Goal: Task Accomplishment & Management: Manage account settings

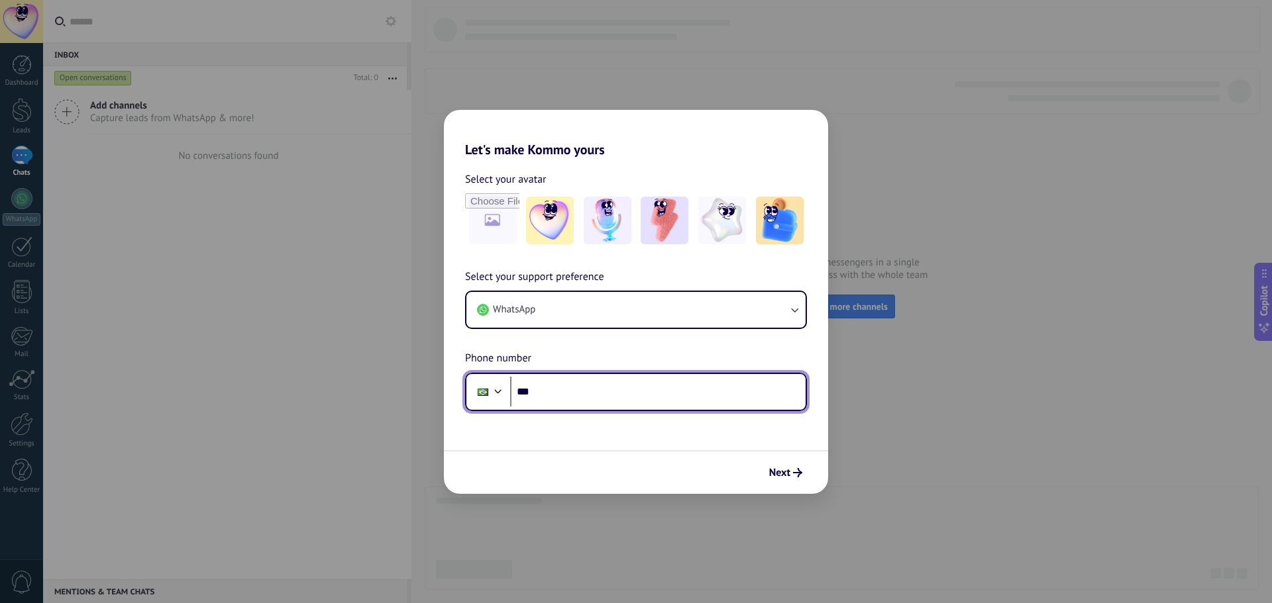
click at [562, 402] on input "***" at bounding box center [657, 392] width 295 height 30
type input "**********"
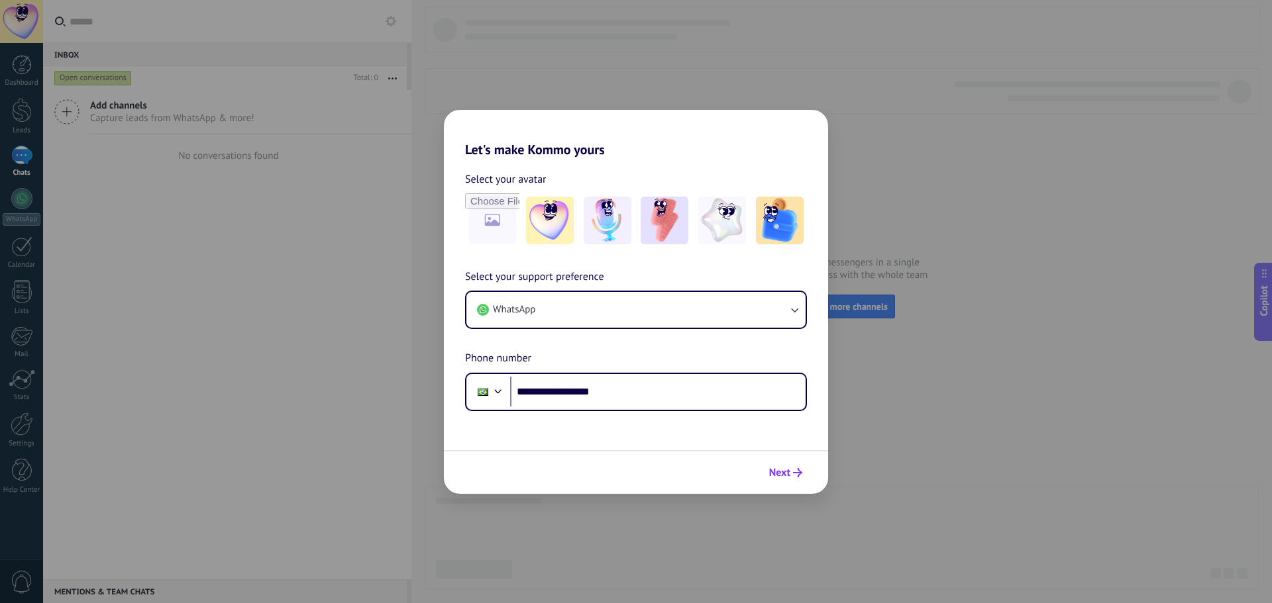
click at [794, 475] on icon "submit" at bounding box center [797, 472] width 9 height 9
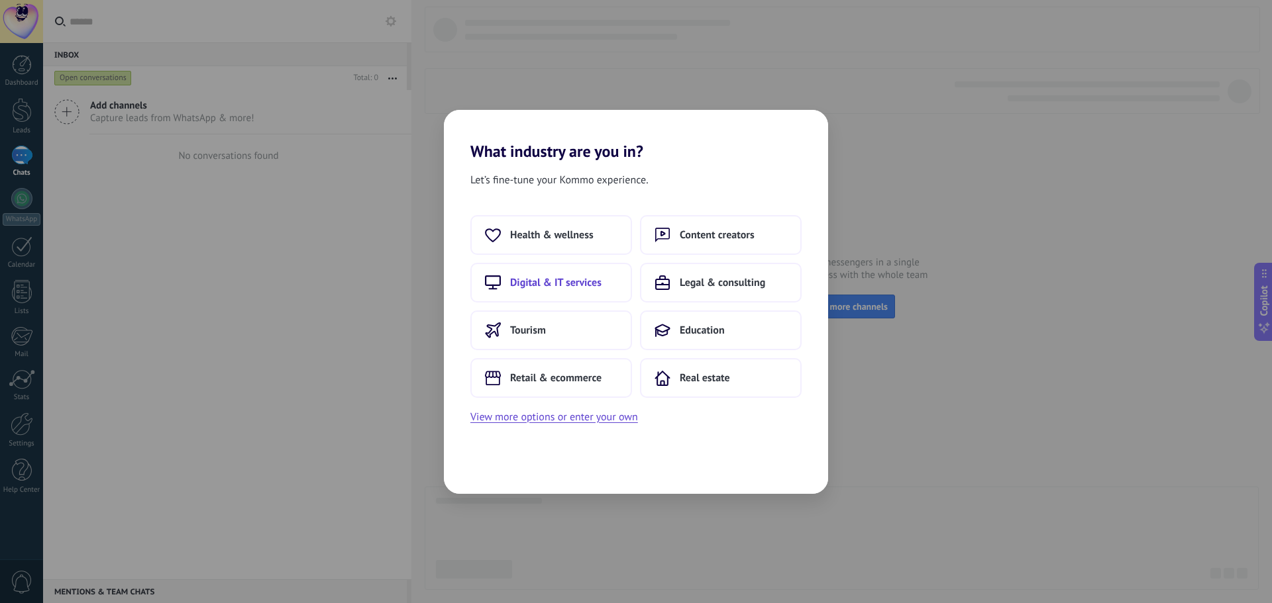
click at [538, 285] on span "Digital & IT services" at bounding box center [555, 282] width 91 height 13
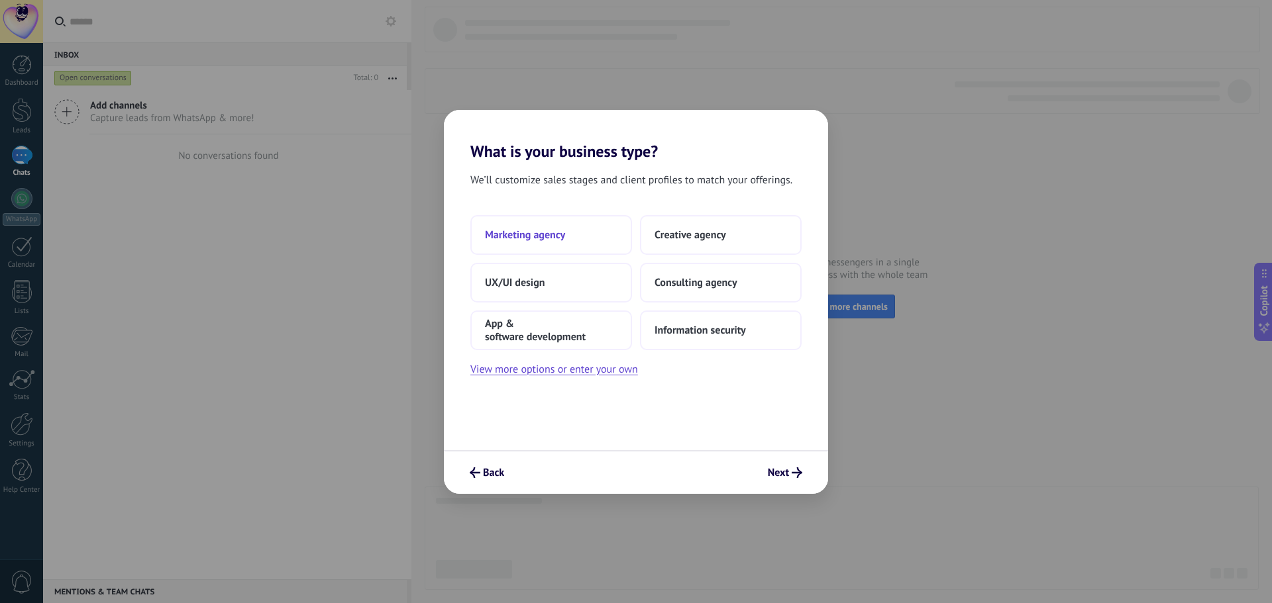
click at [554, 232] on span "Marketing agency" at bounding box center [525, 234] width 80 height 13
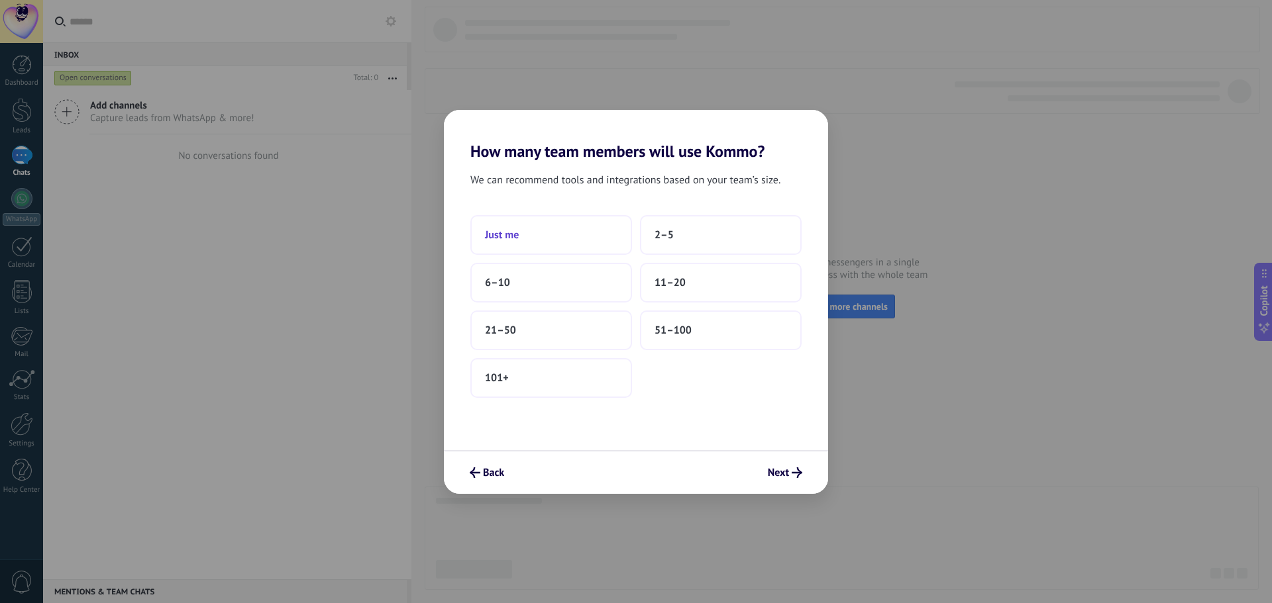
click at [522, 243] on button "Just me" at bounding box center [551, 235] width 162 height 40
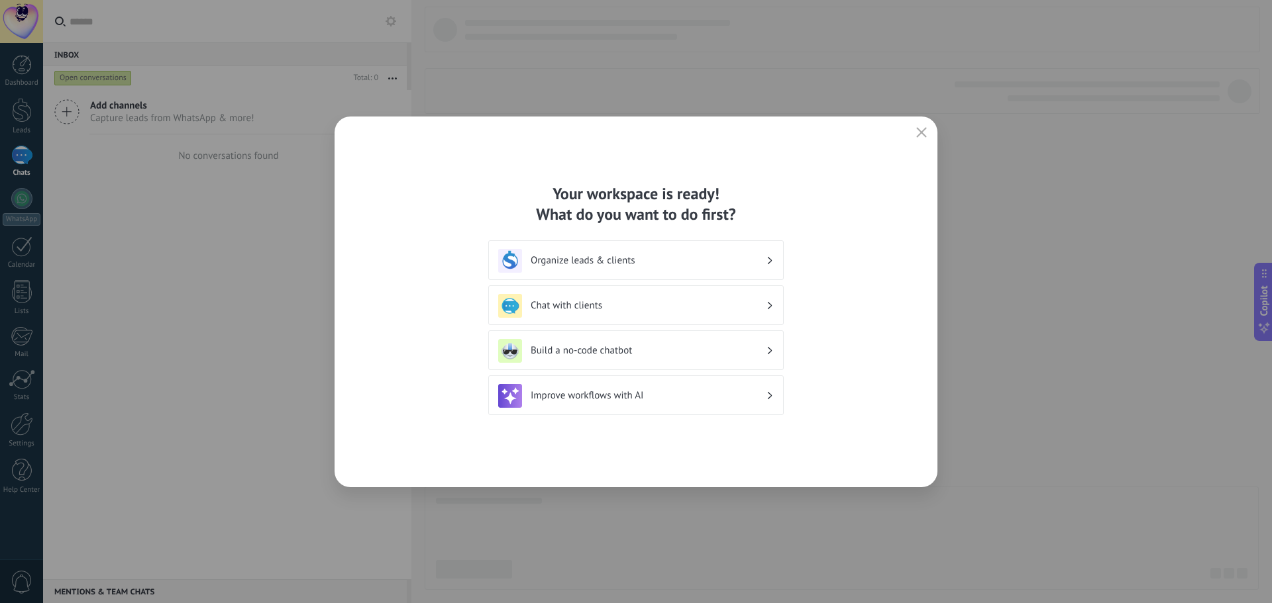
click at [923, 128] on icon "button" at bounding box center [921, 132] width 11 height 11
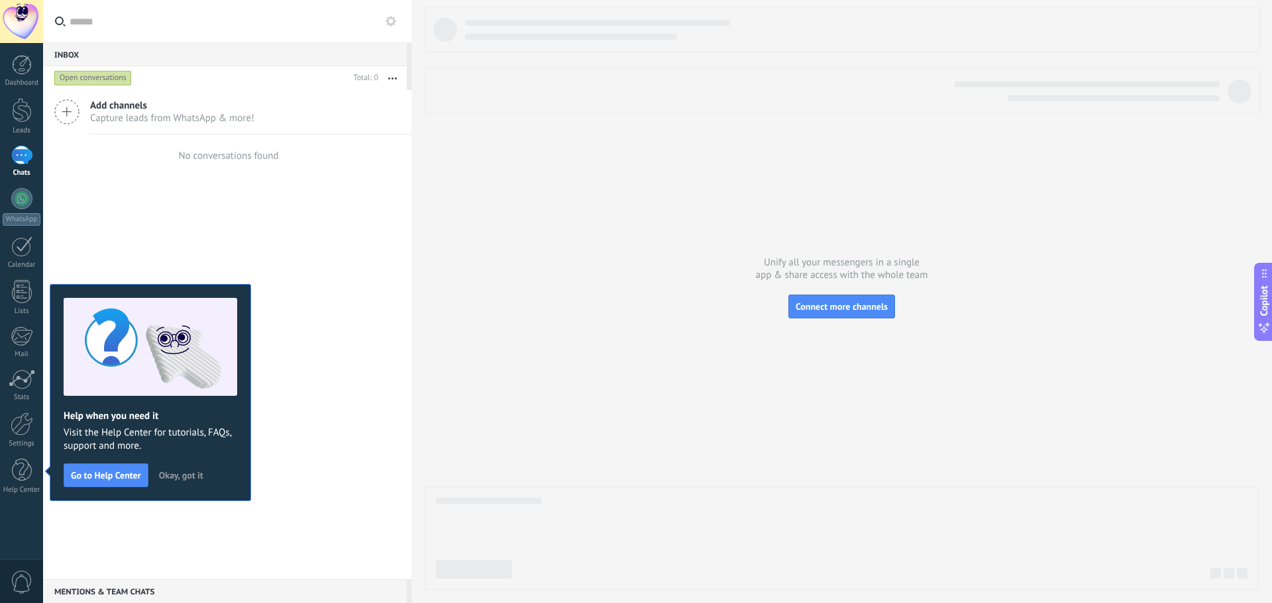
click at [176, 479] on span "Okay, got it" at bounding box center [181, 475] width 44 height 9
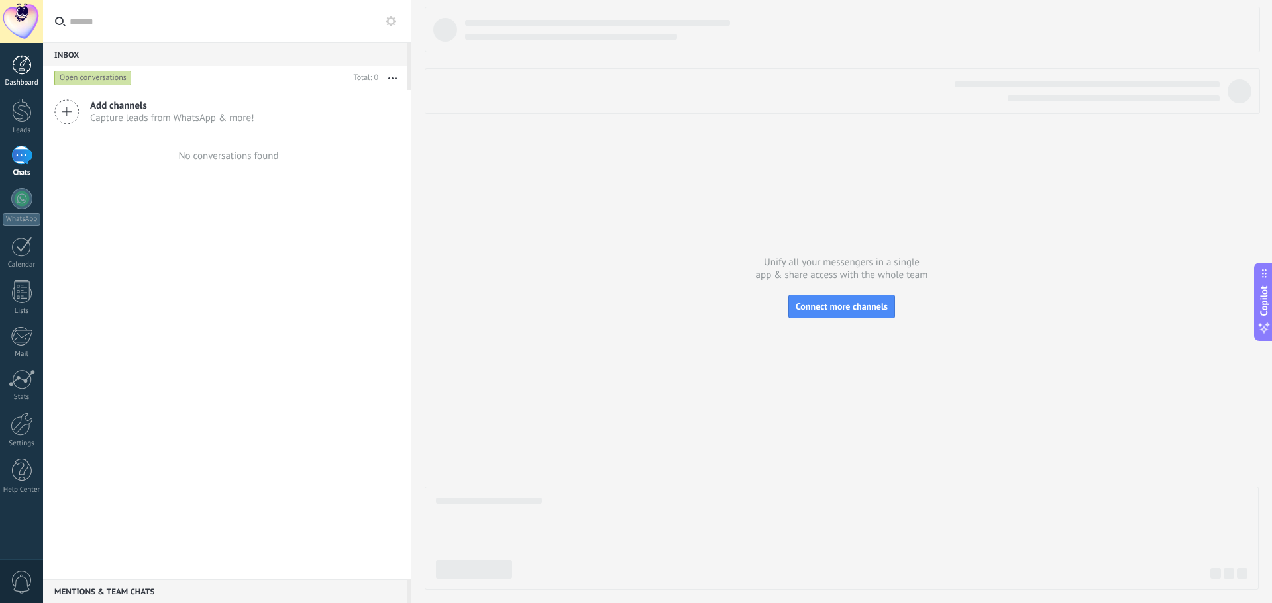
click at [26, 60] on div at bounding box center [22, 65] width 20 height 20
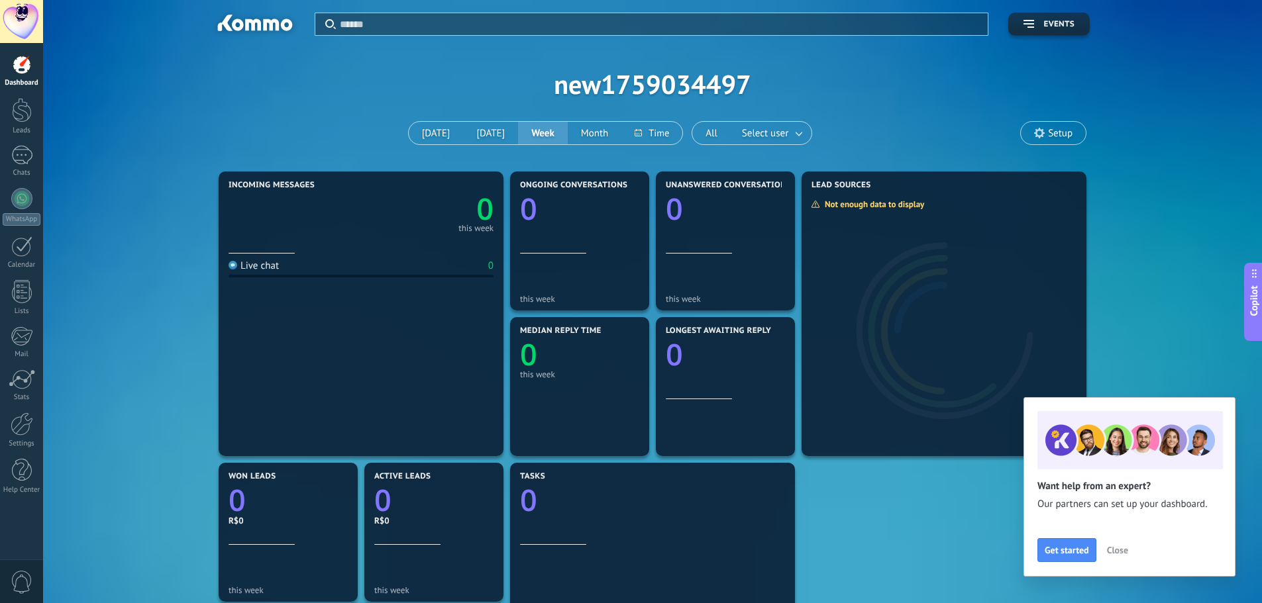
click at [23, 9] on div at bounding box center [21, 21] width 43 height 43
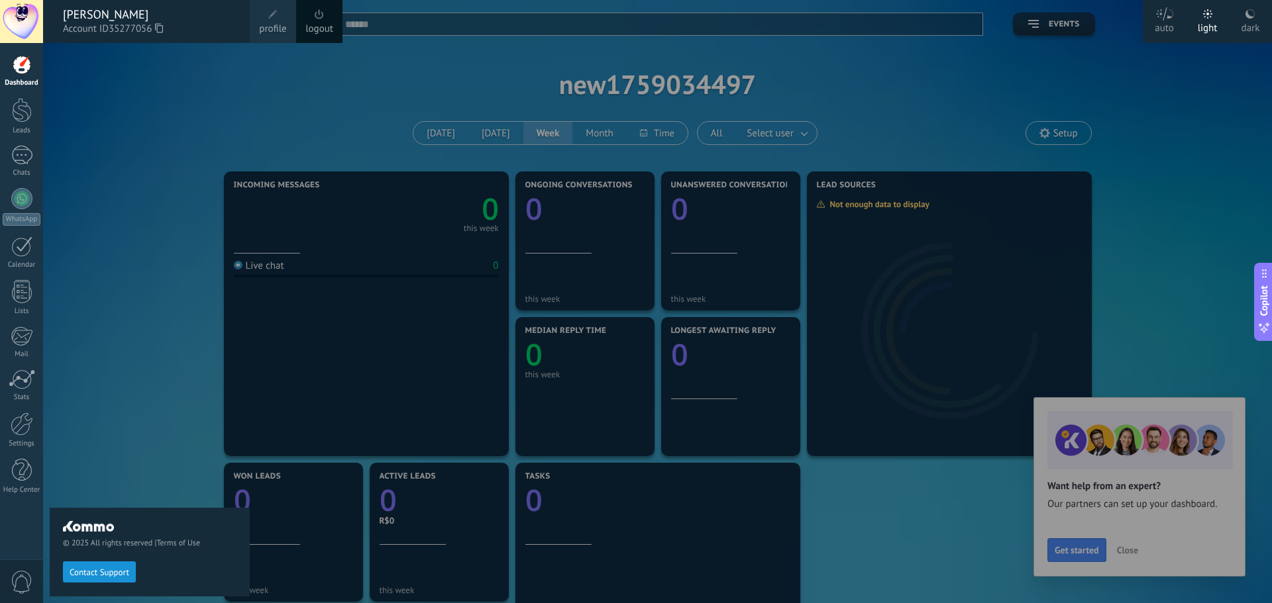
click at [266, 11] on span at bounding box center [273, 14] width 15 height 15
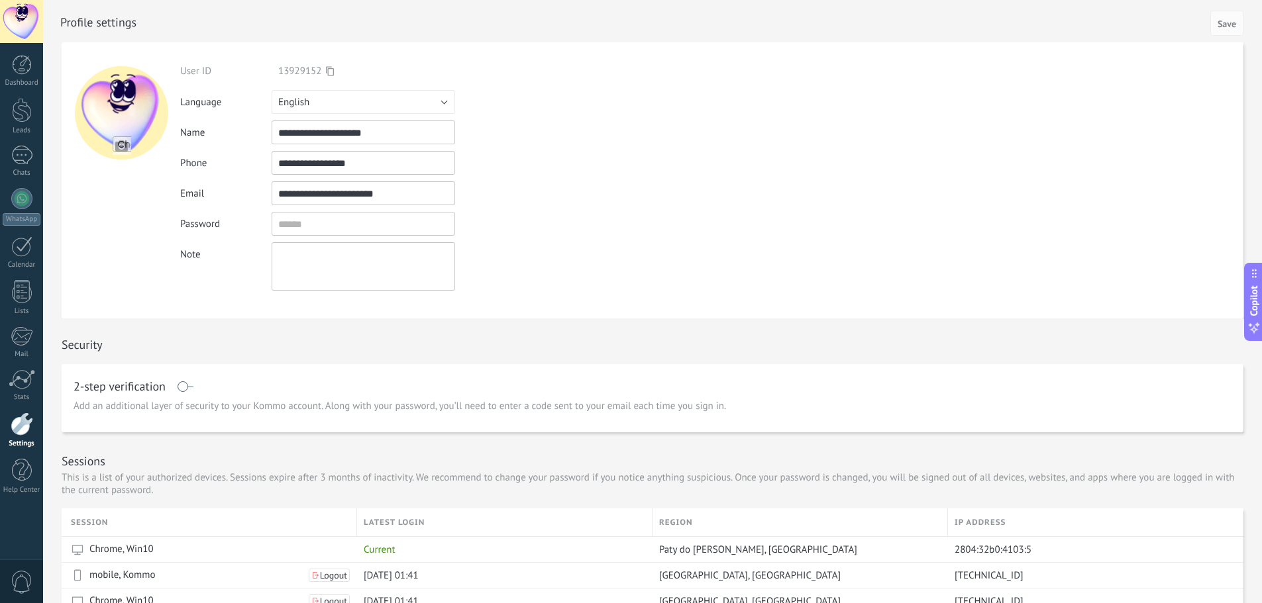
click at [124, 146] on input "file" at bounding box center [122, 145] width 19 height 19
type input "**********"
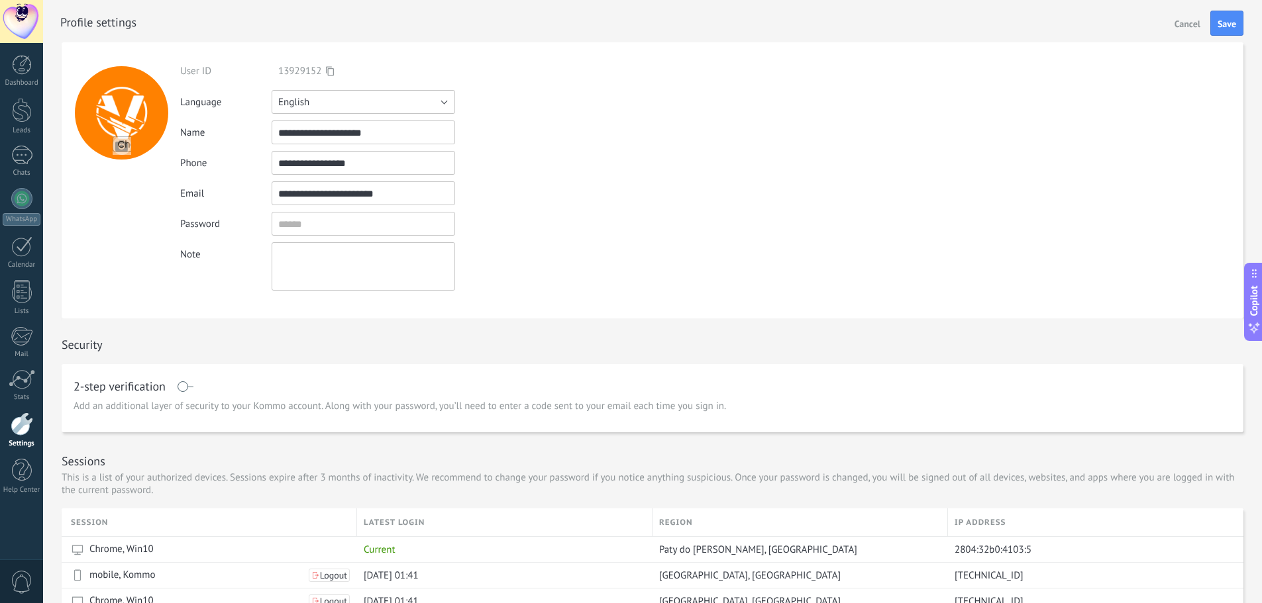
click at [350, 99] on button "English" at bounding box center [363, 102] width 183 height 24
click at [311, 163] on li "Português" at bounding box center [359, 169] width 191 height 23
click at [327, 225] on input "textbox" at bounding box center [363, 224] width 183 height 24
click at [209, 288] on div "Note" at bounding box center [373, 266] width 387 height 48
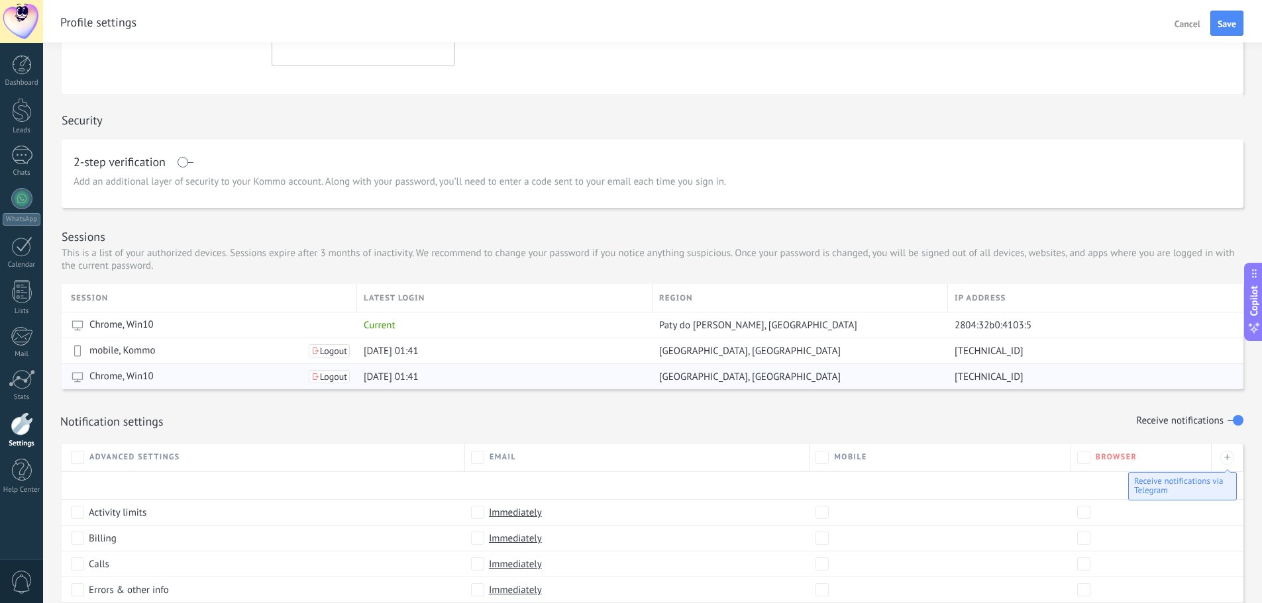
scroll to position [265, 0]
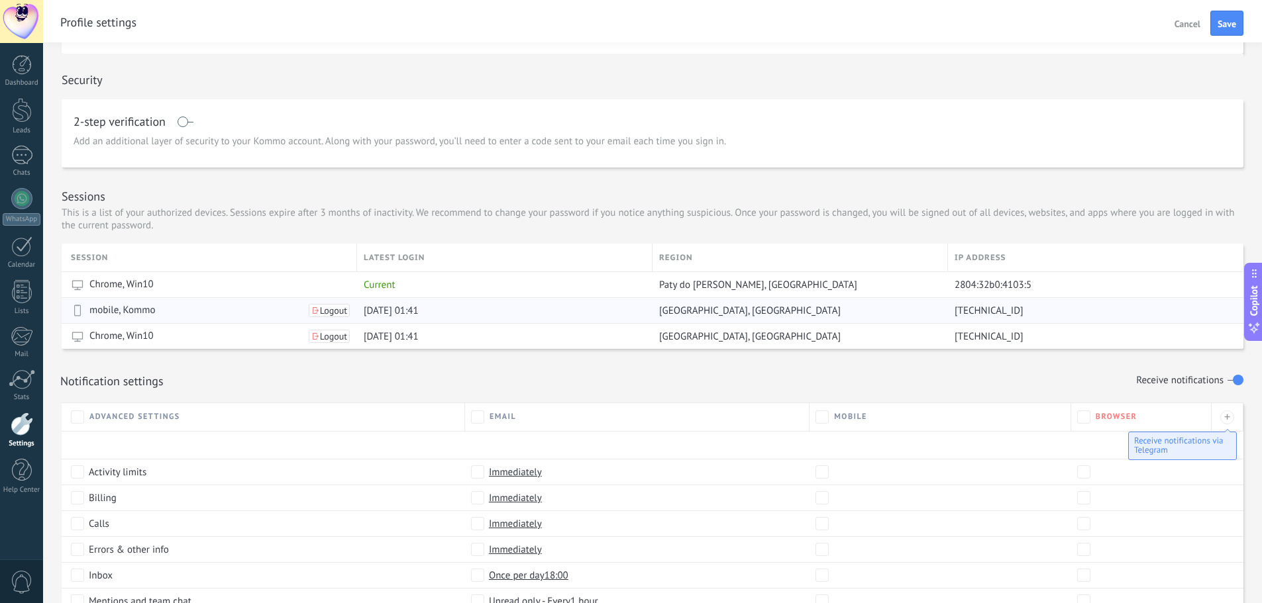
click at [336, 314] on span "Logout" at bounding box center [333, 310] width 27 height 9
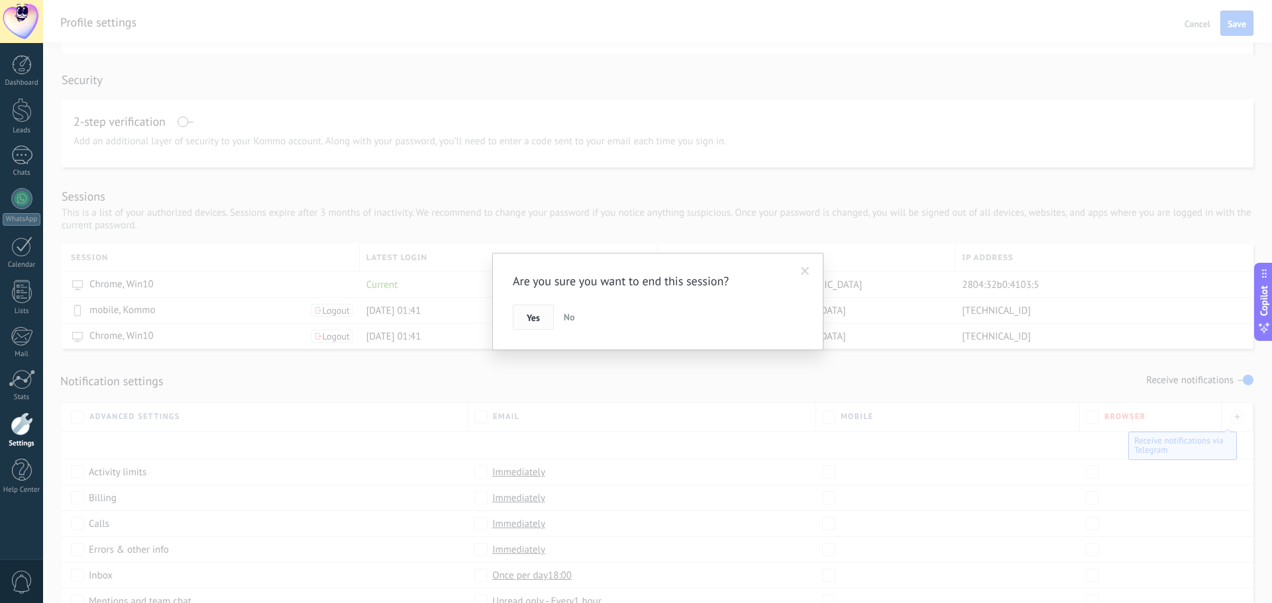
click at [516, 318] on button "Yes" at bounding box center [533, 317] width 41 height 25
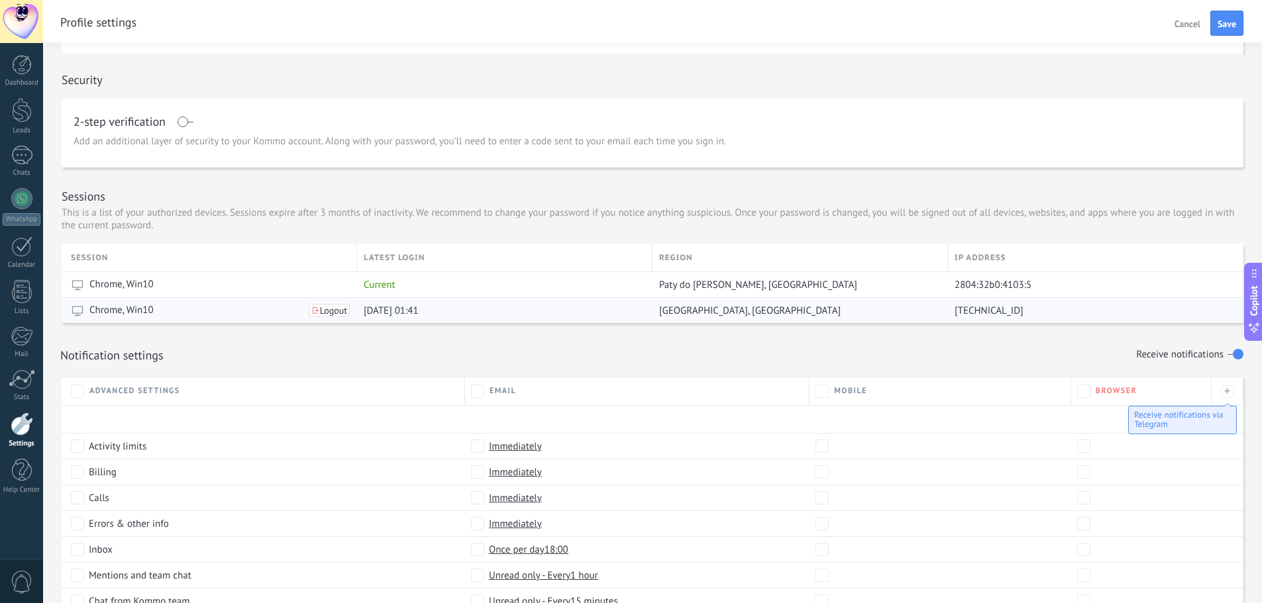
click at [341, 307] on span "Logout" at bounding box center [333, 310] width 27 height 9
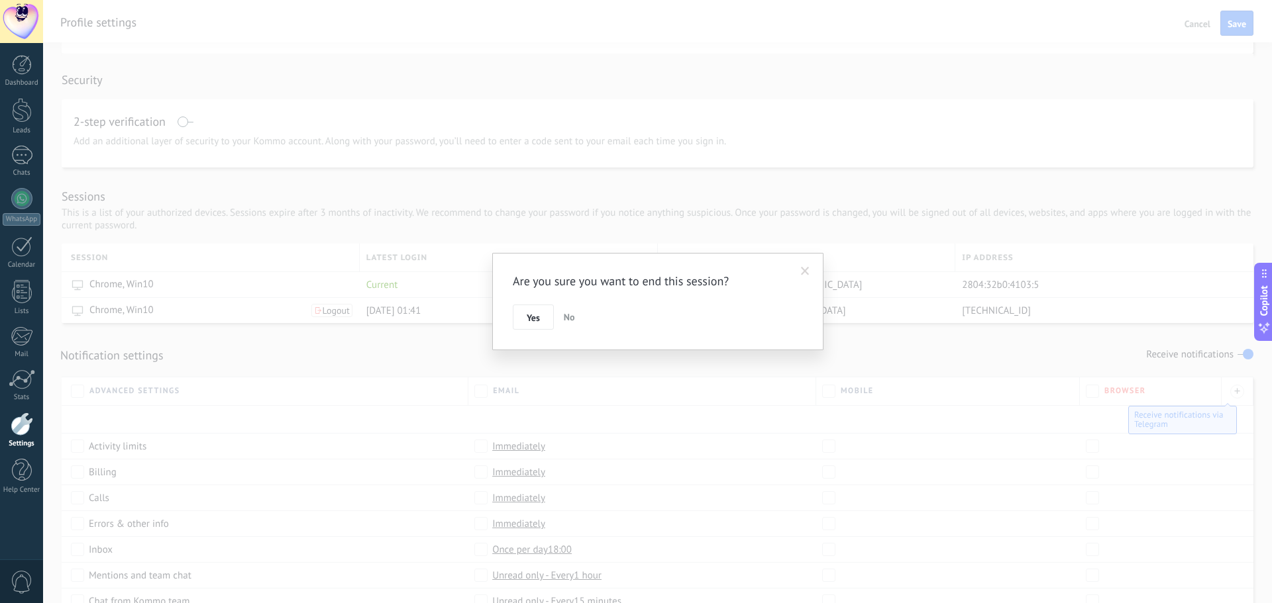
click at [528, 308] on button "Yes" at bounding box center [533, 317] width 41 height 25
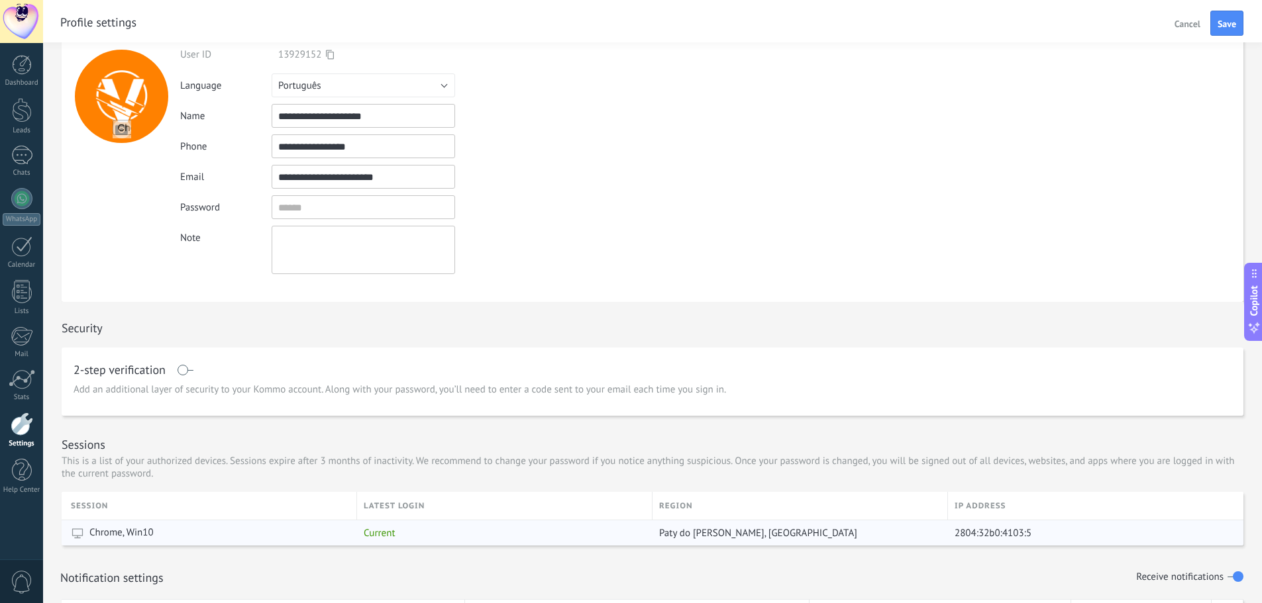
scroll to position [0, 0]
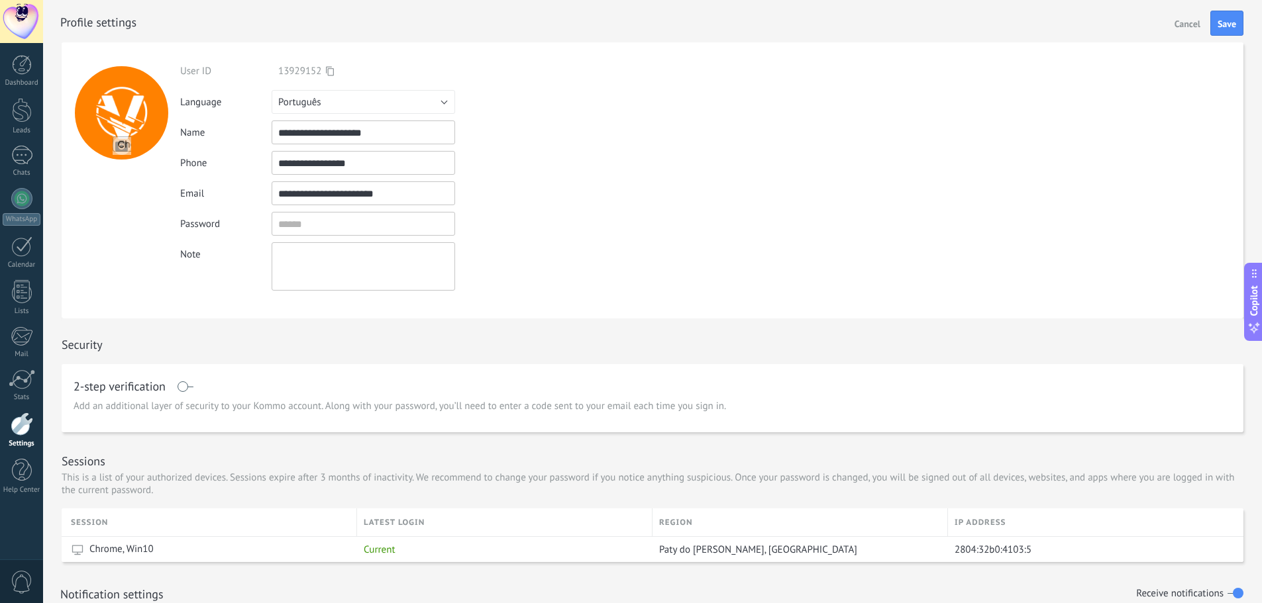
drag, startPoint x: 1209, startPoint y: 29, endPoint x: 1200, endPoint y: 40, distance: 14.1
click at [1210, 29] on button "Save" at bounding box center [1226, 23] width 33 height 25
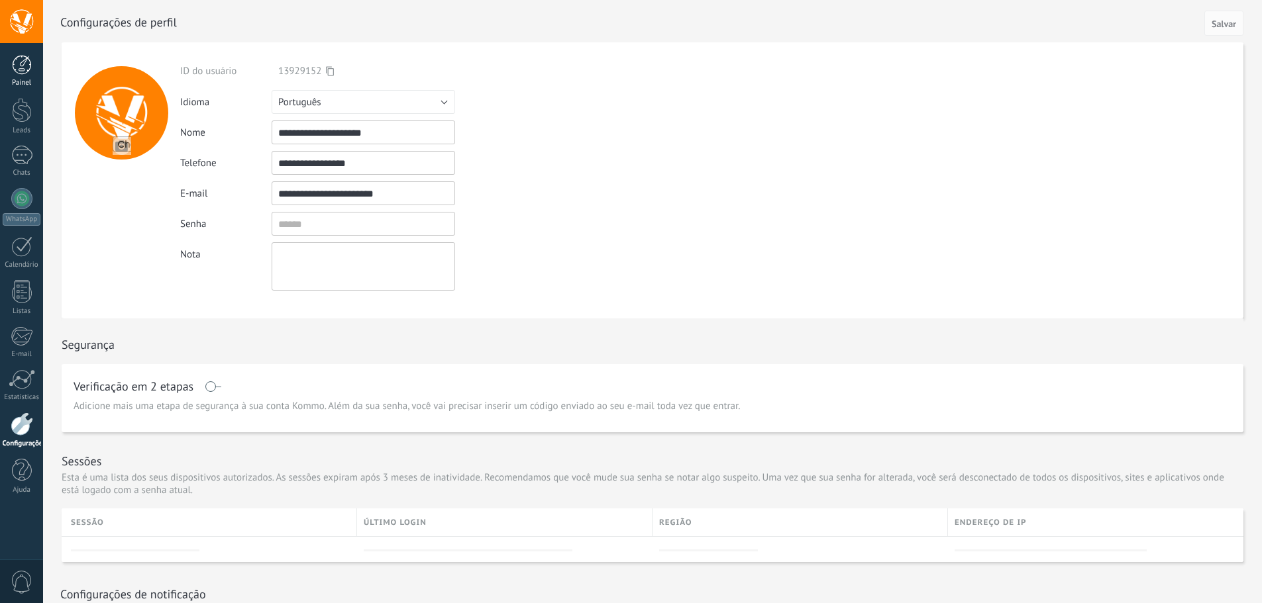
click at [24, 74] on div at bounding box center [22, 65] width 20 height 20
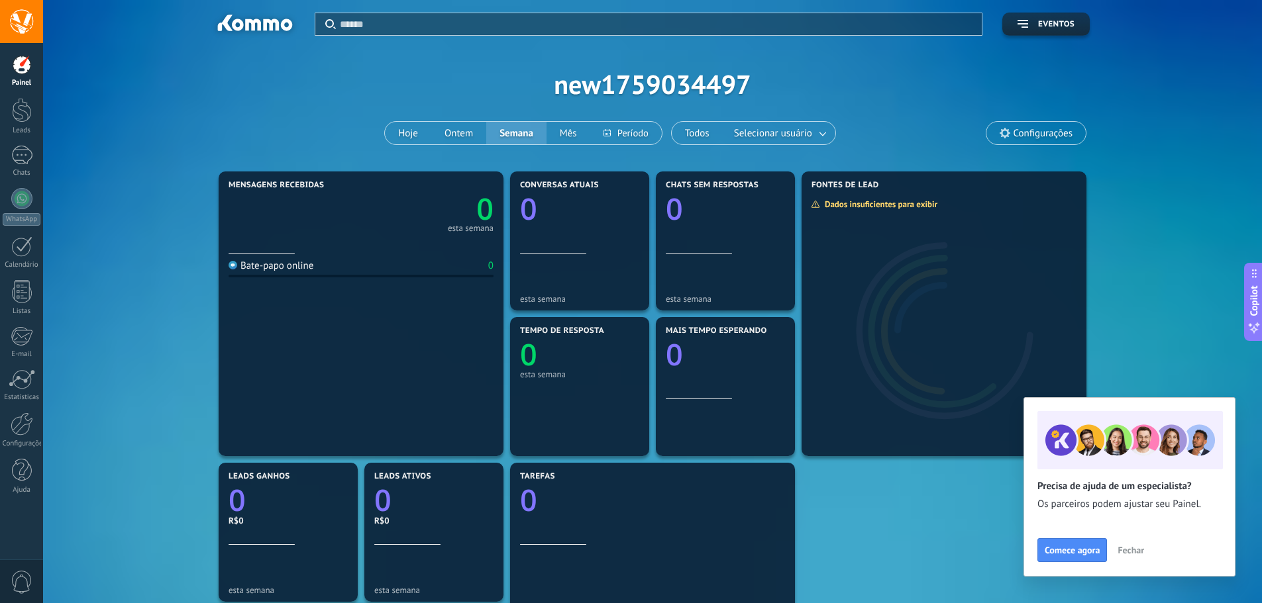
click at [1131, 551] on span "Fechar" at bounding box center [1130, 550] width 26 height 9
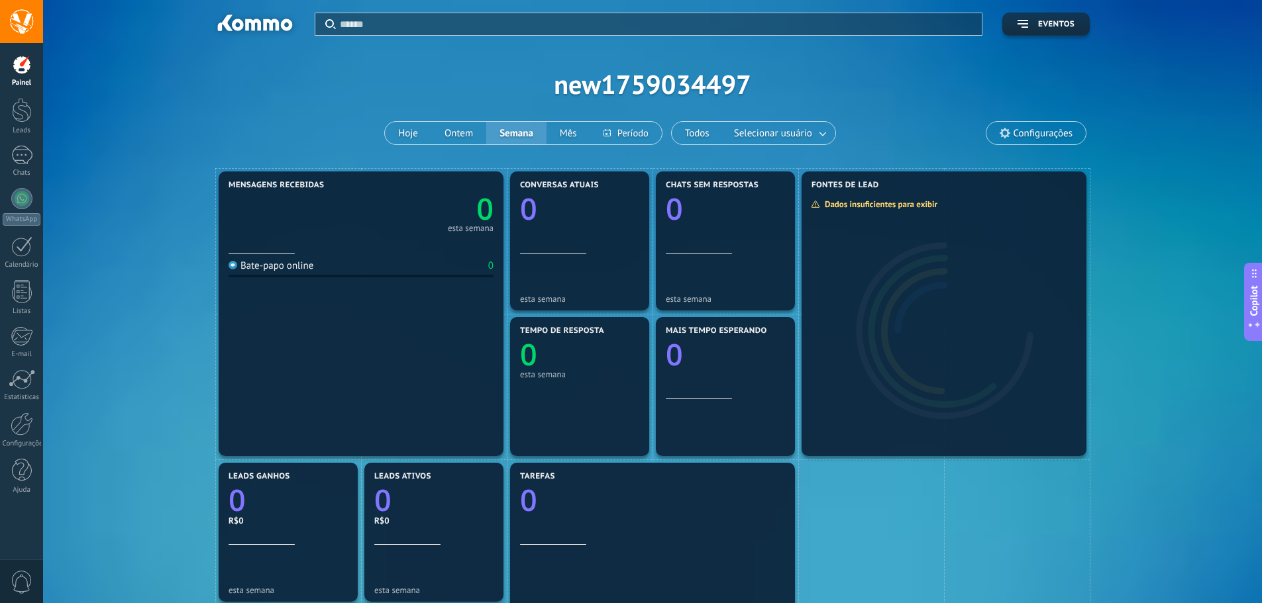
click at [672, 83] on div "Aplicar Eventos new1759034497 Hoje Ontem Semana Mês Todos Selecionar usuário Co…" at bounding box center [652, 84] width 1179 height 168
click at [19, 425] on div at bounding box center [22, 424] width 23 height 23
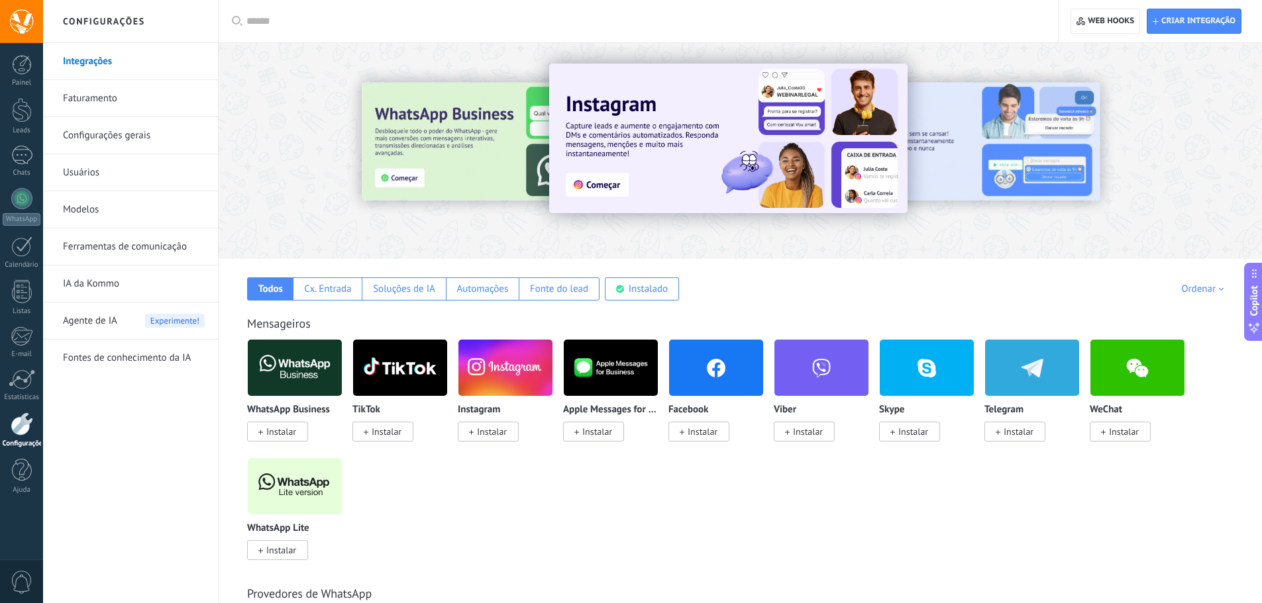
click at [286, 435] on span "Instalar" at bounding box center [281, 432] width 30 height 12
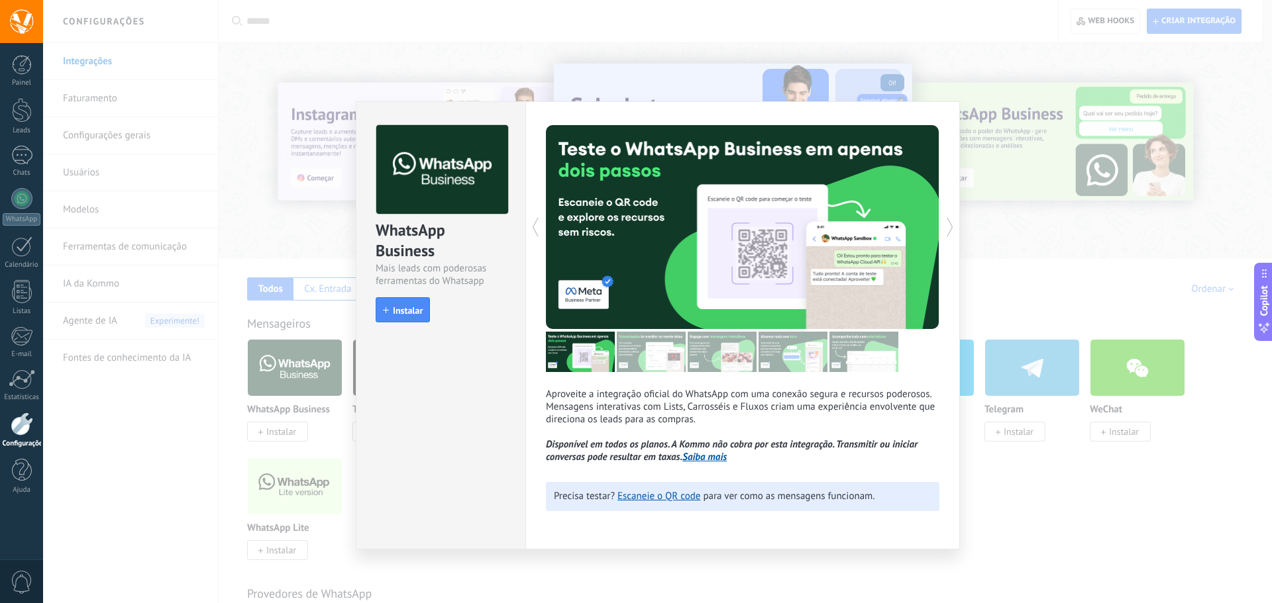
click at [1031, 295] on div "WhatsApp Business Mais leads com poderosas ferramentas do Whatsapp install Inst…" at bounding box center [657, 301] width 1229 height 603
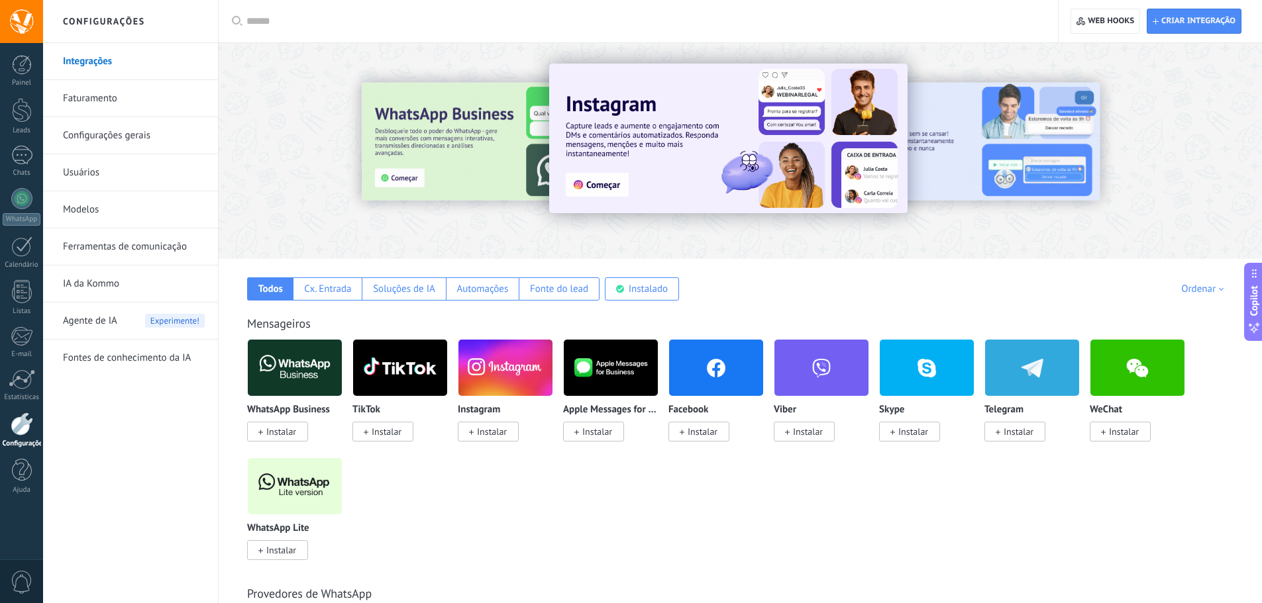
click at [93, 276] on link "IA da Kommo" at bounding box center [134, 284] width 142 height 37
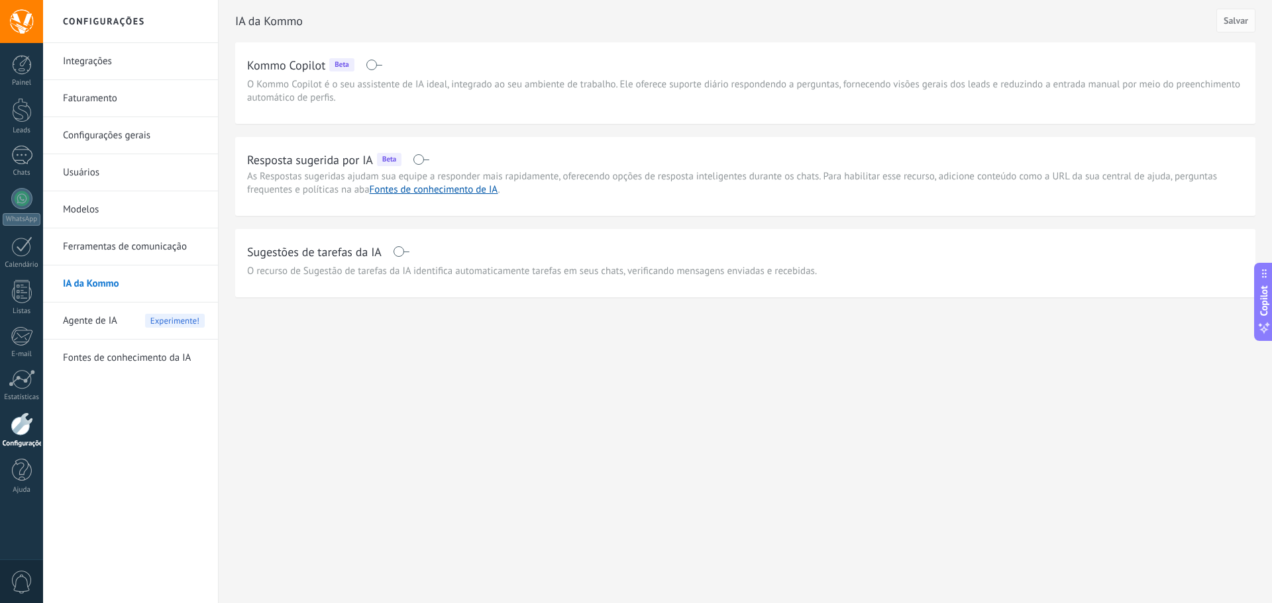
click at [76, 322] on span "Agente de IA" at bounding box center [90, 321] width 54 height 37
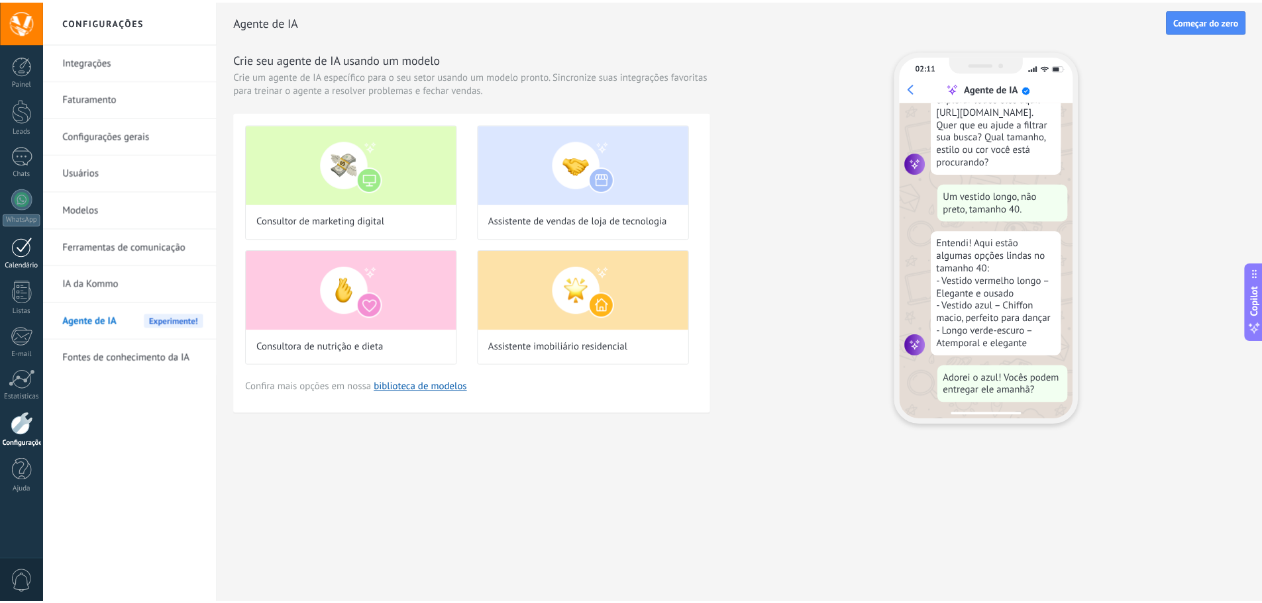
scroll to position [121, 0]
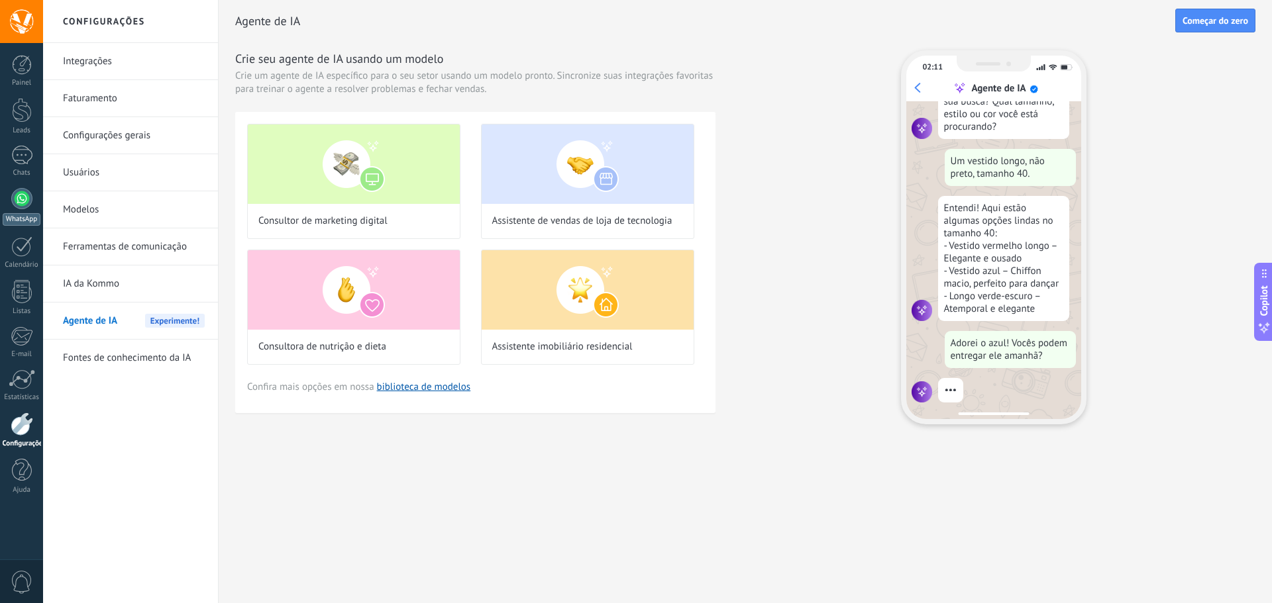
click at [17, 205] on div at bounding box center [21, 198] width 21 height 21
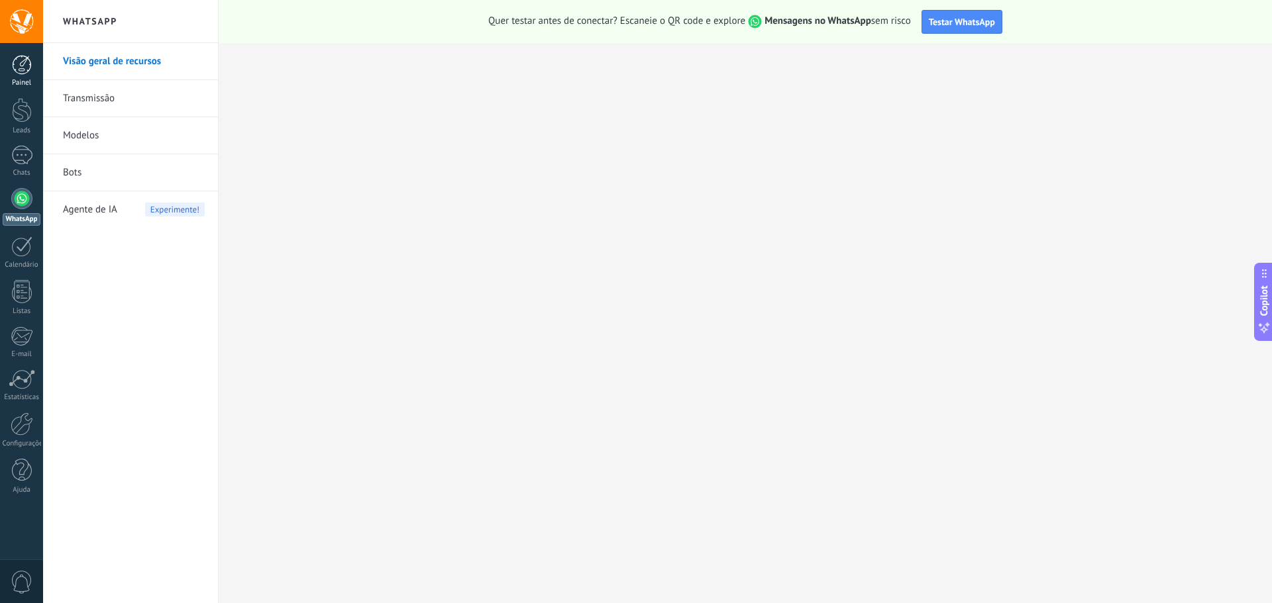
click at [14, 83] on div "Painel" at bounding box center [22, 83] width 38 height 9
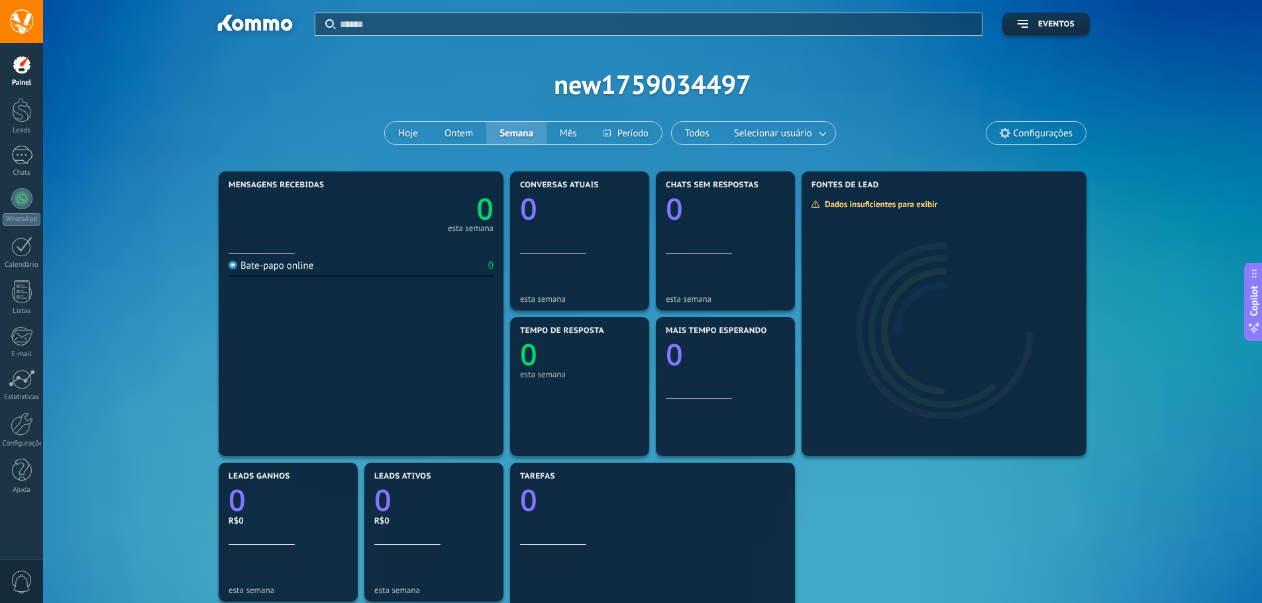
click at [665, 83] on div "Aplicar Eventos new1759034497 Hoje Ontem Semana Mês Todos Selecionar usuário Co…" at bounding box center [652, 84] width 1179 height 168
click at [997, 127] on span "Configurações" at bounding box center [1035, 133] width 99 height 23
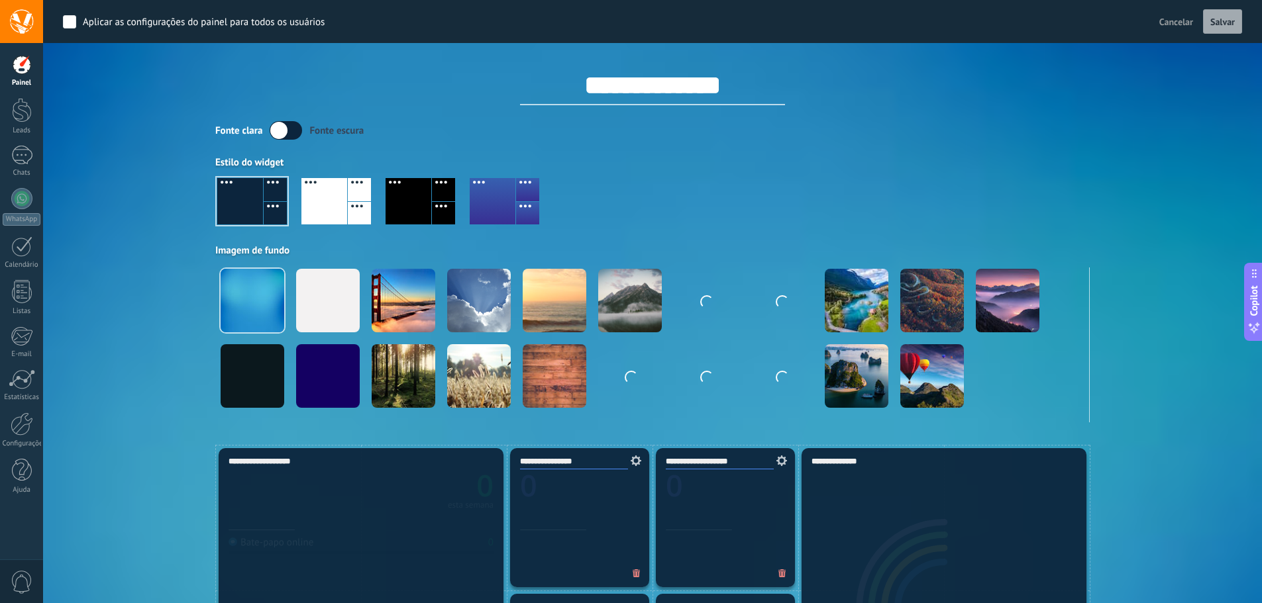
click at [750, 82] on input "**********" at bounding box center [652, 86] width 265 height 40
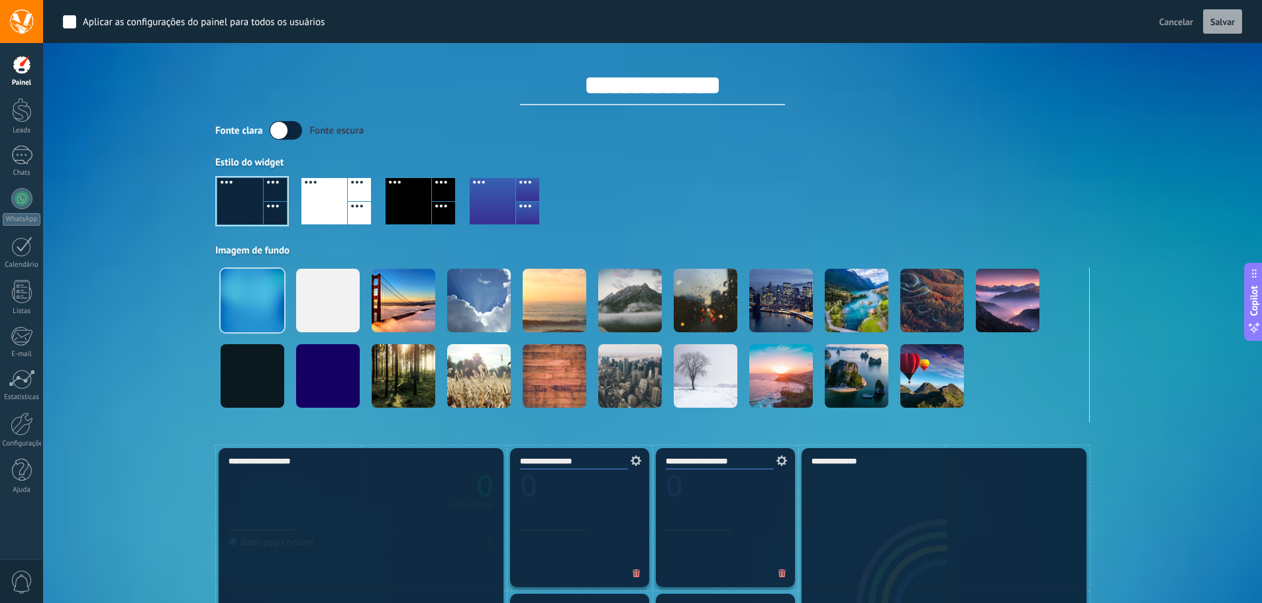
click at [750, 82] on input "**********" at bounding box center [652, 86] width 265 height 40
type input "**********"
click at [274, 128] on label at bounding box center [286, 130] width 32 height 19
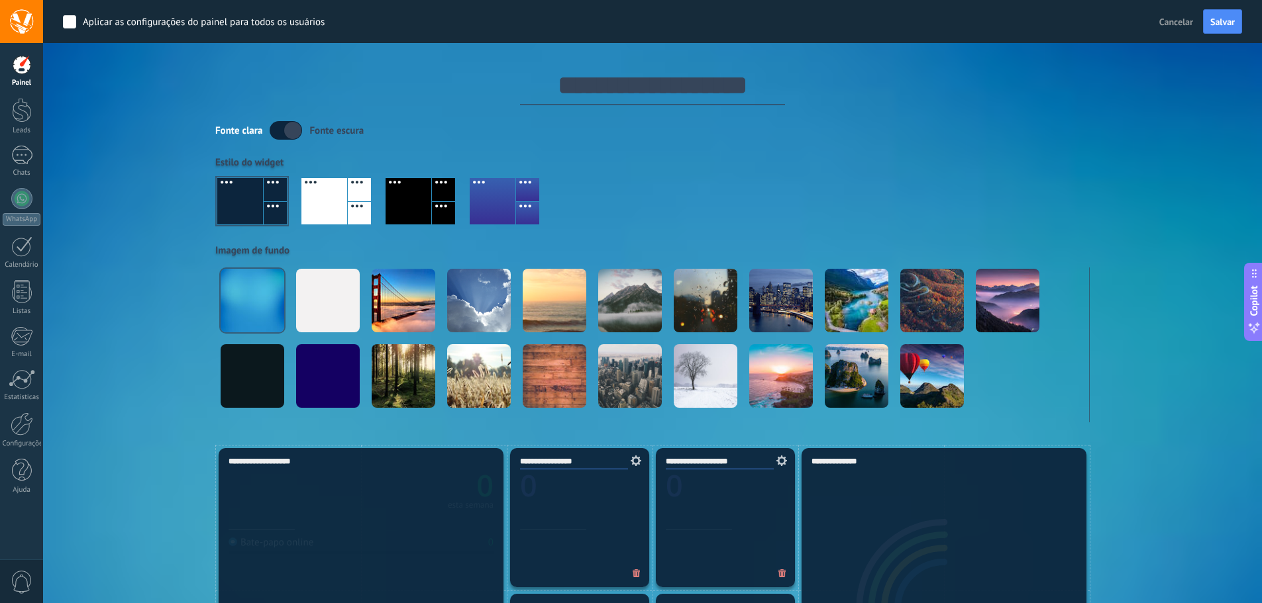
click at [295, 122] on label at bounding box center [286, 130] width 32 height 19
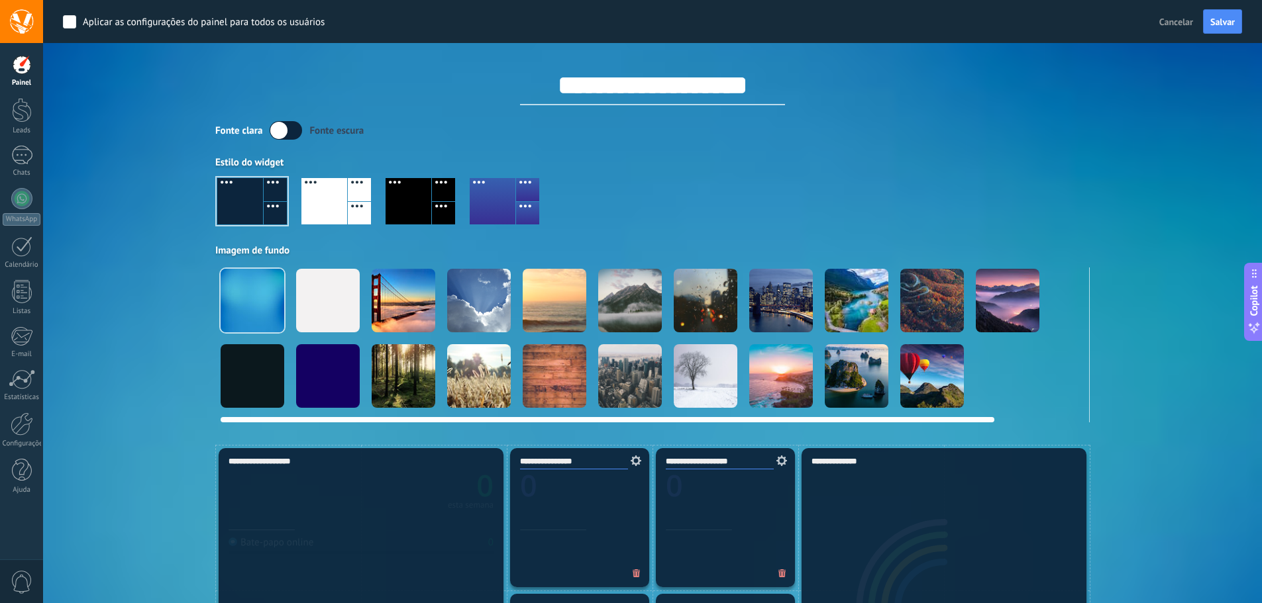
drag, startPoint x: 576, startPoint y: 421, endPoint x: 272, endPoint y: 395, distance: 304.4
click at [272, 395] on div at bounding box center [652, 345] width 874 height 155
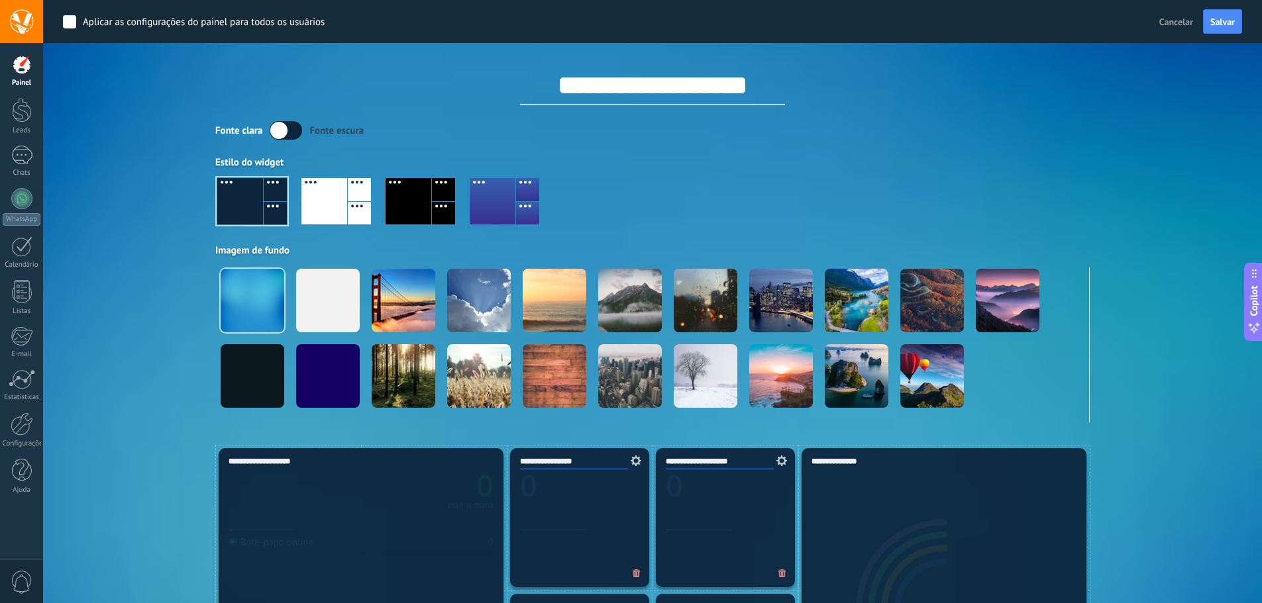
click at [339, 195] on div at bounding box center [324, 201] width 46 height 46
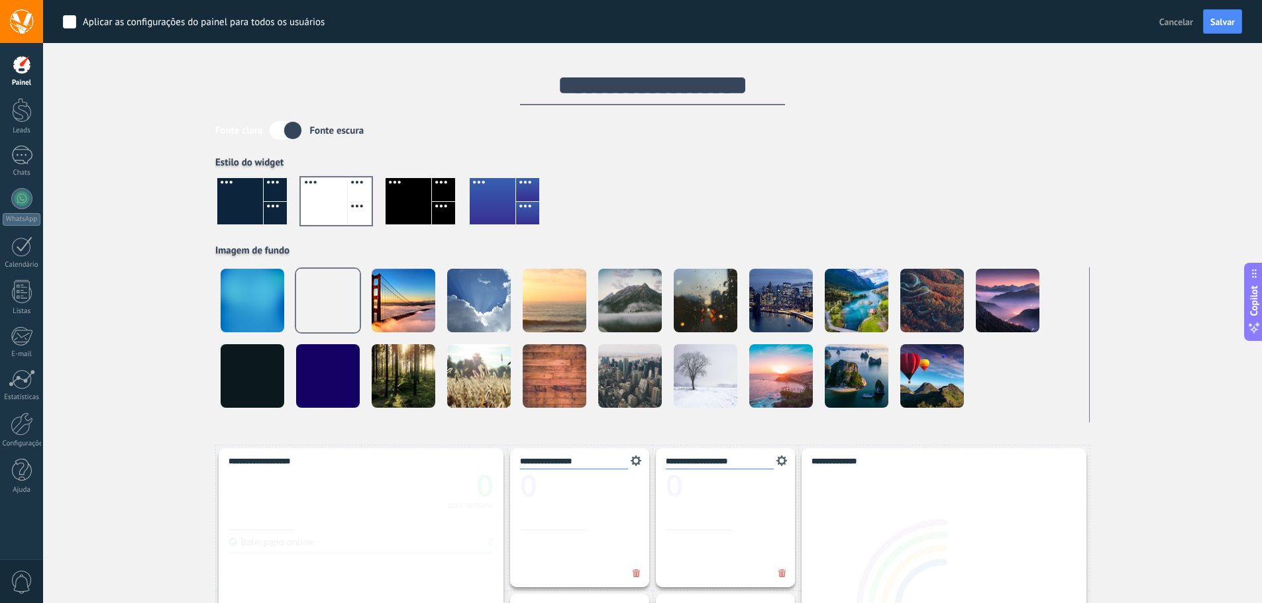
click at [418, 222] on div at bounding box center [408, 201] width 46 height 46
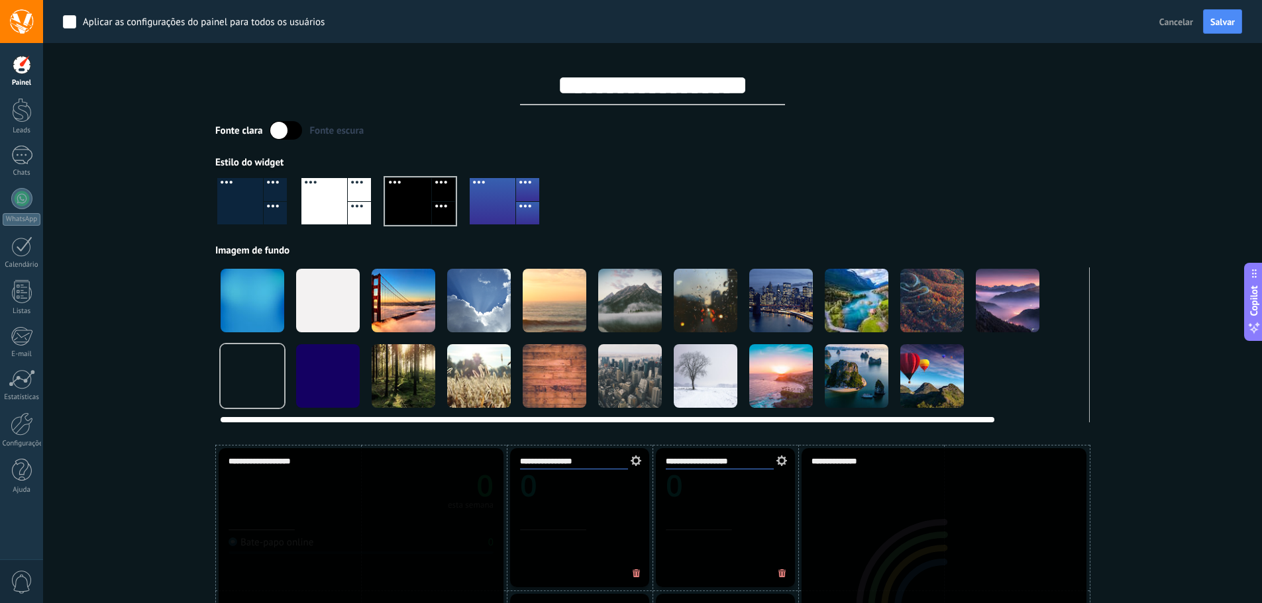
click at [246, 295] on div at bounding box center [253, 301] width 64 height 64
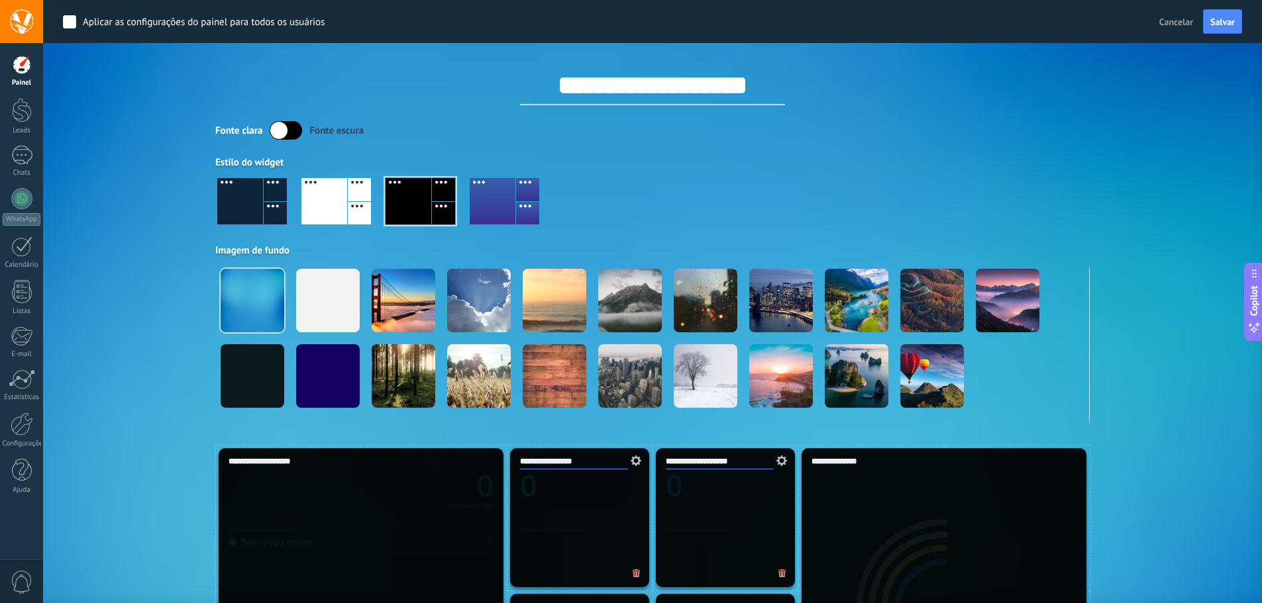
click at [430, 211] on div at bounding box center [420, 201] width 70 height 46
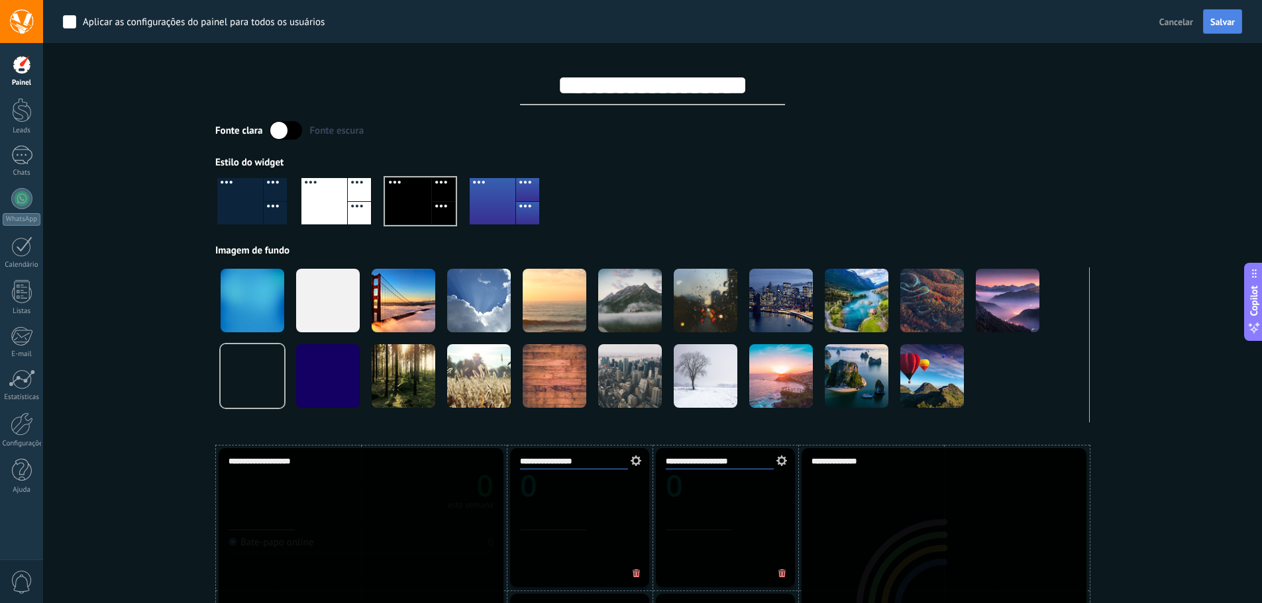
click at [1207, 16] on button "Salvar" at bounding box center [1222, 21] width 39 height 25
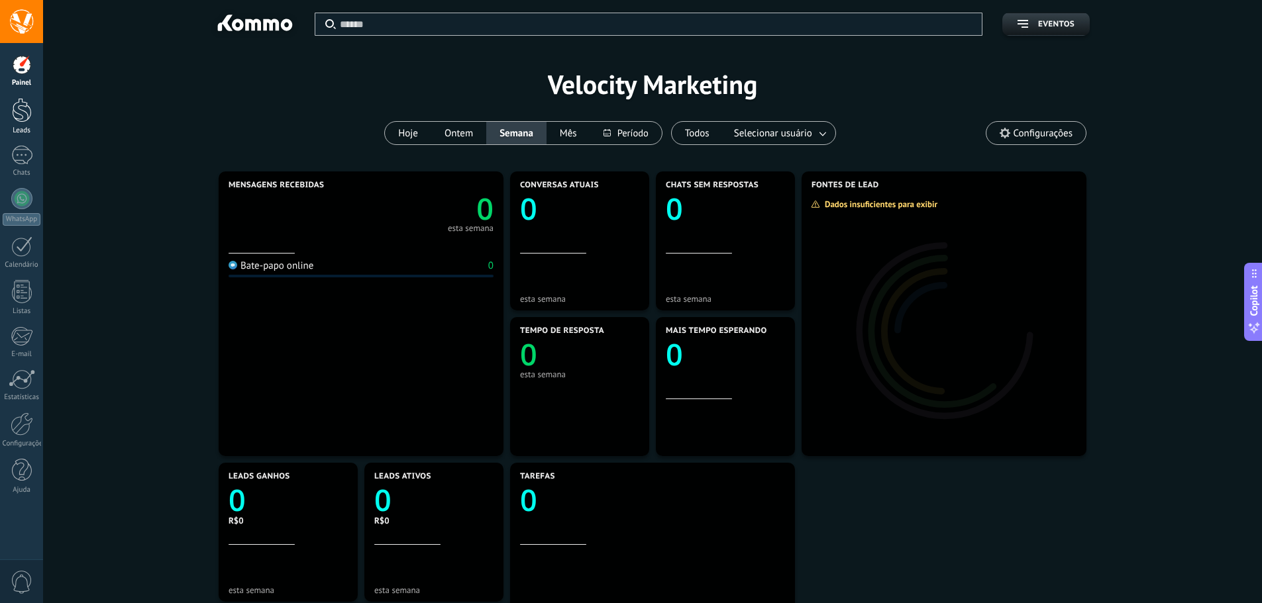
click at [15, 113] on div at bounding box center [22, 110] width 20 height 25
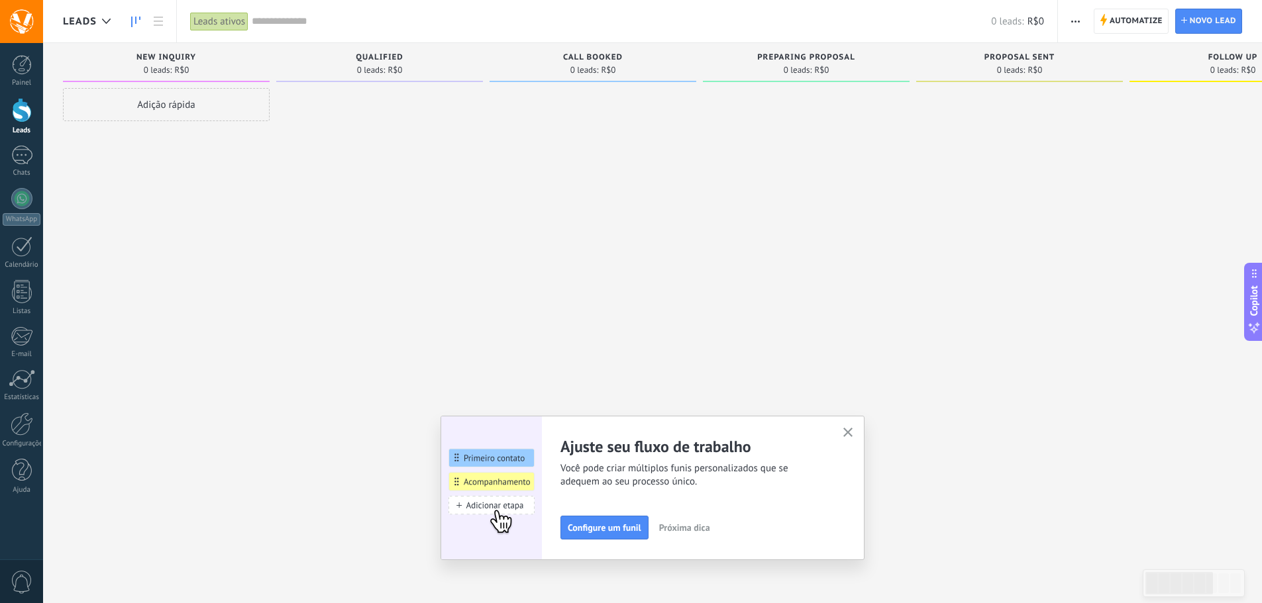
click at [1065, 24] on div "Automatize Nova transmissão Editar funil de vendas Editar layout de cartão Impo…" at bounding box center [1075, 22] width 23 height 26
click at [1067, 20] on button "button" at bounding box center [1075, 21] width 19 height 25
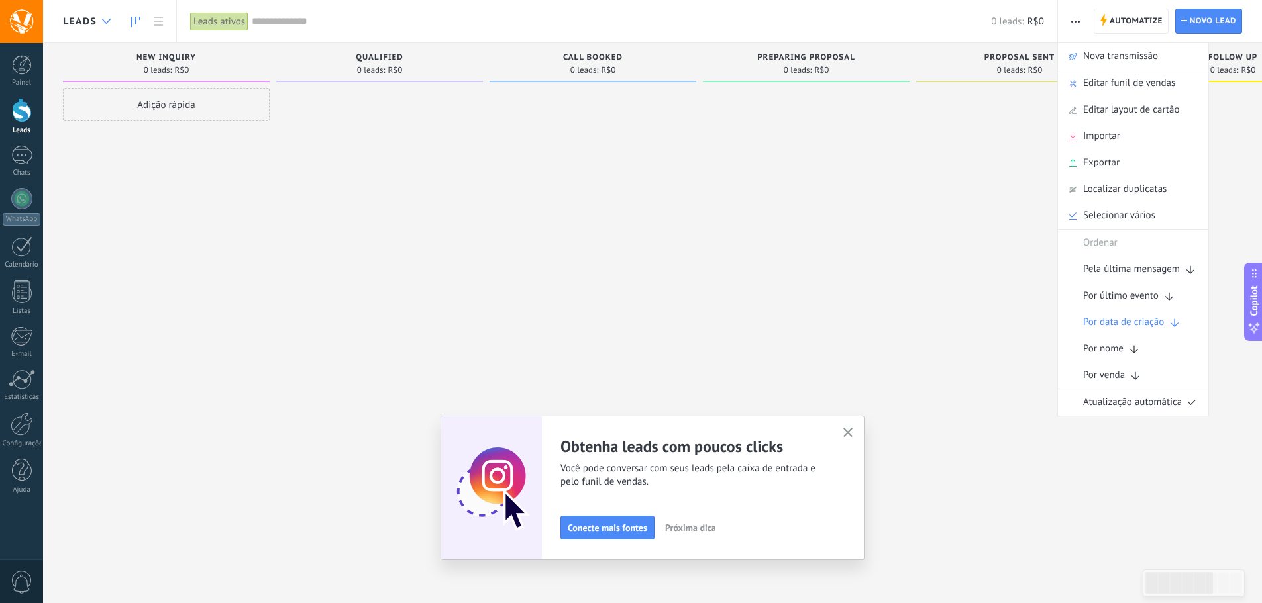
click at [100, 21] on div at bounding box center [106, 22] width 22 height 26
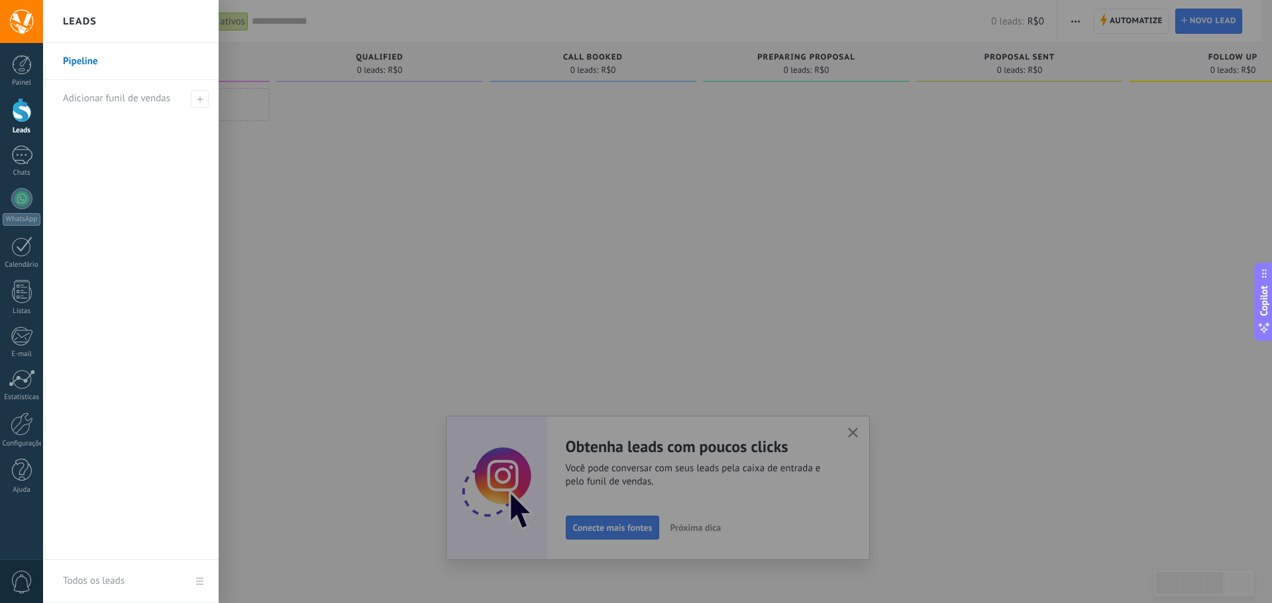
click at [100, 18] on div "Leads" at bounding box center [131, 21] width 176 height 43
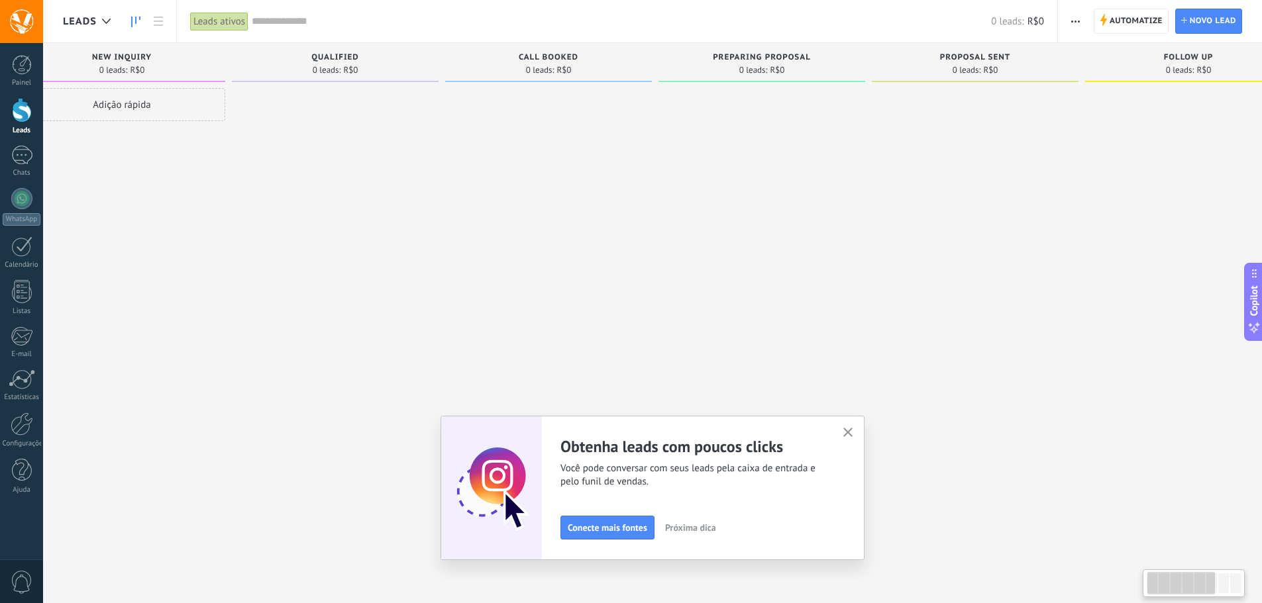
drag, startPoint x: 1129, startPoint y: 405, endPoint x: 1084, endPoint y: 396, distance: 46.0
click at [1084, 396] on div "Proposal sent 0 leads: R$0" at bounding box center [978, 281] width 213 height 476
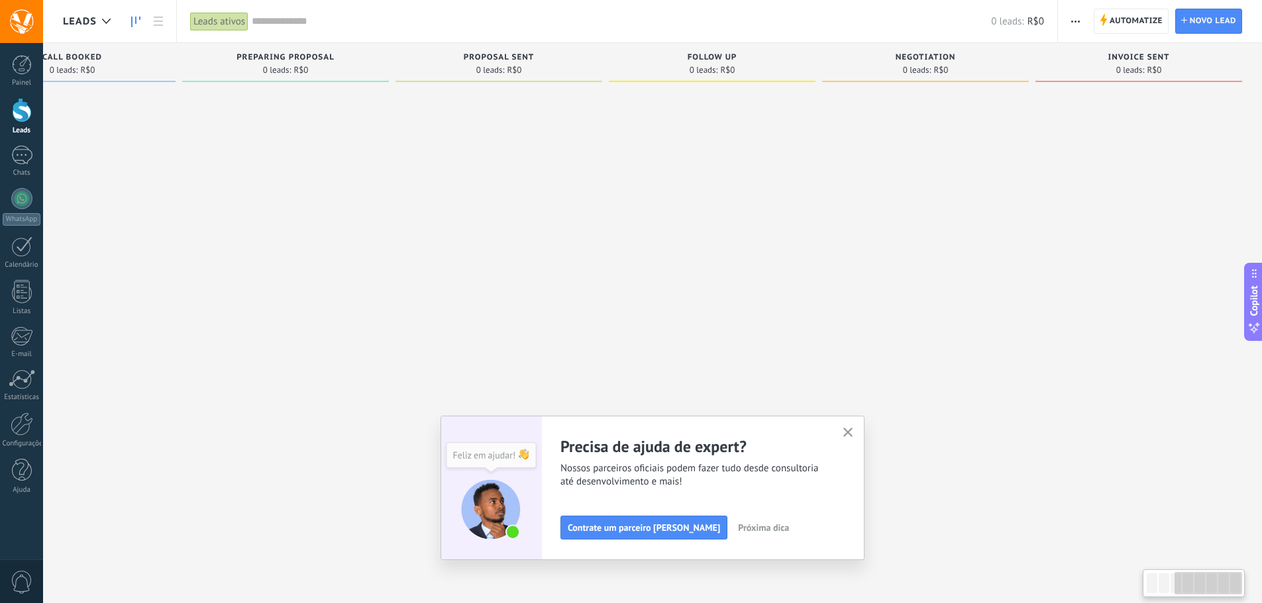
drag, startPoint x: 1181, startPoint y: 326, endPoint x: 190, endPoint y: 290, distance: 991.5
click at [190, 290] on div "Etapa de leads de entrada solicitações: 0 0 0 0 0 0 0 0 0 New inquiry 0 leads: …" at bounding box center [401, 281] width 1719 height 476
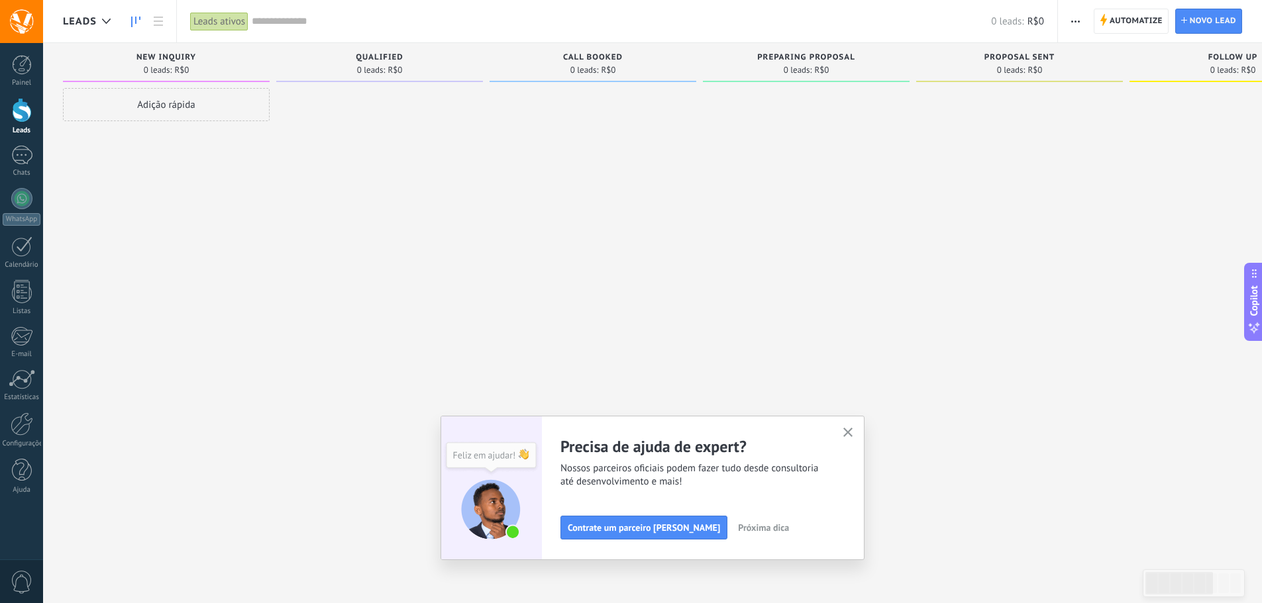
drag, startPoint x: 423, startPoint y: 228, endPoint x: 1130, endPoint y: 242, distance: 707.5
click at [1130, 242] on div "Etapa de leads de entrada solicitações: 0 0 0 0 0 0 0 0 0 New inquiry 0 leads: …" at bounding box center [922, 281] width 1719 height 476
drag, startPoint x: 941, startPoint y: 258, endPoint x: 1042, endPoint y: 304, distance: 110.6
click at [1042, 304] on div at bounding box center [1019, 303] width 207 height 431
click at [853, 434] on icon "button" at bounding box center [848, 433] width 10 height 10
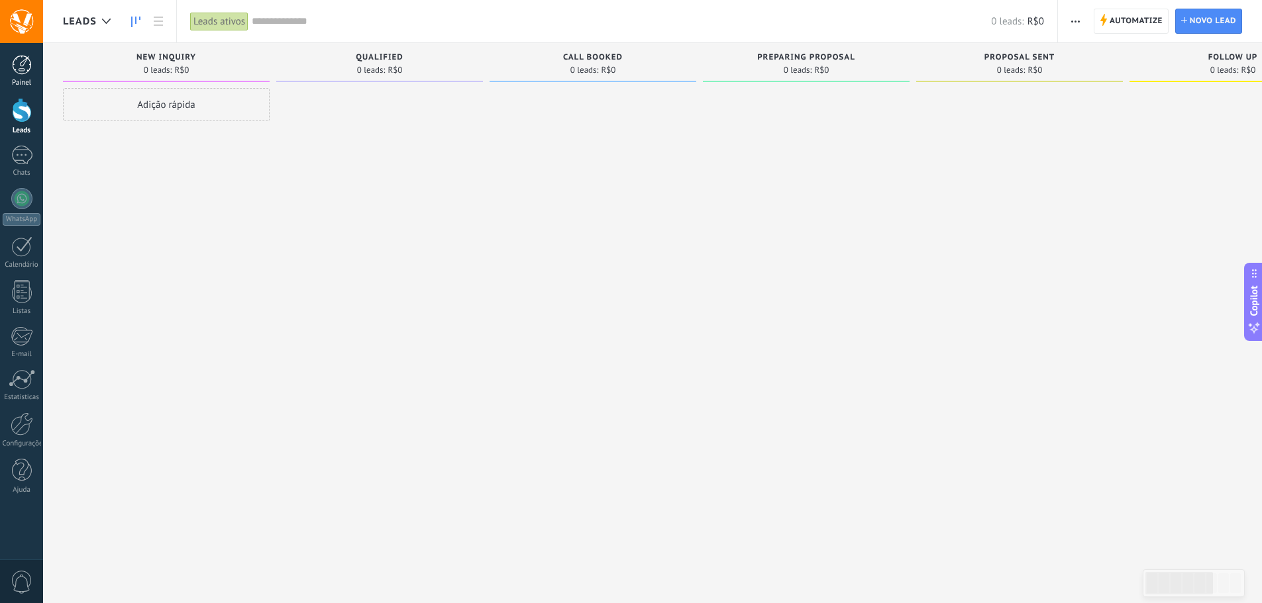
click at [21, 64] on div at bounding box center [22, 65] width 20 height 20
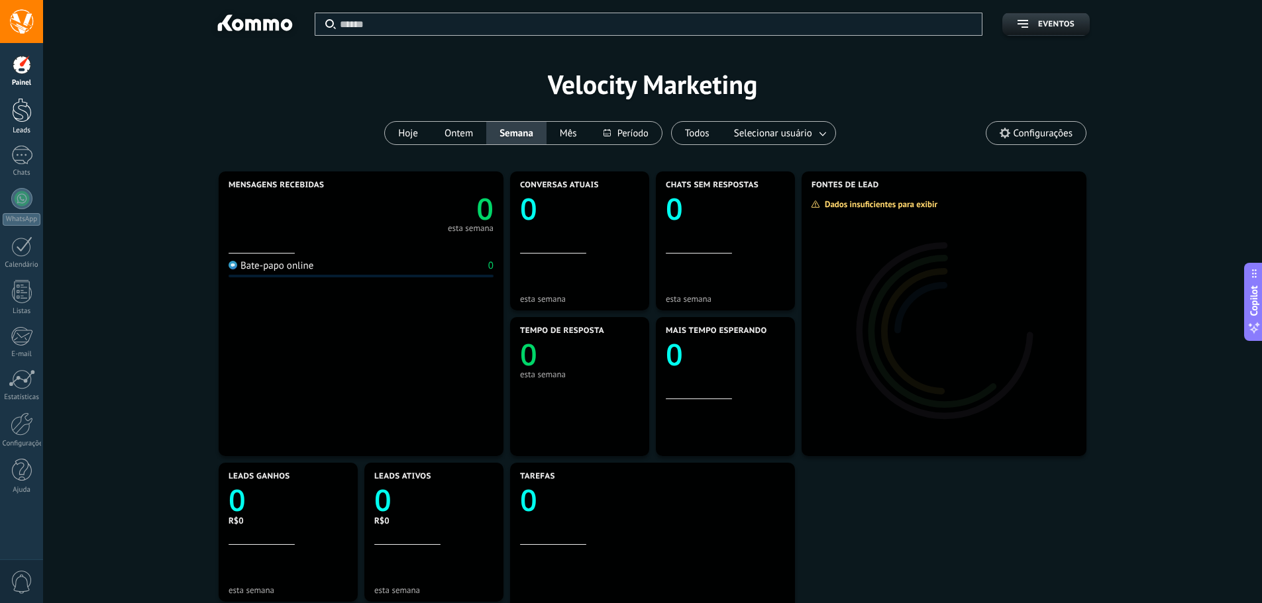
click at [18, 118] on div at bounding box center [22, 110] width 20 height 25
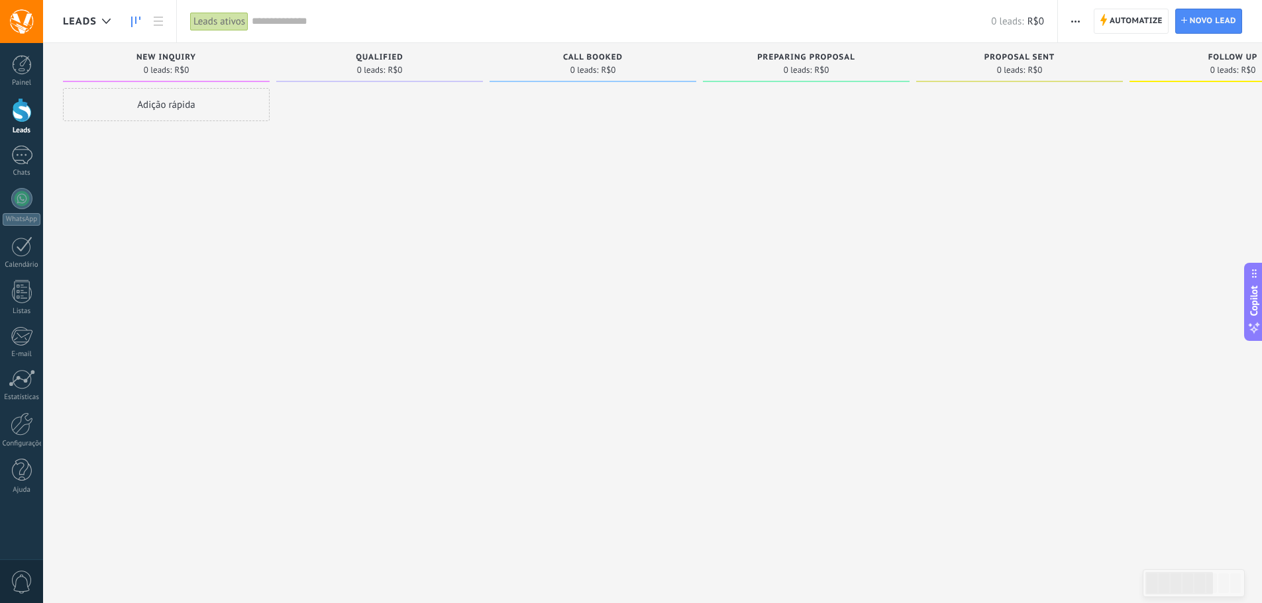
click at [260, 65] on div "0 leads: R$0" at bounding box center [166, 69] width 193 height 11
click at [144, 66] on span "0 leads:" at bounding box center [158, 70] width 28 height 8
drag, startPoint x: 166, startPoint y: 61, endPoint x: 144, endPoint y: 42, distance: 28.7
click at [166, 62] on span "New inquiry" at bounding box center [166, 57] width 60 height 9
click at [110, 22] on icon at bounding box center [106, 21] width 9 height 5
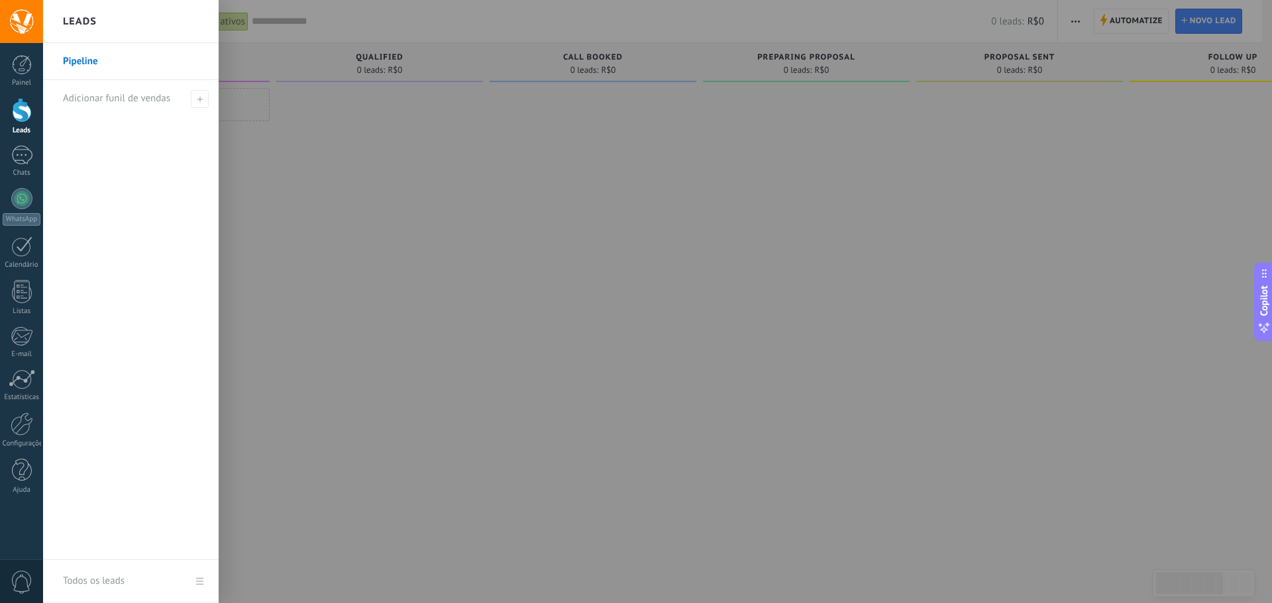
click at [692, 347] on div at bounding box center [679, 301] width 1272 height 603
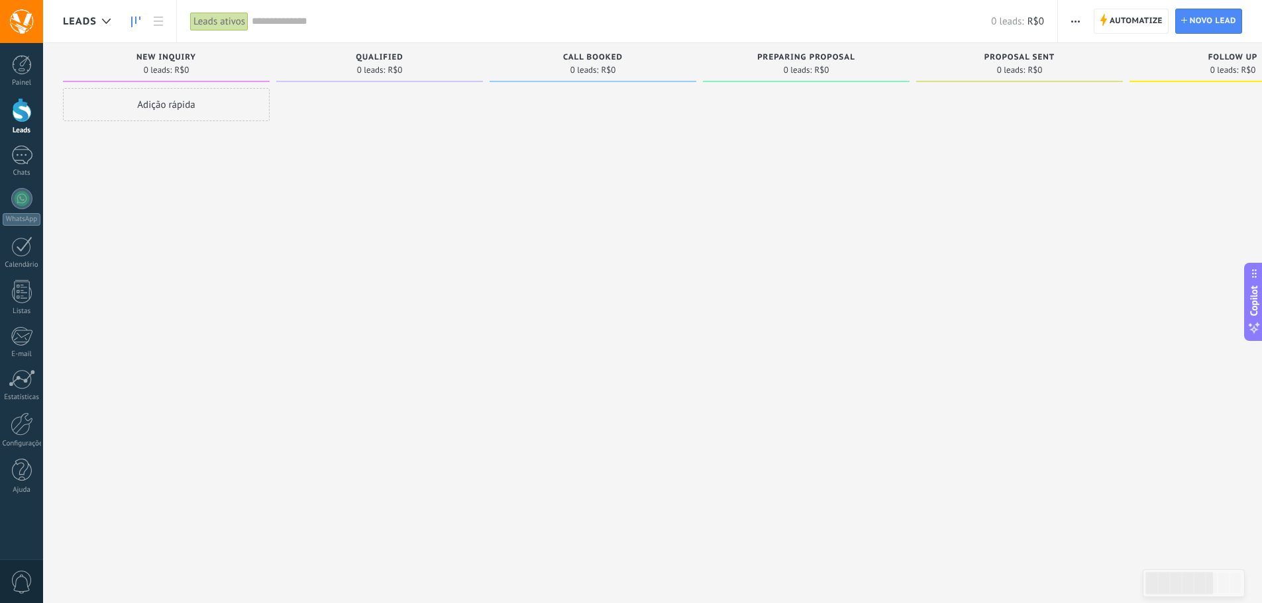
click at [90, 23] on span "Leads" at bounding box center [80, 21] width 34 height 13
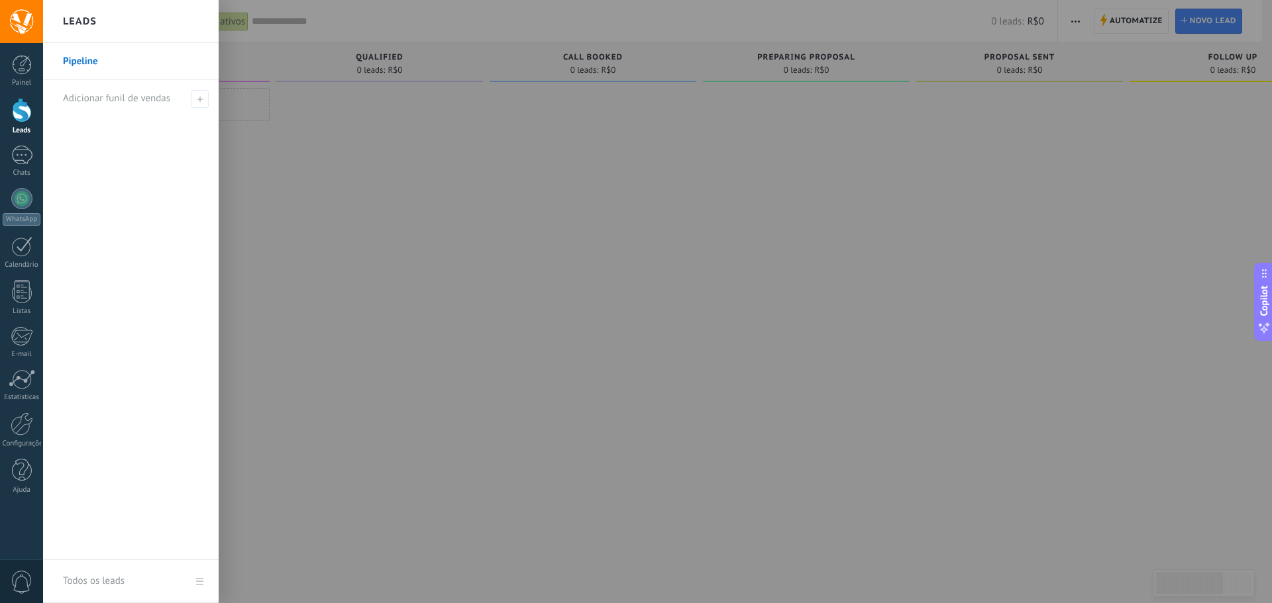
click at [123, 76] on link "Pipeline" at bounding box center [134, 61] width 142 height 37
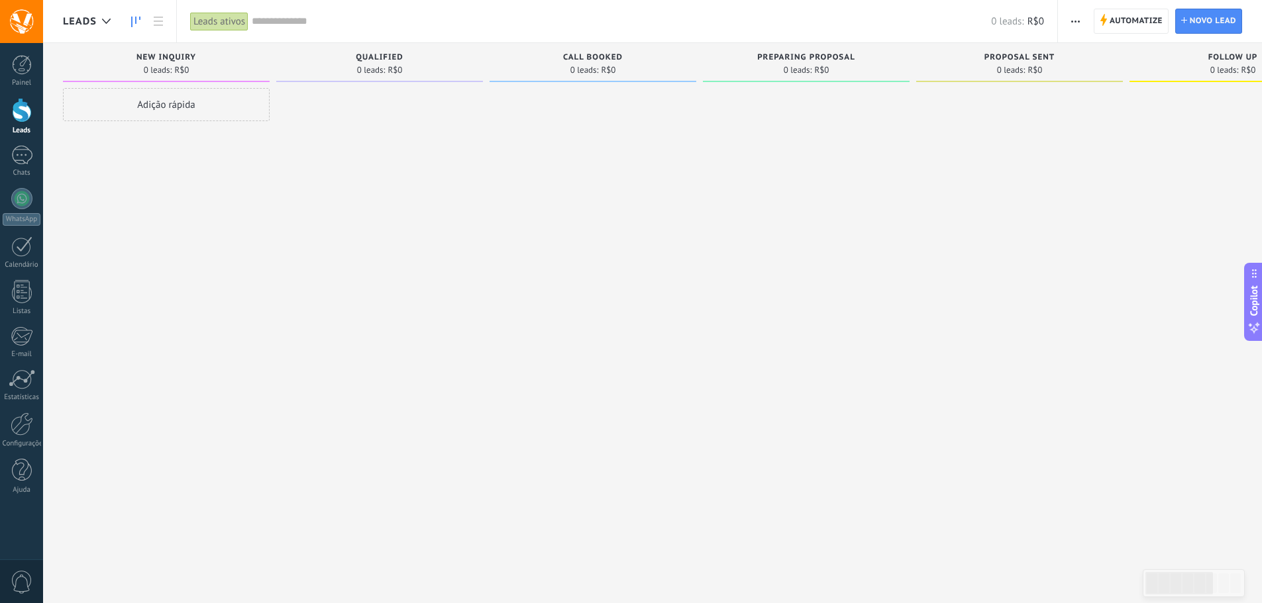
click at [1072, 28] on span "button" at bounding box center [1075, 21] width 9 height 25
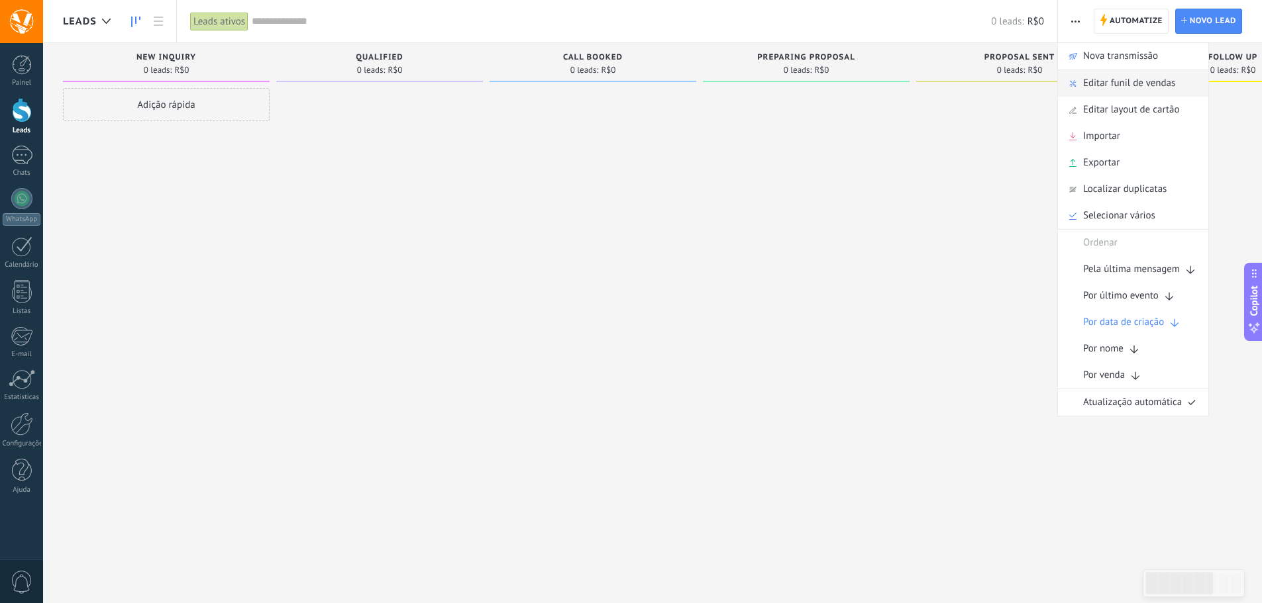
click at [1113, 76] on span "Editar funil de vendas" at bounding box center [1129, 83] width 92 height 26
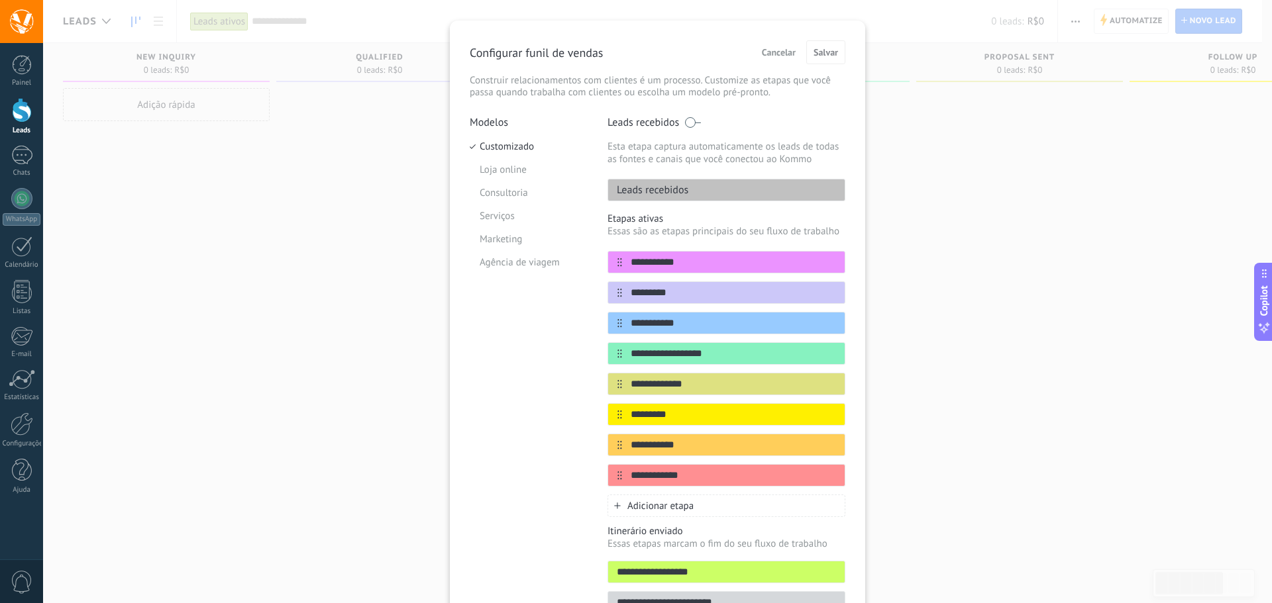
scroll to position [104, 0]
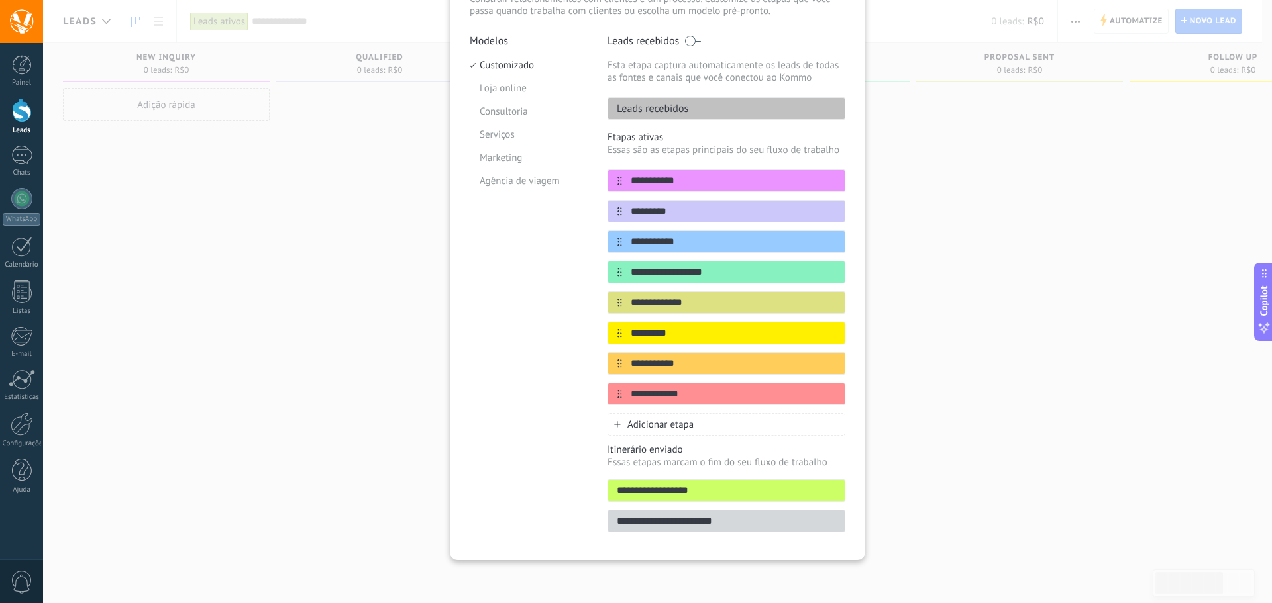
click at [923, 422] on div "**********" at bounding box center [657, 301] width 1229 height 603
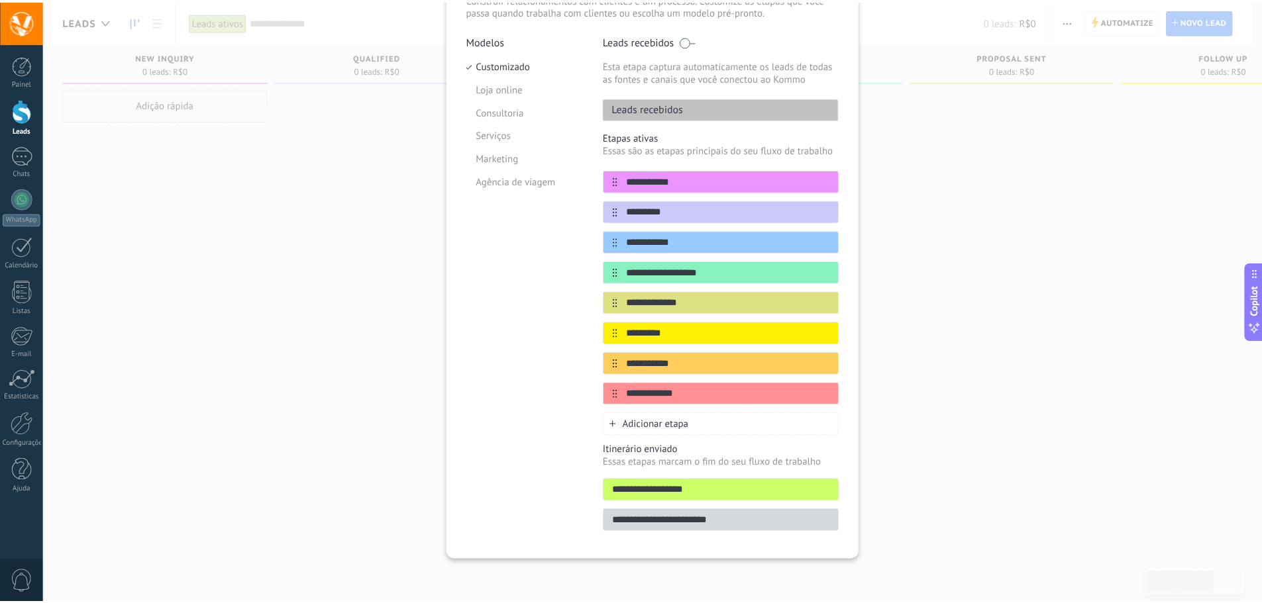
scroll to position [0, 0]
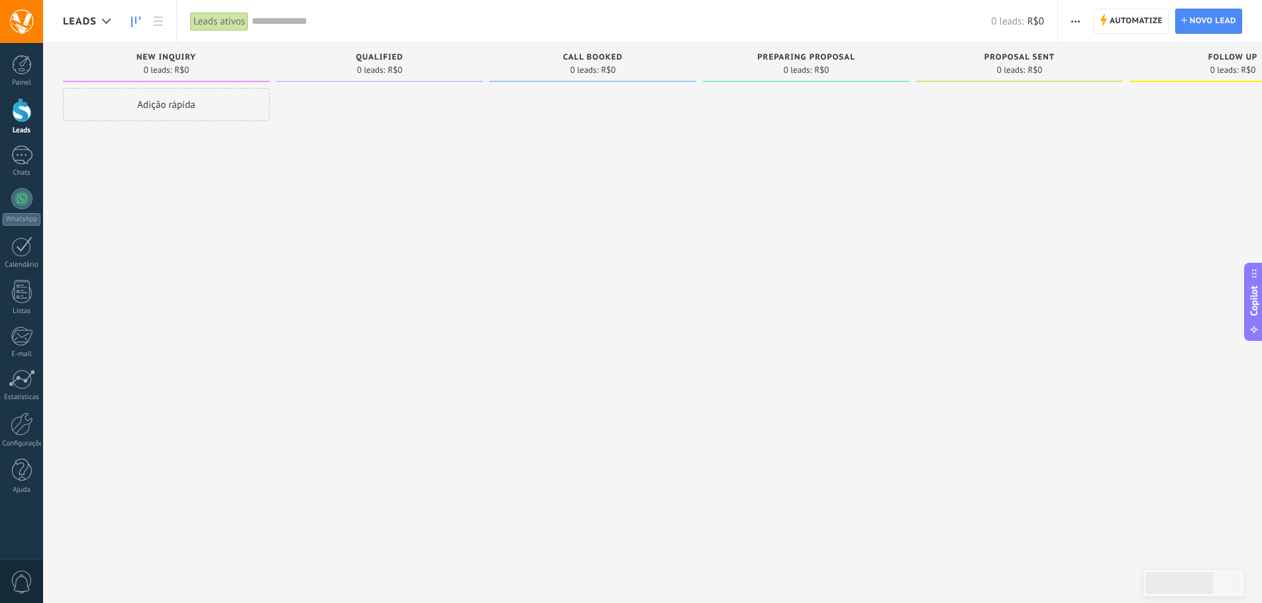
click at [1099, 77] on div "Proposal sent 0 leads: R$0" at bounding box center [1019, 62] width 207 height 39
click at [1078, 19] on span "button" at bounding box center [1075, 21] width 9 height 25
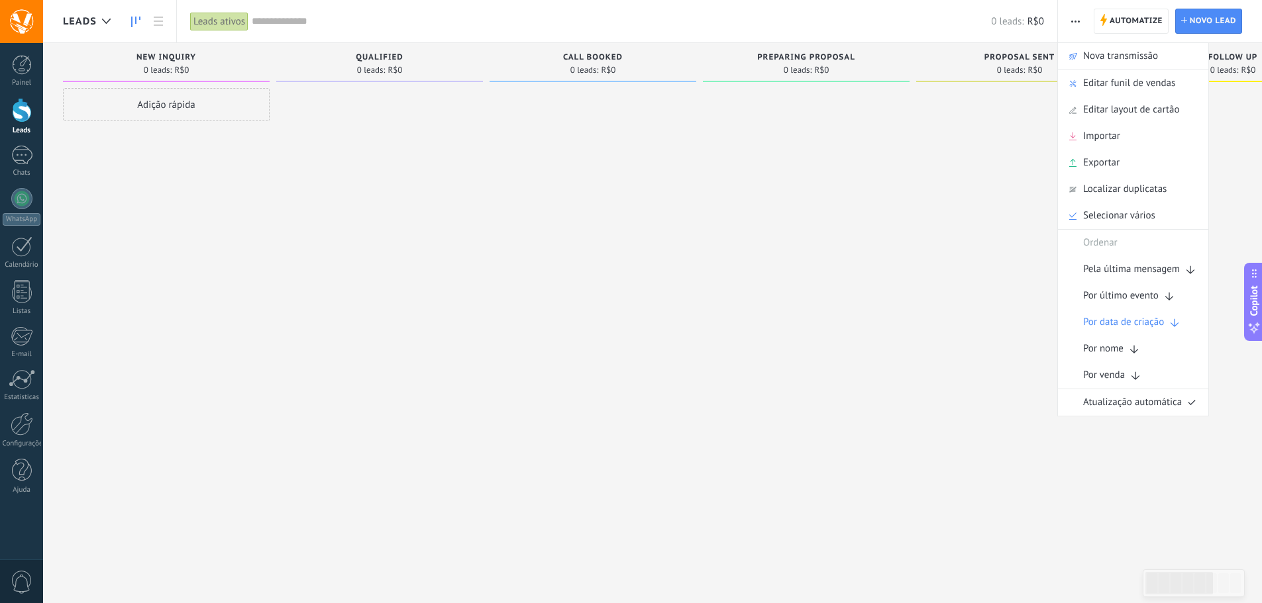
click at [958, 139] on div at bounding box center [1019, 303] width 207 height 431
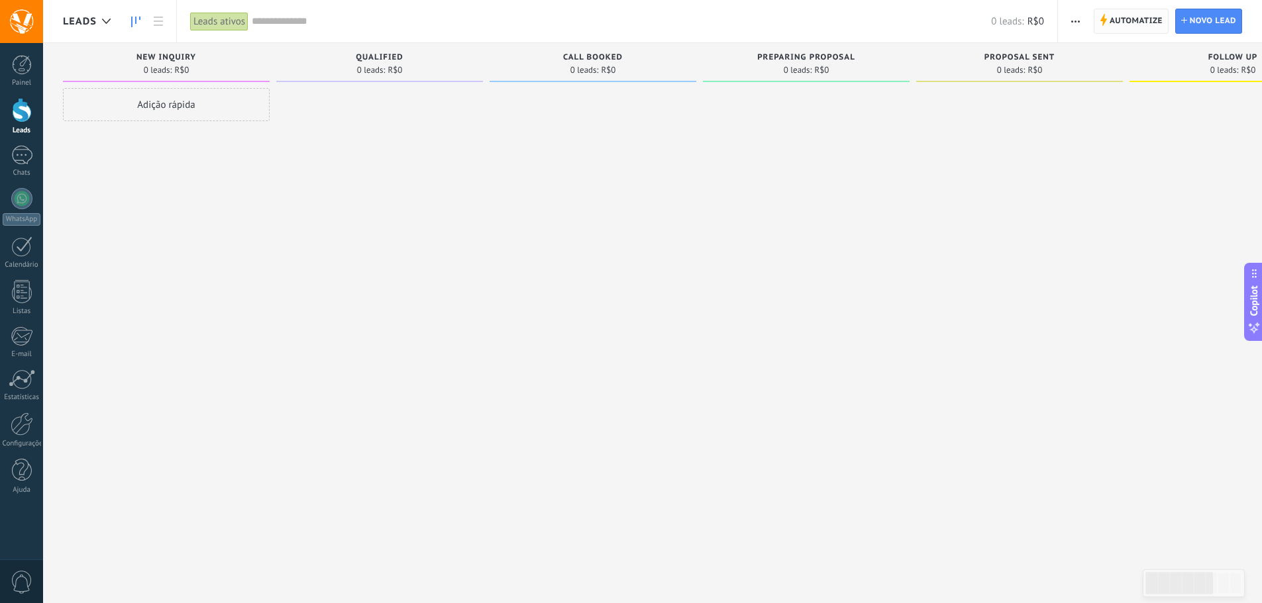
click at [1105, 26] on icon at bounding box center [1102, 20] width 7 height 12
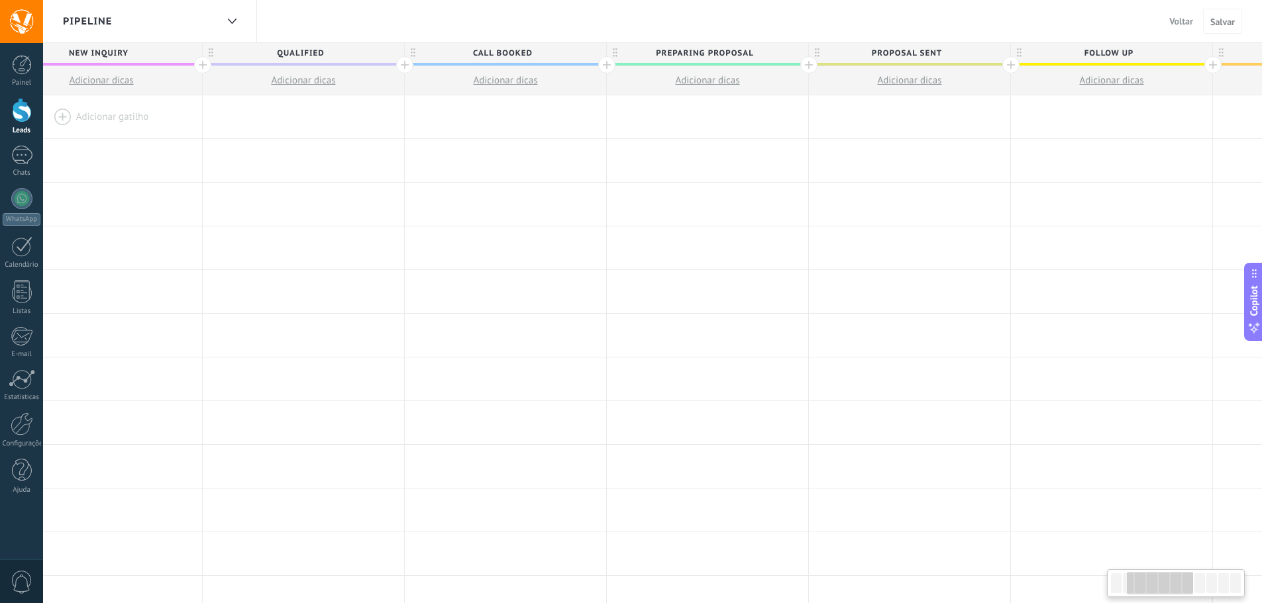
scroll to position [0, 489]
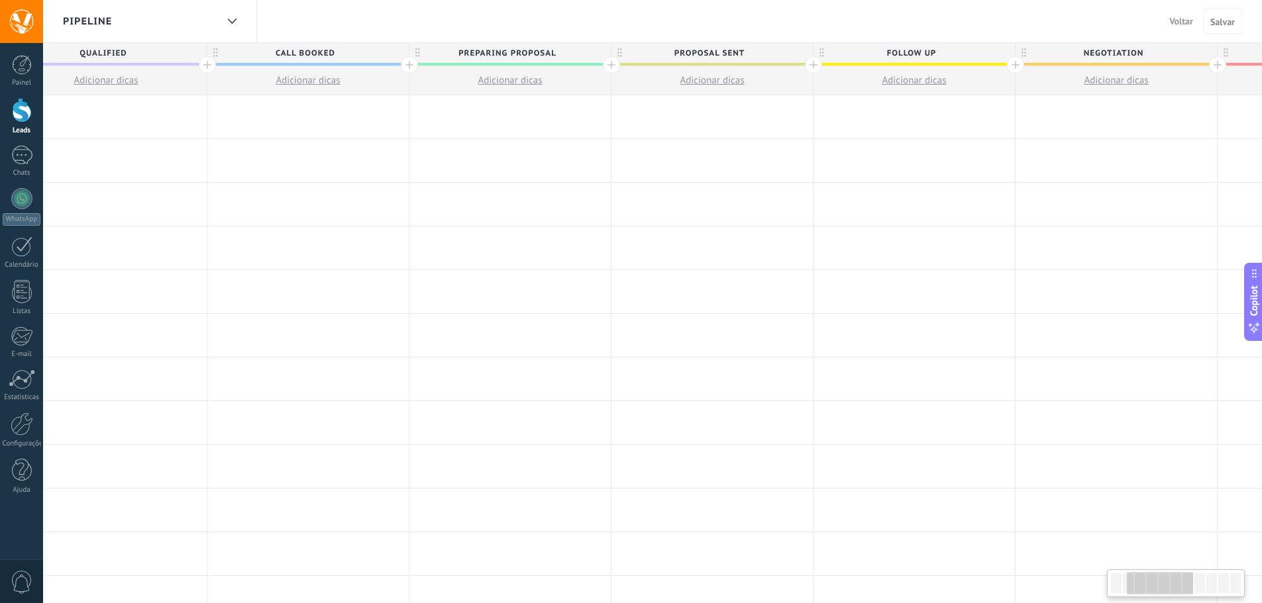
drag, startPoint x: 537, startPoint y: 242, endPoint x: 0, endPoint y: 270, distance: 537.9
click at [0, 270] on body ".abccls-1,.abccls-2{fill-rule:evenodd}.abccls-2{fill:#fff} .abfcls-1{fill:none}…" at bounding box center [631, 301] width 1262 height 603
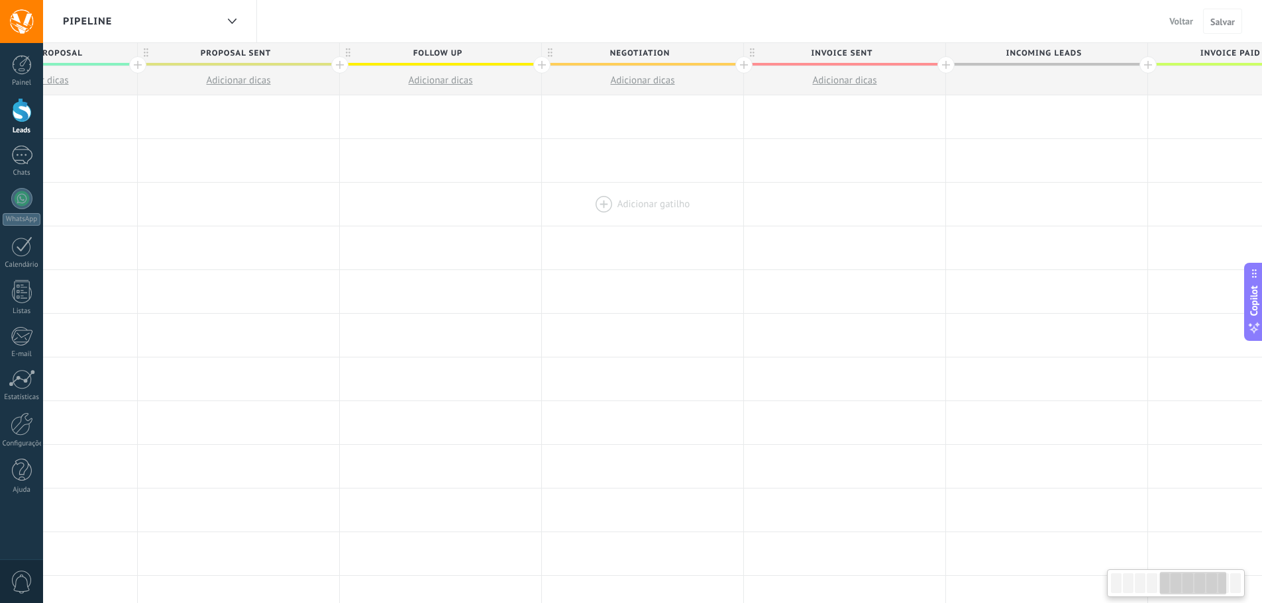
drag, startPoint x: 1123, startPoint y: 228, endPoint x: 705, endPoint y: 214, distance: 418.1
click at [705, 214] on div at bounding box center [642, 204] width 201 height 43
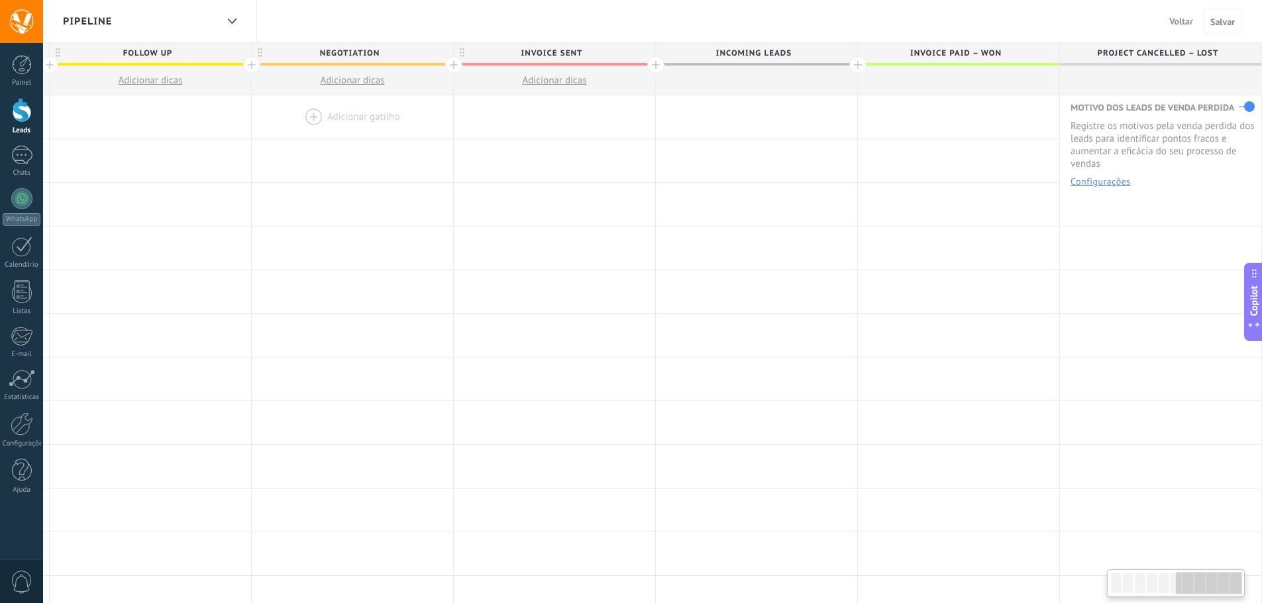
drag, startPoint x: 977, startPoint y: 188, endPoint x: 362, endPoint y: 116, distance: 618.8
click at [362, 116] on div "**********" at bounding box center [151, 554] width 2222 height 918
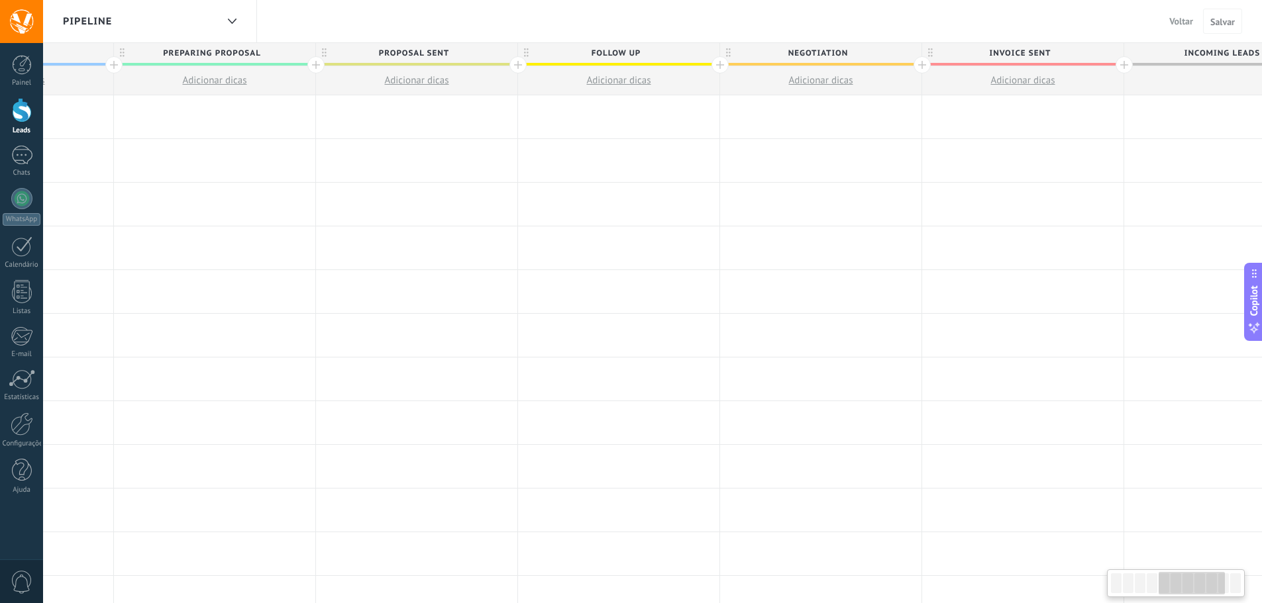
scroll to position [0, 517]
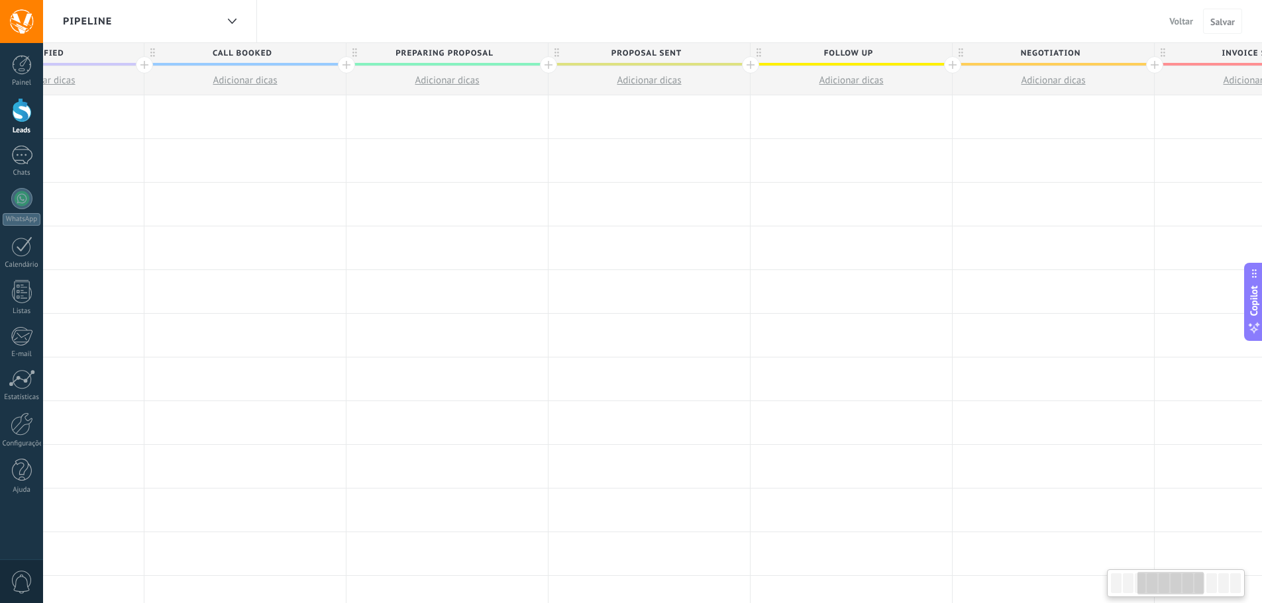
drag, startPoint x: 866, startPoint y: 162, endPoint x: 1433, endPoint y: 227, distance: 570.6
click at [1261, 227] on html ".abccls-1,.abccls-2{fill-rule:evenodd}.abccls-2{fill:#fff} .abfcls-1{fill:none}…" at bounding box center [631, 301] width 1262 height 603
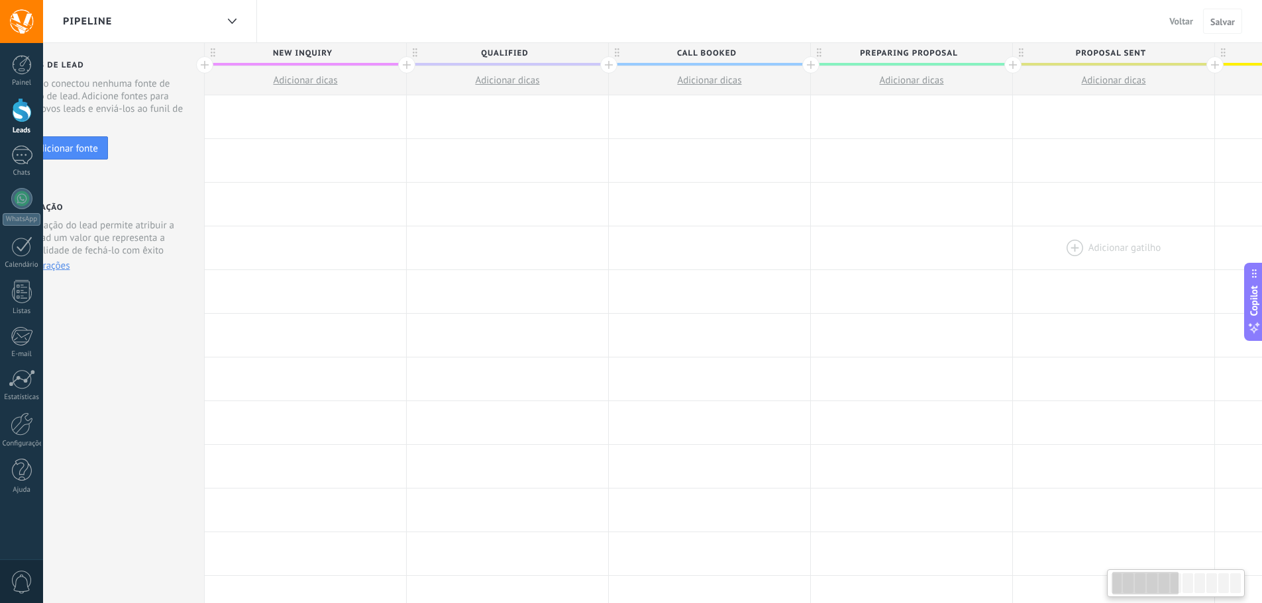
drag, startPoint x: 555, startPoint y: 207, endPoint x: 1021, endPoint y: 248, distance: 467.4
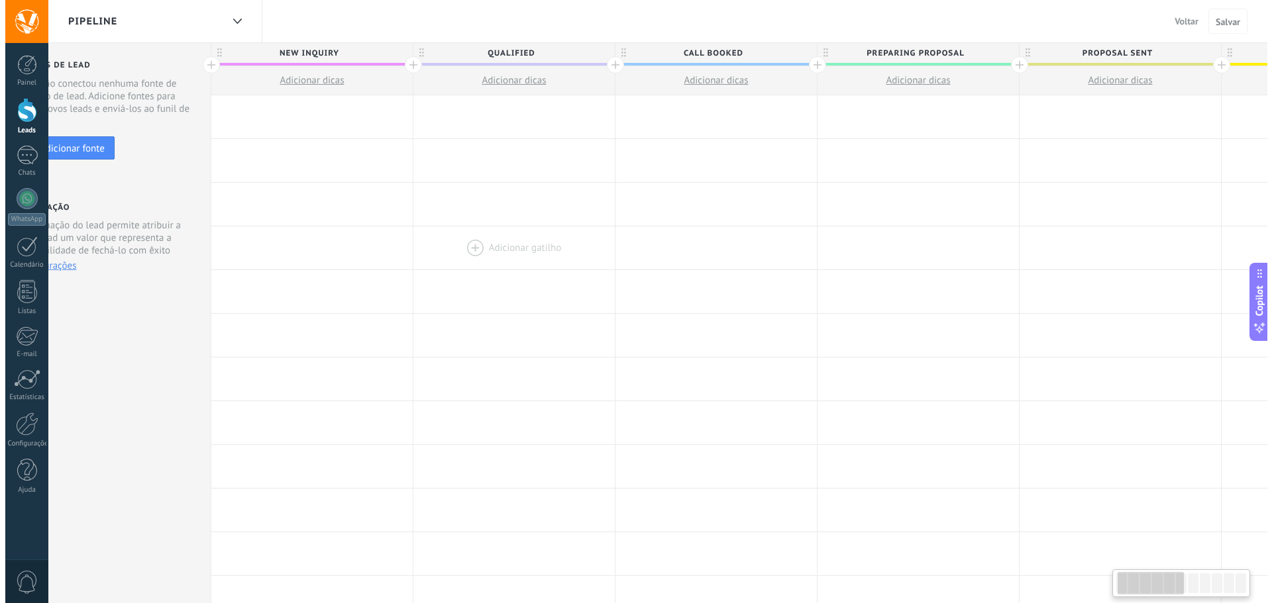
scroll to position [0, 0]
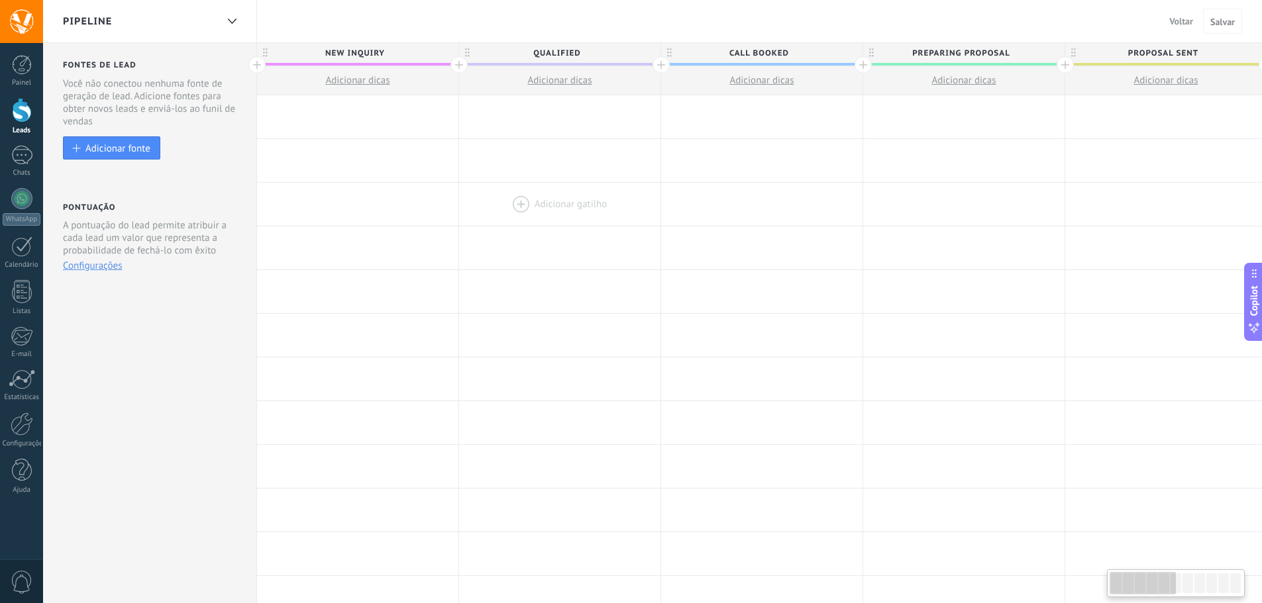
drag, startPoint x: 453, startPoint y: 238, endPoint x: 594, endPoint y: 187, distance: 150.0
click at [648, 264] on div at bounding box center [559, 248] width 201 height 43
click at [376, 63] on span "New inquiry" at bounding box center [354, 53] width 195 height 21
click at [372, 50] on span "New inquiry" at bounding box center [354, 53] width 195 height 21
click at [372, 50] on input "**********" at bounding box center [355, 53] width 176 height 20
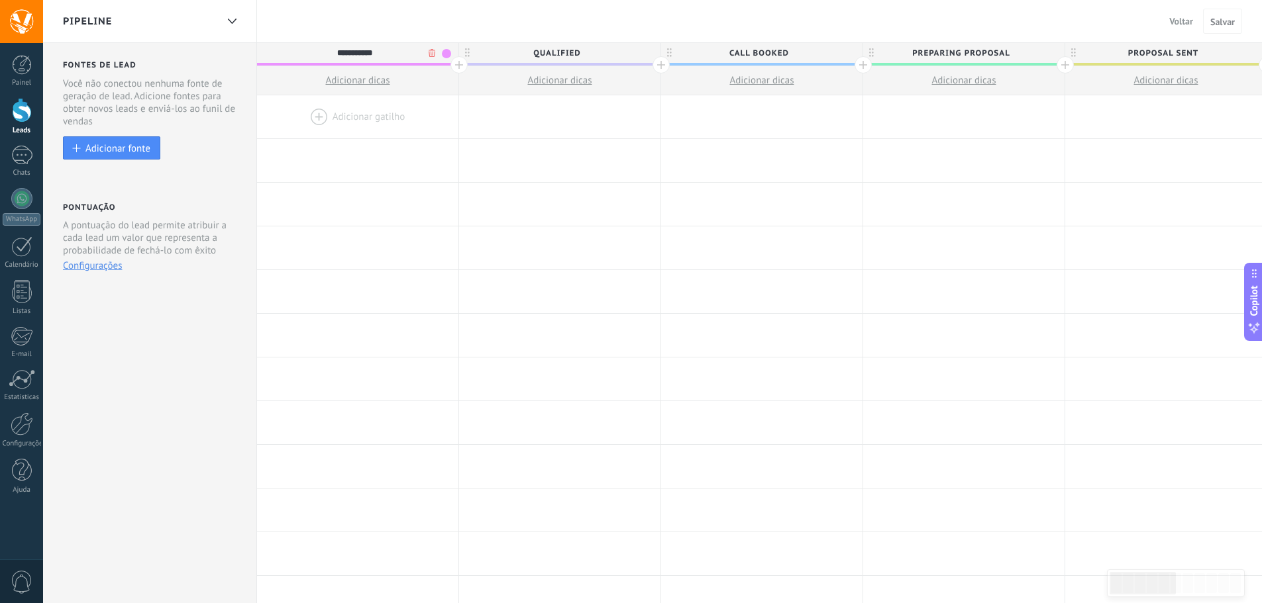
click at [372, 50] on input "**********" at bounding box center [355, 53] width 176 height 20
type input "*********"
click at [449, 58] on div "*********" at bounding box center [354, 53] width 195 height 20
click at [430, 66] on button "Adicionar dicas" at bounding box center [357, 80] width 201 height 28
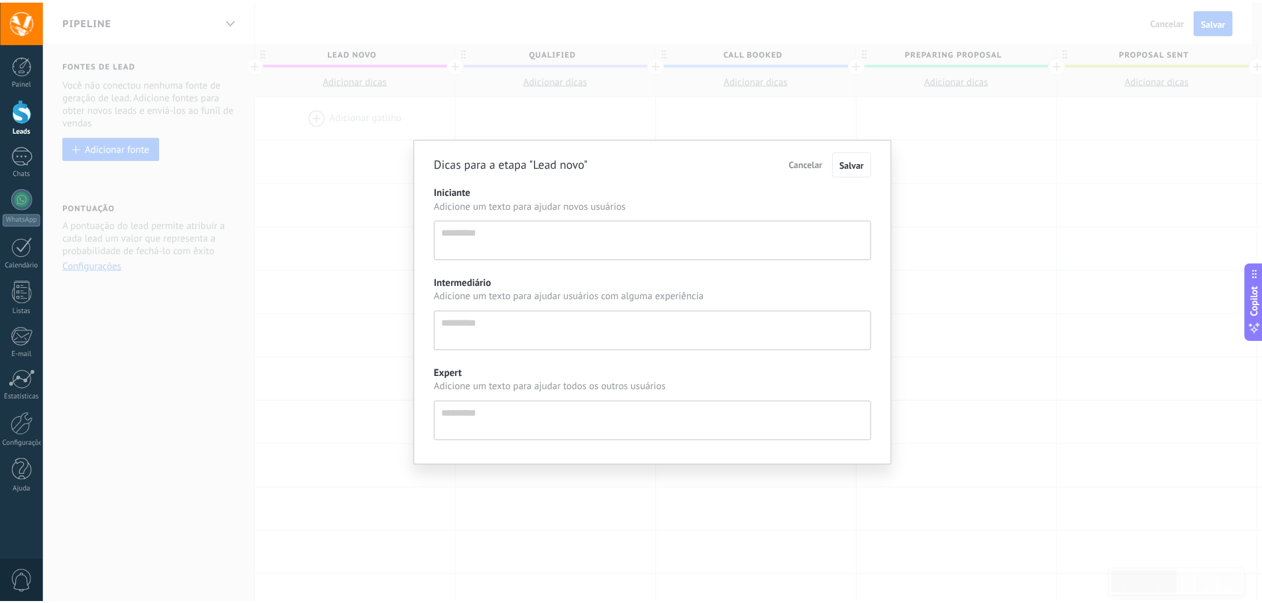
scroll to position [13, 0]
click at [386, 201] on div "Dicas para a etapa "Lead novo" Cancelar Salvar Iniciante Adicione um texto para…" at bounding box center [657, 301] width 1229 height 603
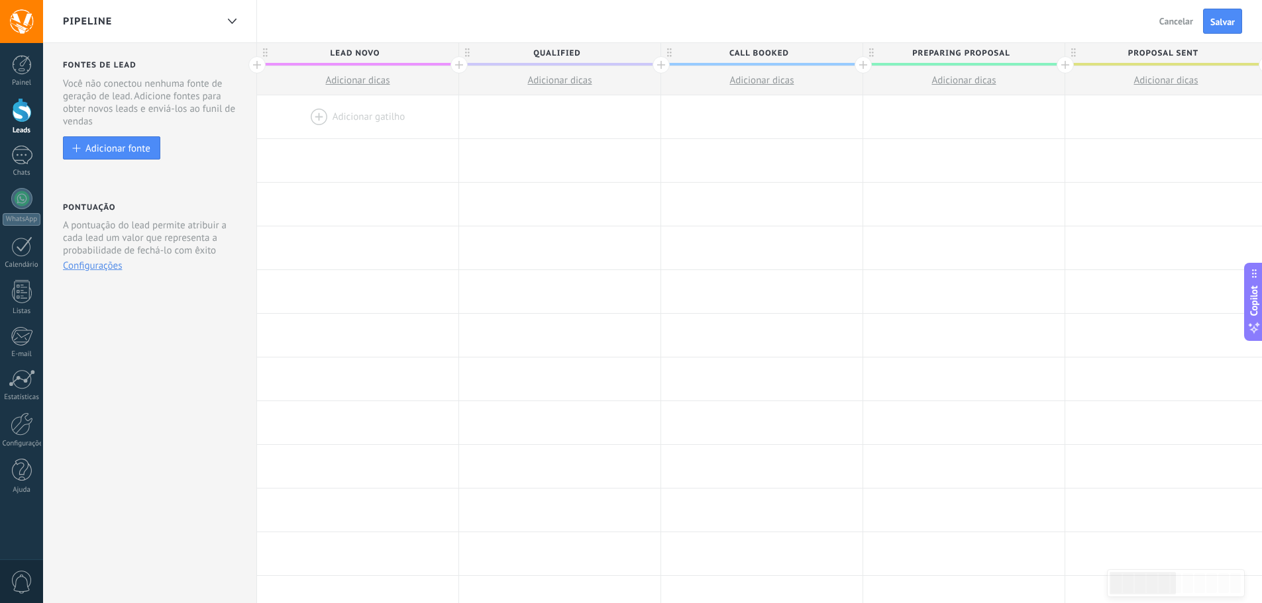
click at [508, 55] on span "Qualified" at bounding box center [556, 53] width 195 height 21
click at [423, 58] on span "Lead novo" at bounding box center [354, 53] width 195 height 21
click at [448, 54] on span at bounding box center [446, 53] width 9 height 9
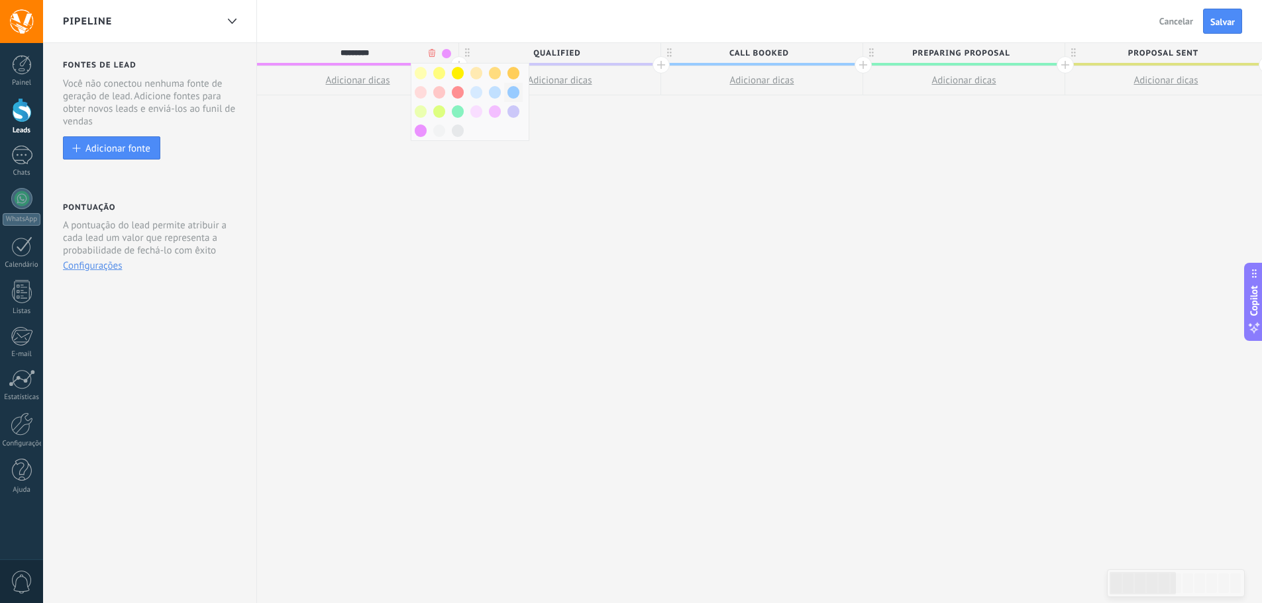
click at [509, 87] on div at bounding box center [513, 92] width 19 height 19
click at [256, 66] on div at bounding box center [256, 64] width 17 height 17
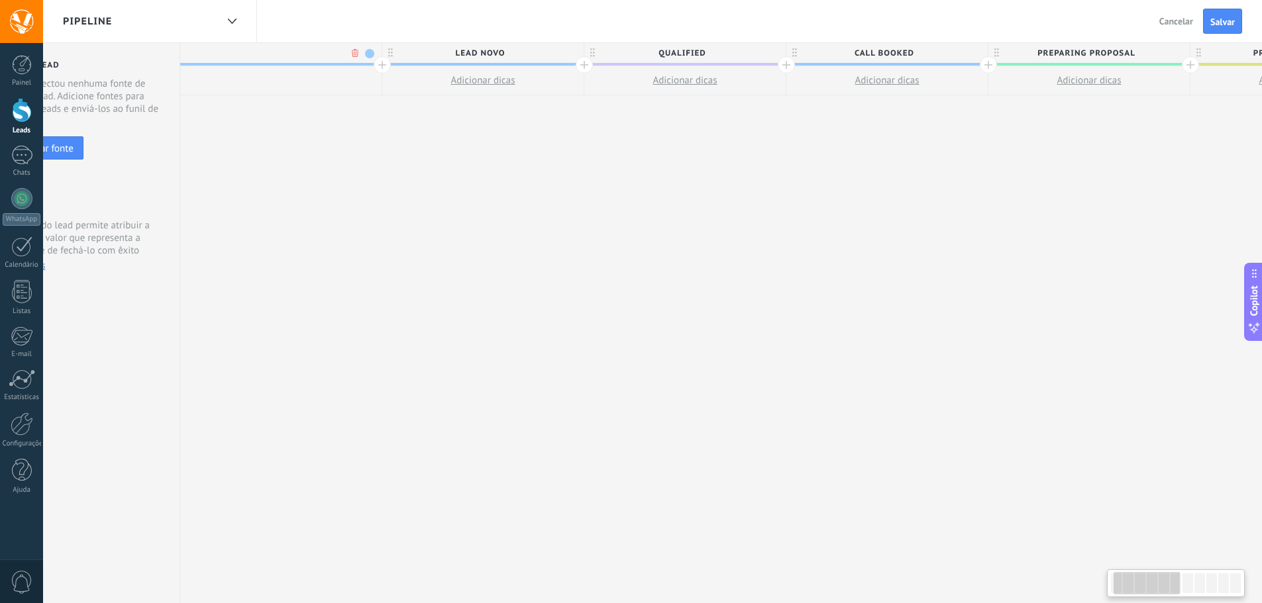
scroll to position [0, 98]
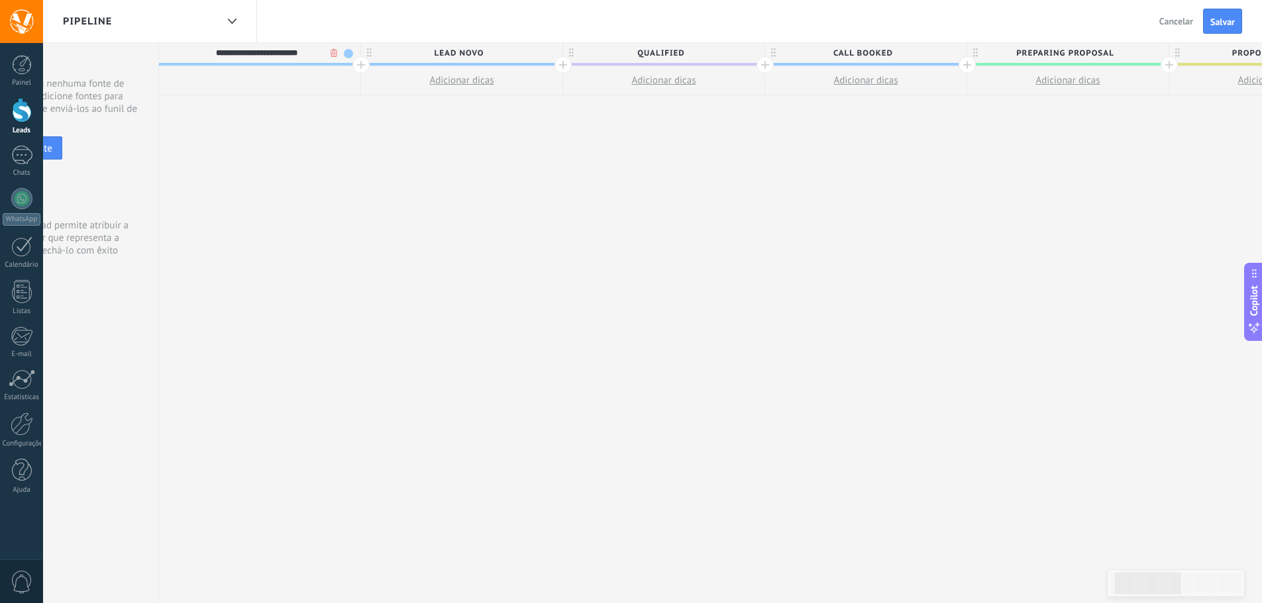
type input "**********"
click at [352, 54] on span at bounding box center [348, 53] width 9 height 9
click at [359, 137] on div at bounding box center [359, 130] width 19 height 19
click at [731, 56] on span "Qualified" at bounding box center [660, 53] width 195 height 21
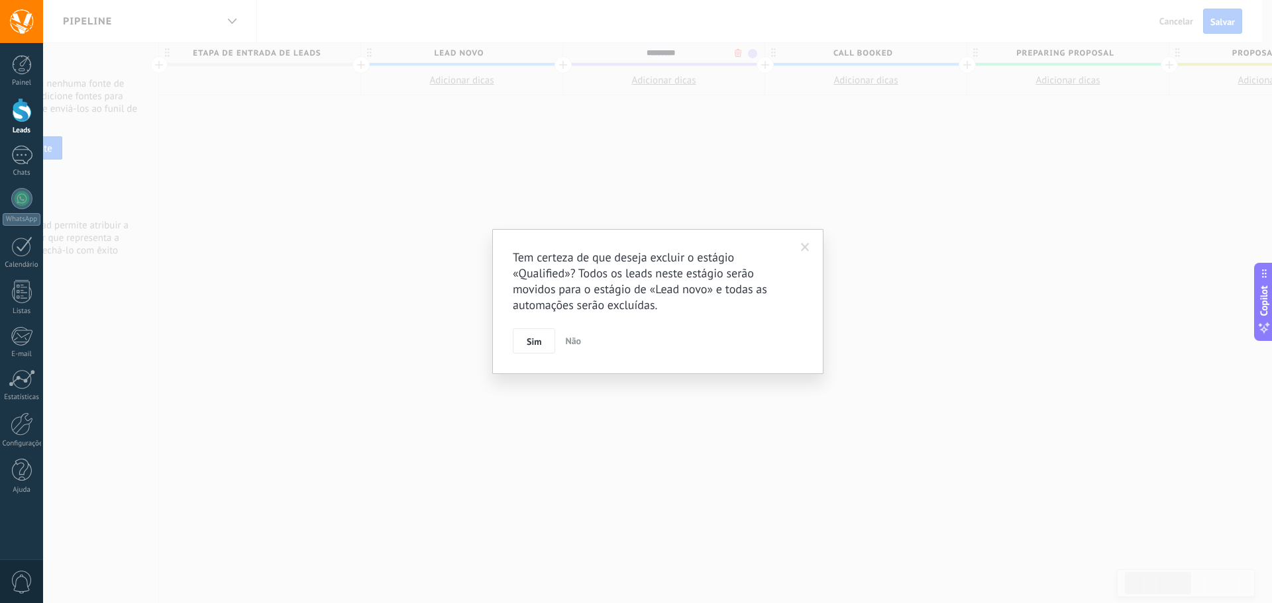
click at [734, 56] on body ".abccls-1,.abccls-2{fill-rule:evenodd}.abccls-2{fill:#fff} .abfcls-1{fill:none}…" at bounding box center [636, 301] width 1272 height 603
click at [538, 344] on span "Sim" at bounding box center [534, 341] width 15 height 9
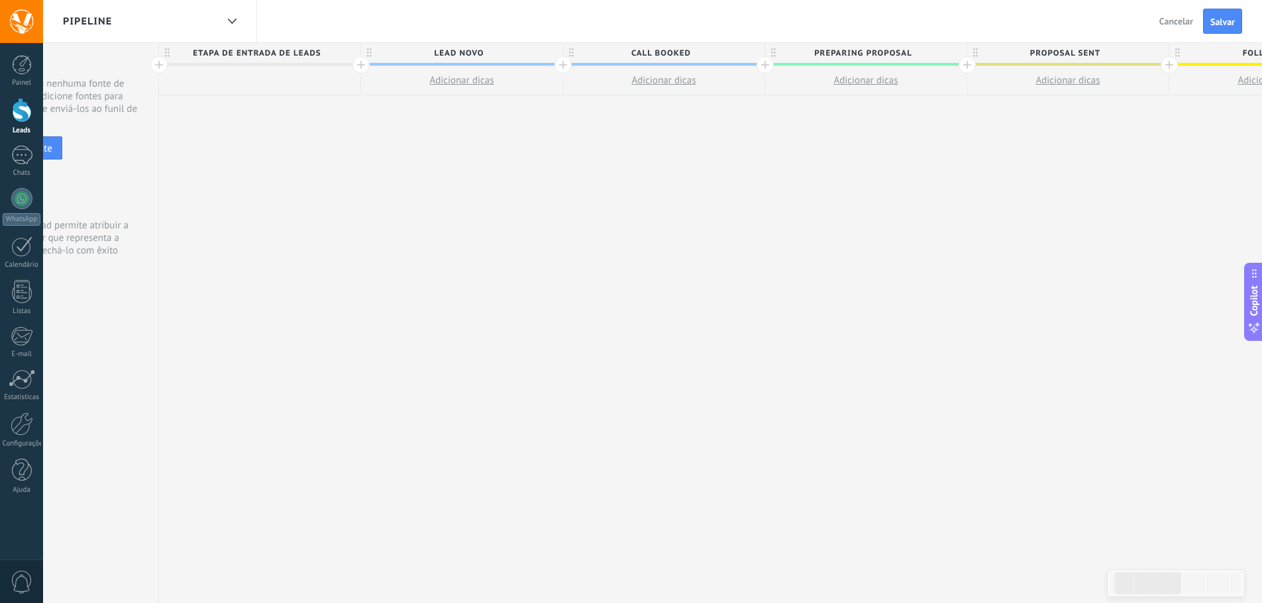
click at [733, 57] on span "Call booked" at bounding box center [660, 53] width 195 height 21
click at [736, 55] on body ".abccls-1,.abccls-2{fill-rule:evenodd}.abccls-2{fill:#fff} .abfcls-1{fill:none}…" at bounding box center [631, 301] width 1262 height 603
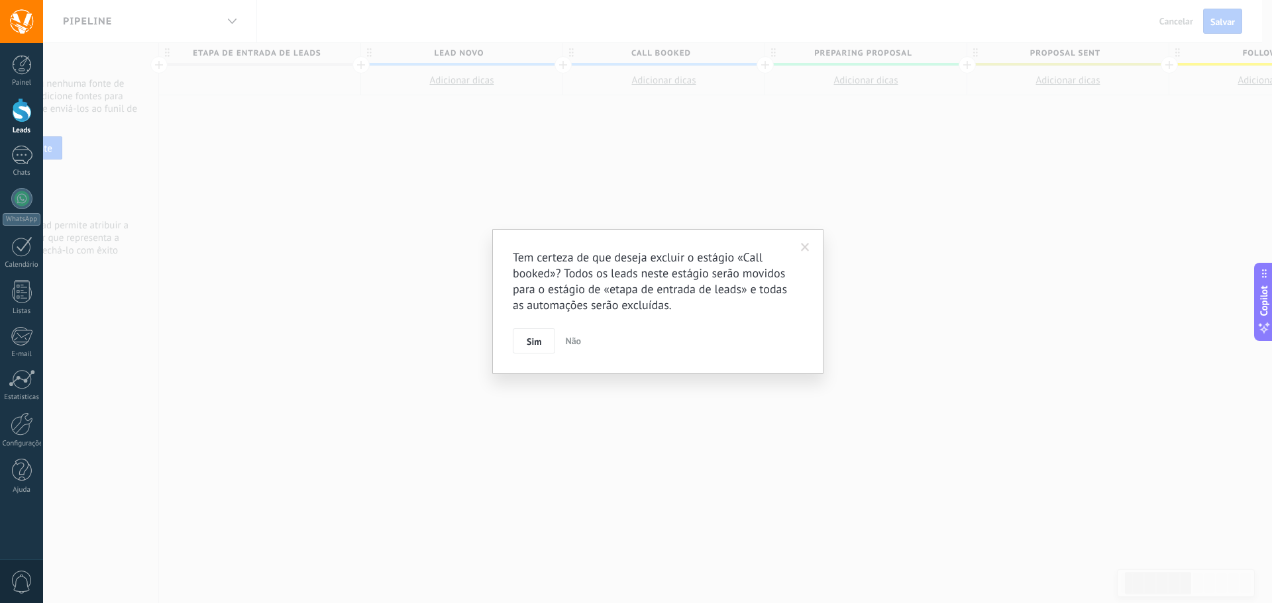
click at [545, 335] on button "Sim" at bounding box center [534, 341] width 42 height 25
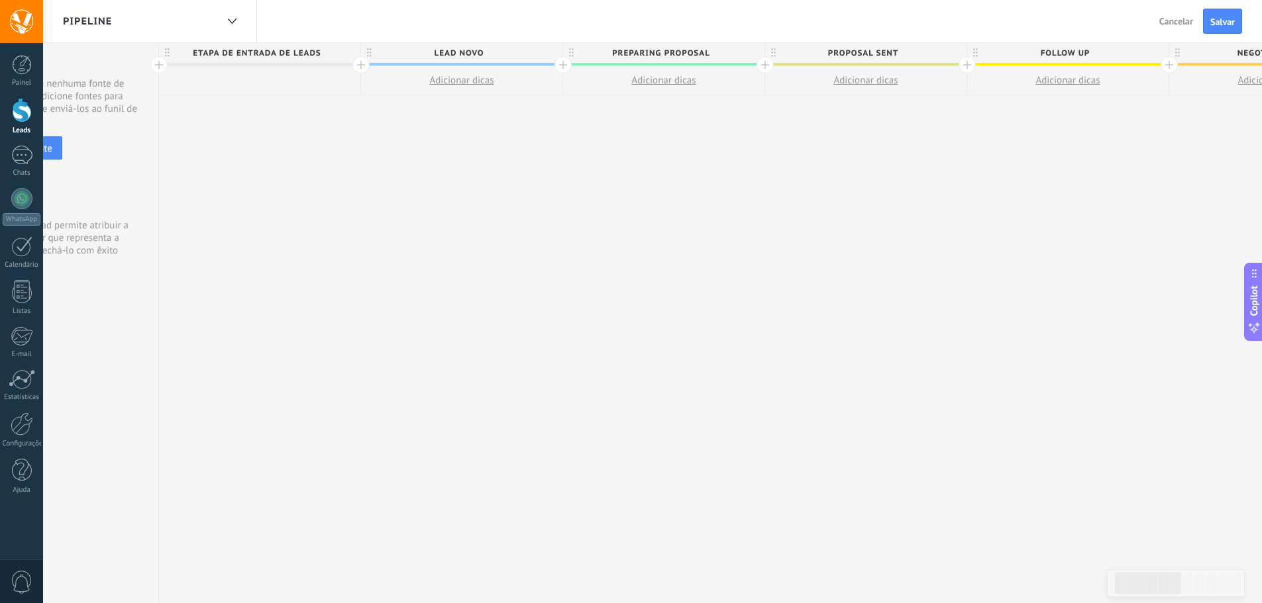
click at [733, 58] on span "Preparing proposal" at bounding box center [660, 53] width 195 height 21
click at [738, 53] on body ".abccls-1,.abccls-2{fill-rule:evenodd}.abccls-2{fill:#fff} .abfcls-1{fill:none}…" at bounding box center [631, 301] width 1262 height 603
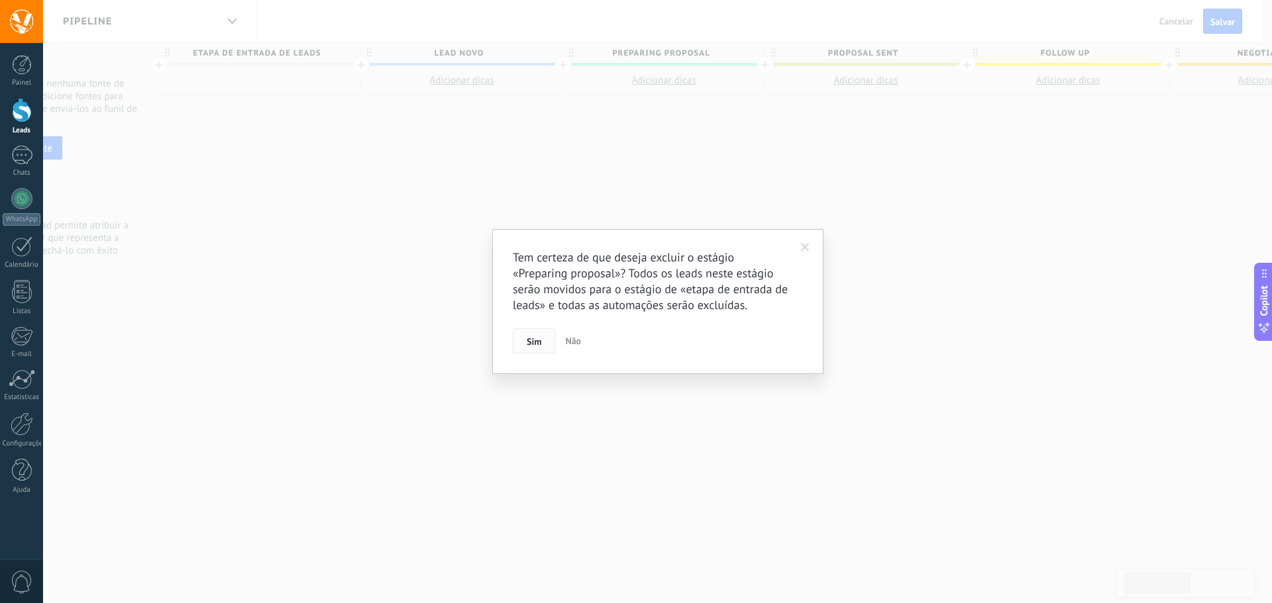
click at [532, 340] on span "Sim" at bounding box center [534, 341] width 15 height 9
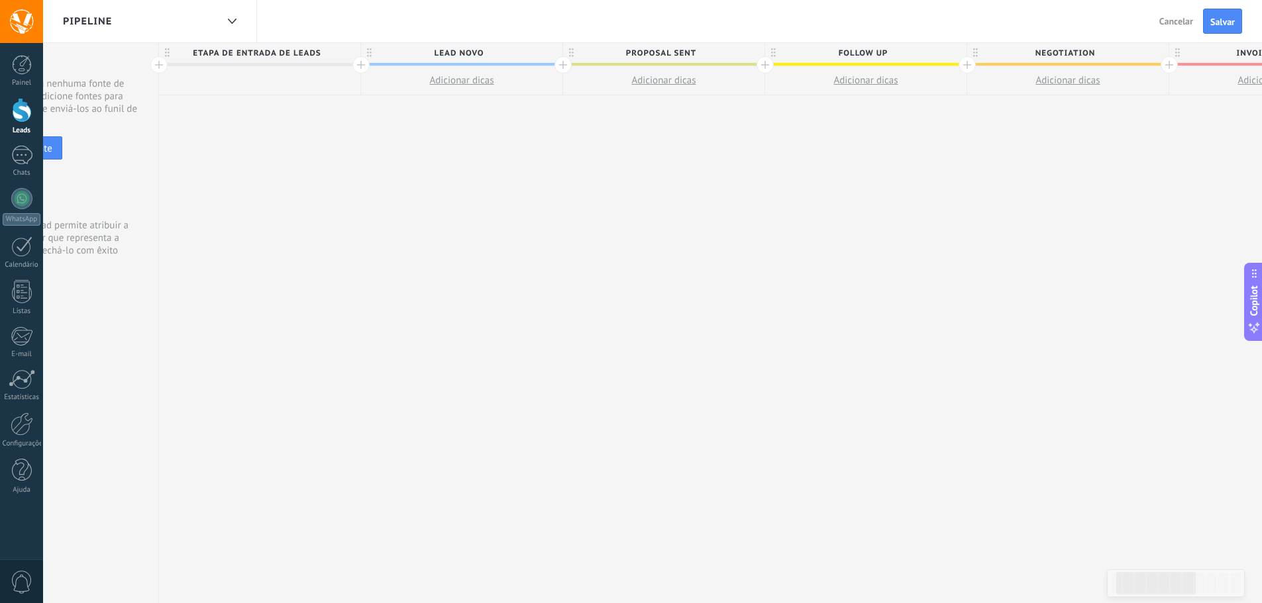
click at [741, 56] on span "Proposal sent" at bounding box center [660, 53] width 195 height 21
click at [734, 55] on body ".abccls-1,.abccls-2{fill-rule:evenodd}.abccls-2{fill:#fff} .abfcls-1{fill:none}…" at bounding box center [631, 301] width 1262 height 603
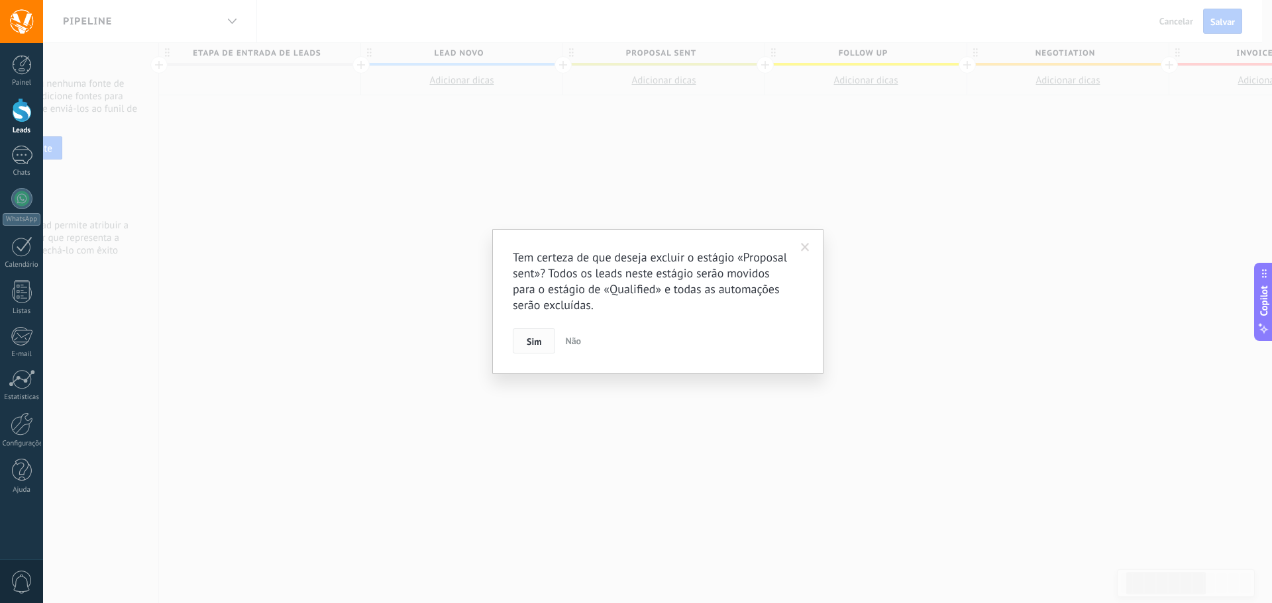
click at [538, 352] on button "Sim" at bounding box center [534, 341] width 42 height 25
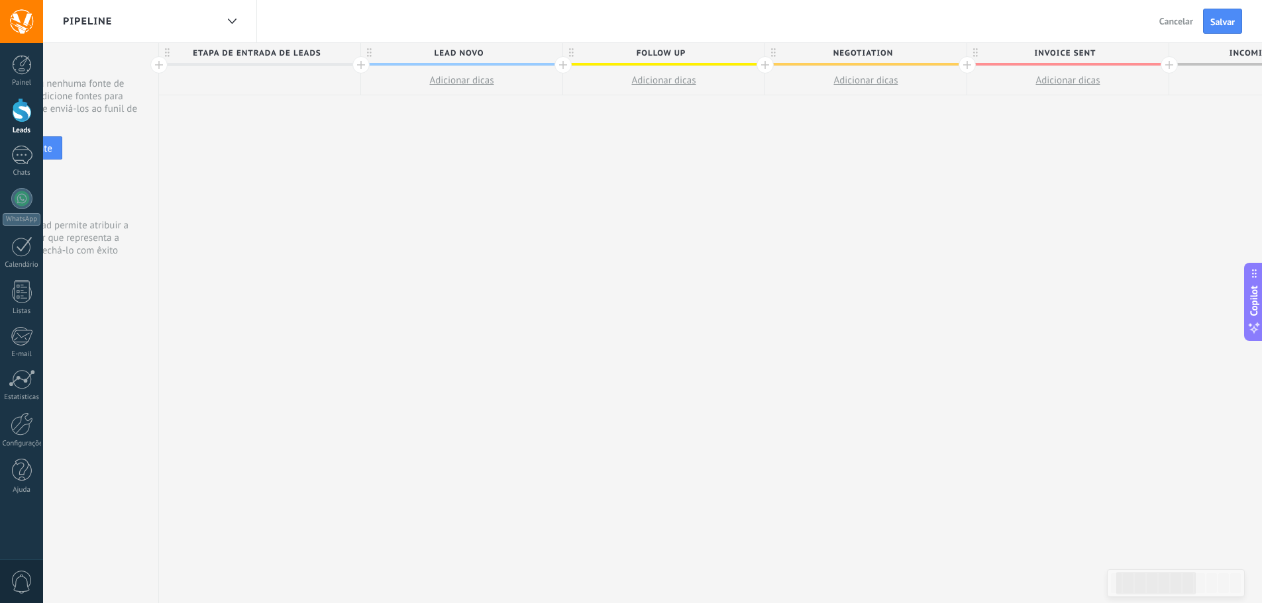
click at [739, 58] on span "Follow up" at bounding box center [660, 53] width 195 height 21
click at [736, 51] on body ".abccls-1,.abccls-2{fill-rule:evenodd}.abccls-2{fill:#fff} .abfcls-1{fill:none}…" at bounding box center [631, 301] width 1262 height 603
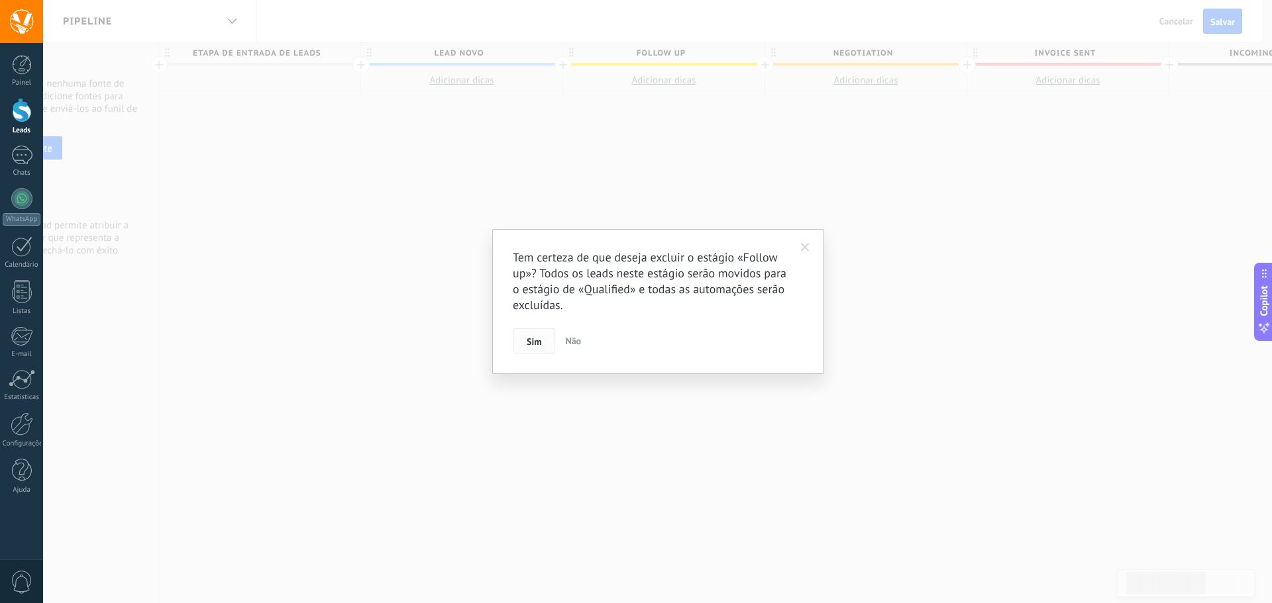
click at [531, 344] on span "Sim" at bounding box center [534, 341] width 15 height 9
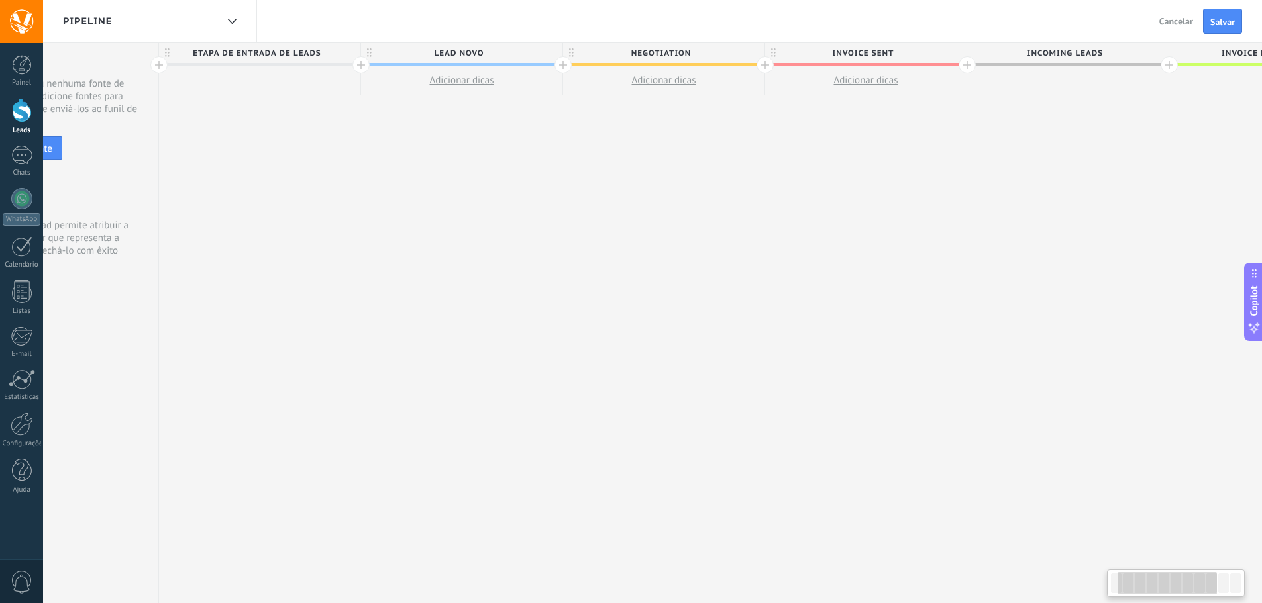
click at [751, 56] on span "Negotiation" at bounding box center [660, 53] width 195 height 21
click at [742, 54] on body ".abccls-1,.abccls-2{fill-rule:evenodd}.abccls-2{fill:#fff} .abfcls-1{fill:none}…" at bounding box center [631, 301] width 1262 height 603
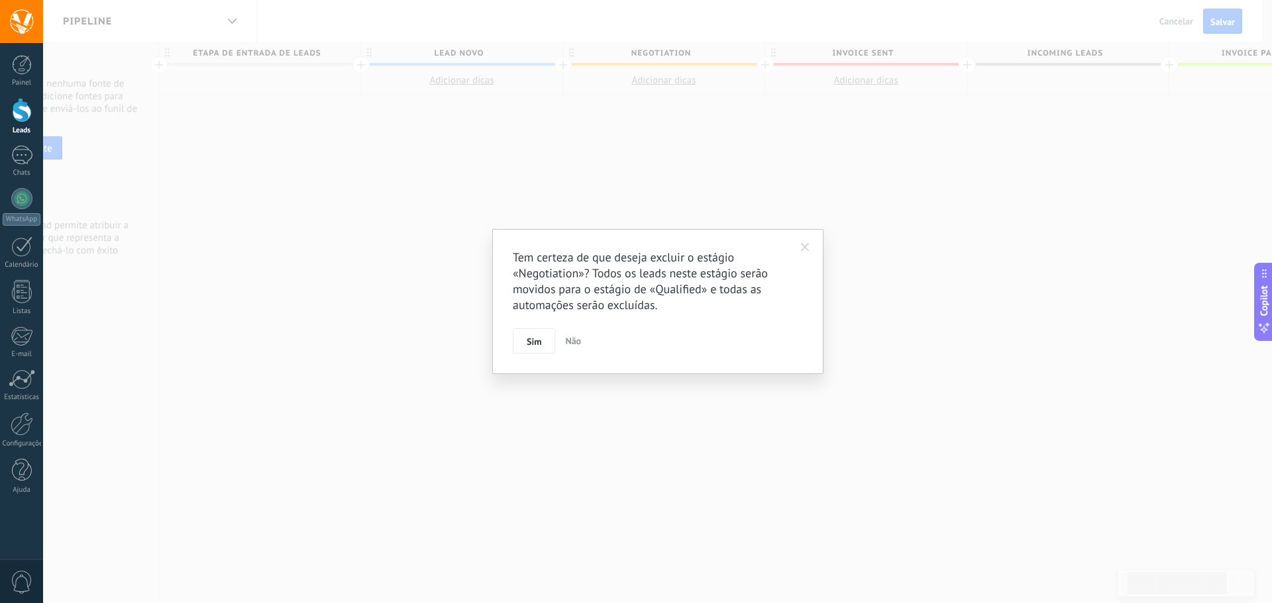
click at [531, 362] on div "Tem certeza de que deseja excluir o estágio «Negotiation»? Todos os leads neste…" at bounding box center [657, 301] width 331 height 145
click at [544, 340] on button "Sim" at bounding box center [534, 341] width 42 height 25
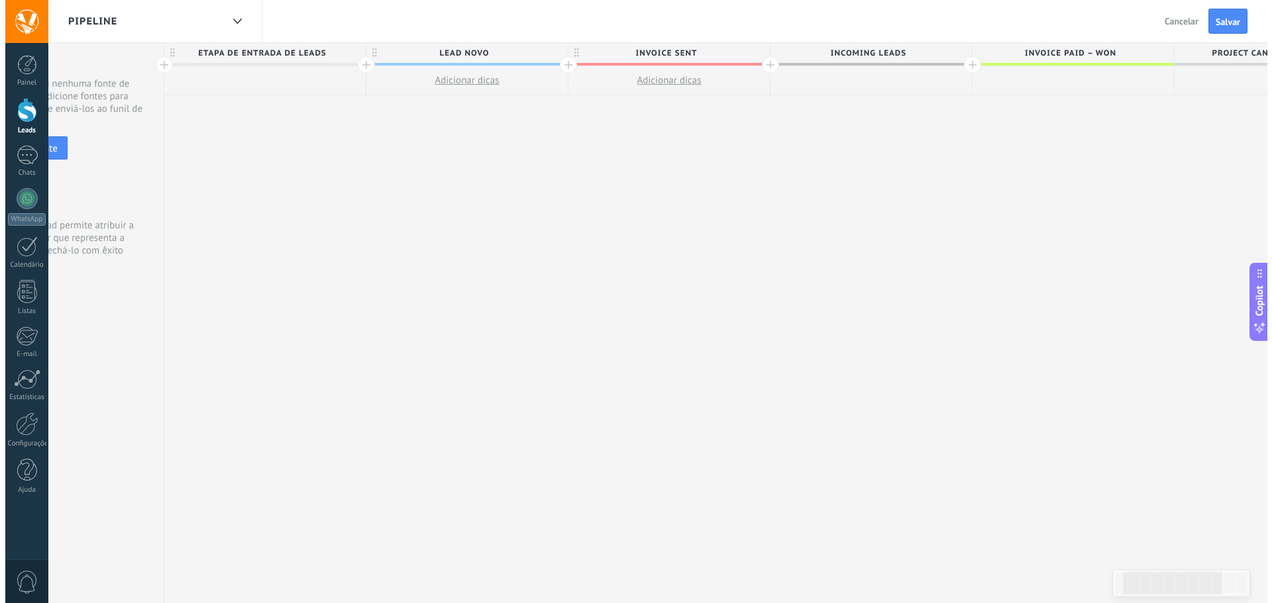
scroll to position [0, 99]
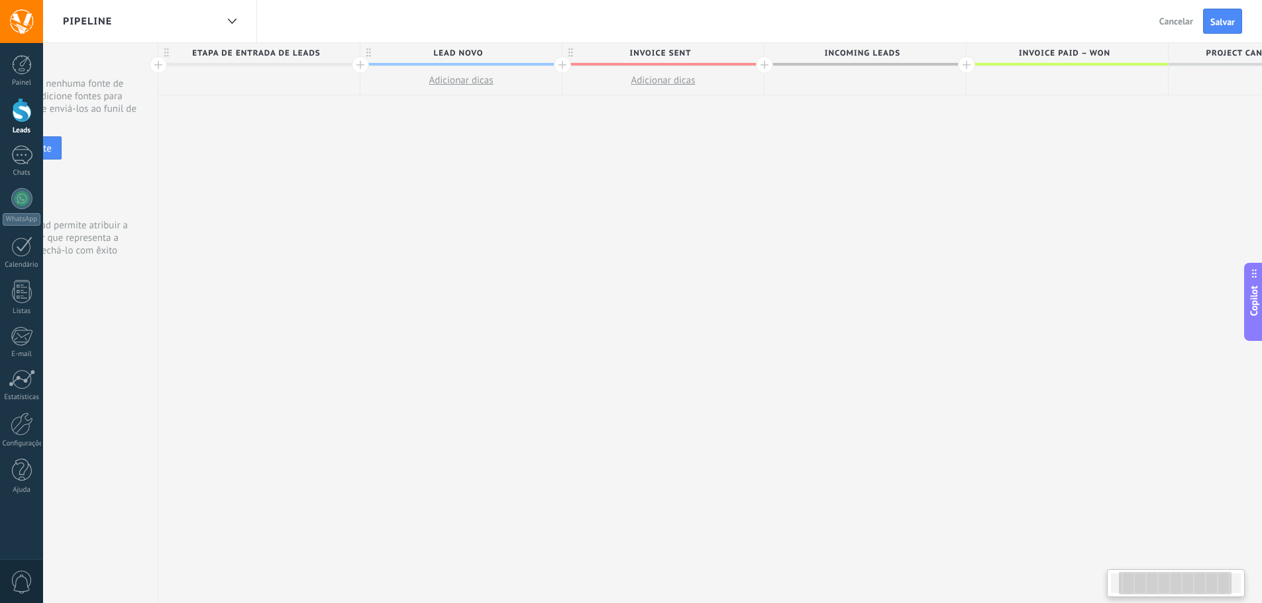
click at [715, 52] on span "Invoice sent" at bounding box center [659, 53] width 195 height 21
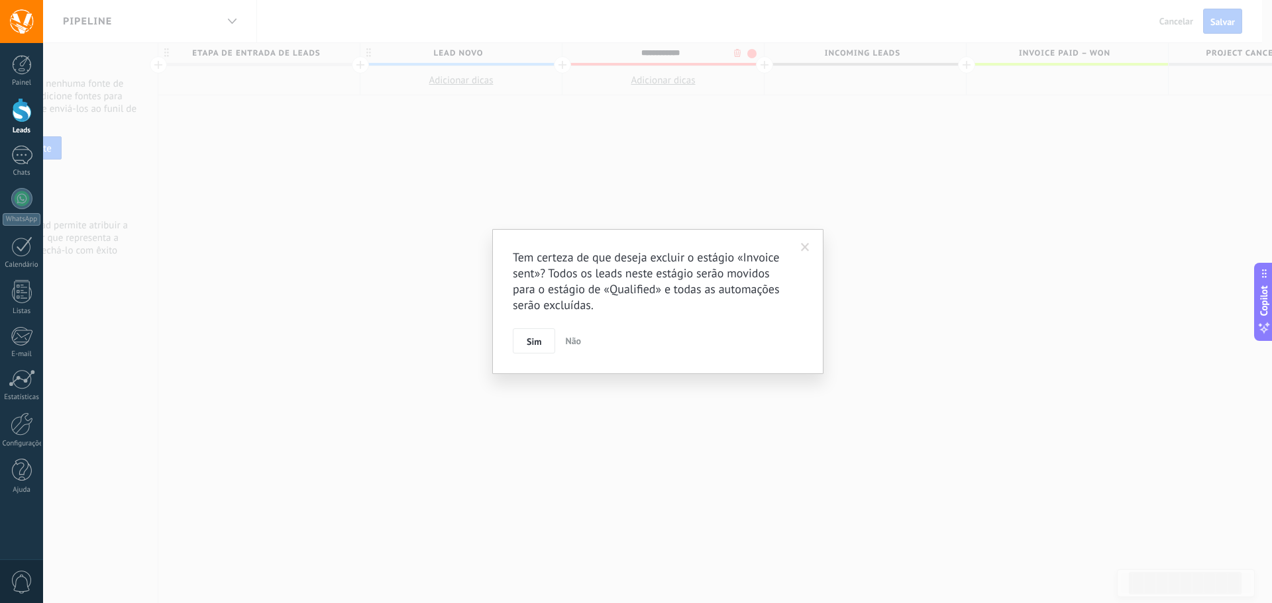
click at [736, 53] on body ".abccls-1,.abccls-2{fill-rule:evenodd}.abccls-2{fill:#fff} .abfcls-1{fill:none}…" at bounding box center [636, 301] width 1272 height 603
click at [550, 340] on button "Sim" at bounding box center [534, 341] width 42 height 25
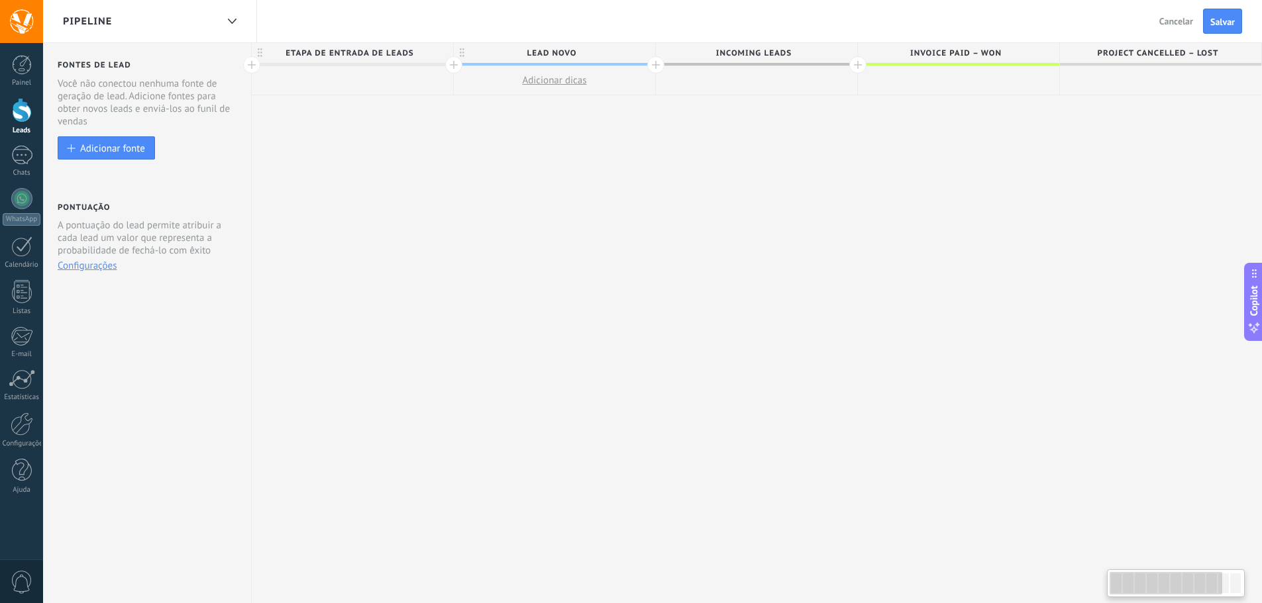
scroll to position [0, 0]
click at [785, 58] on span "Incoming leads" at bounding box center [758, 53] width 195 height 21
click at [797, 52] on span "Incoming leads" at bounding box center [758, 53] width 195 height 21
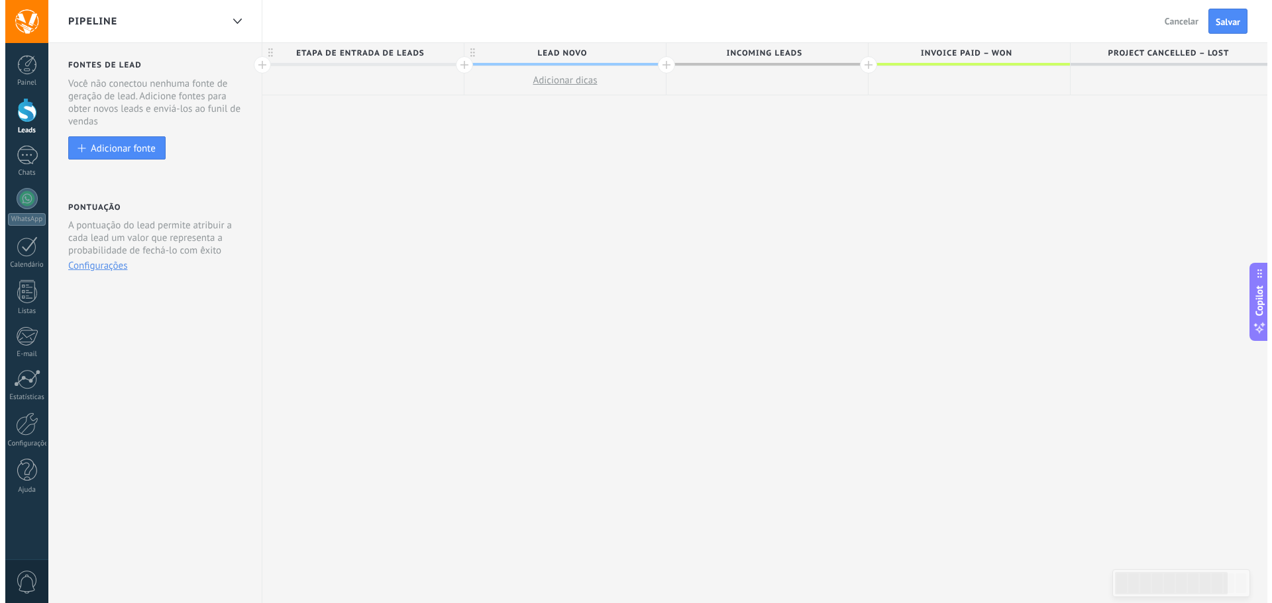
scroll to position [0, 1]
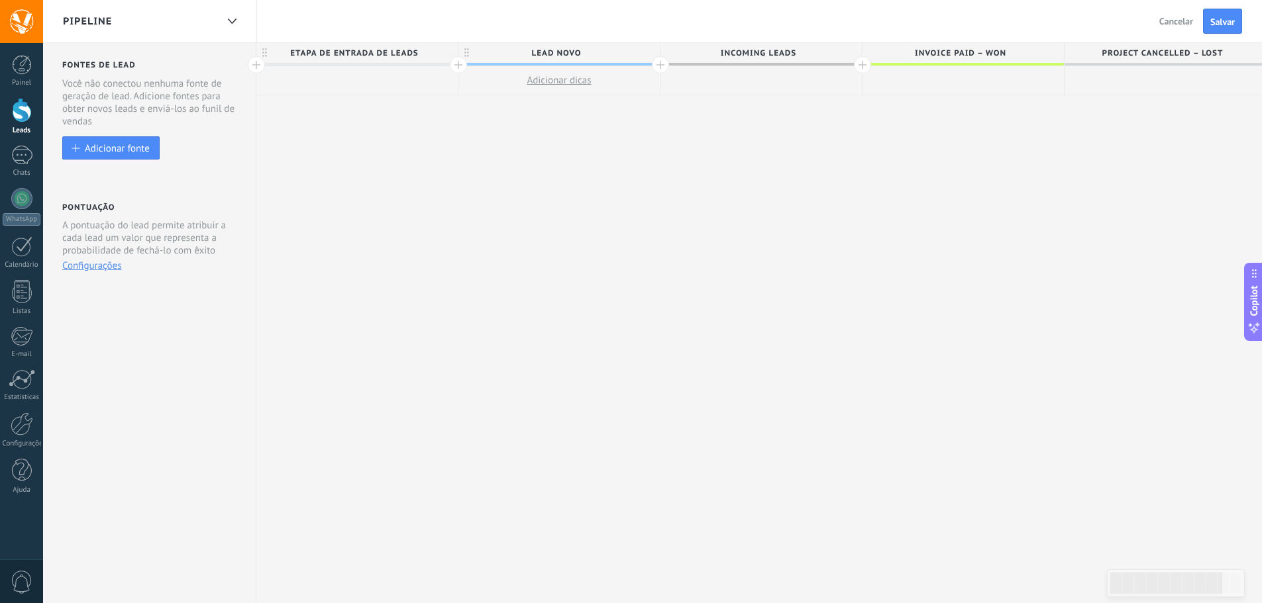
click at [752, 53] on span "Incoming leads" at bounding box center [757, 53] width 195 height 21
click at [752, 52] on span "Incoming leads" at bounding box center [757, 53] width 195 height 21
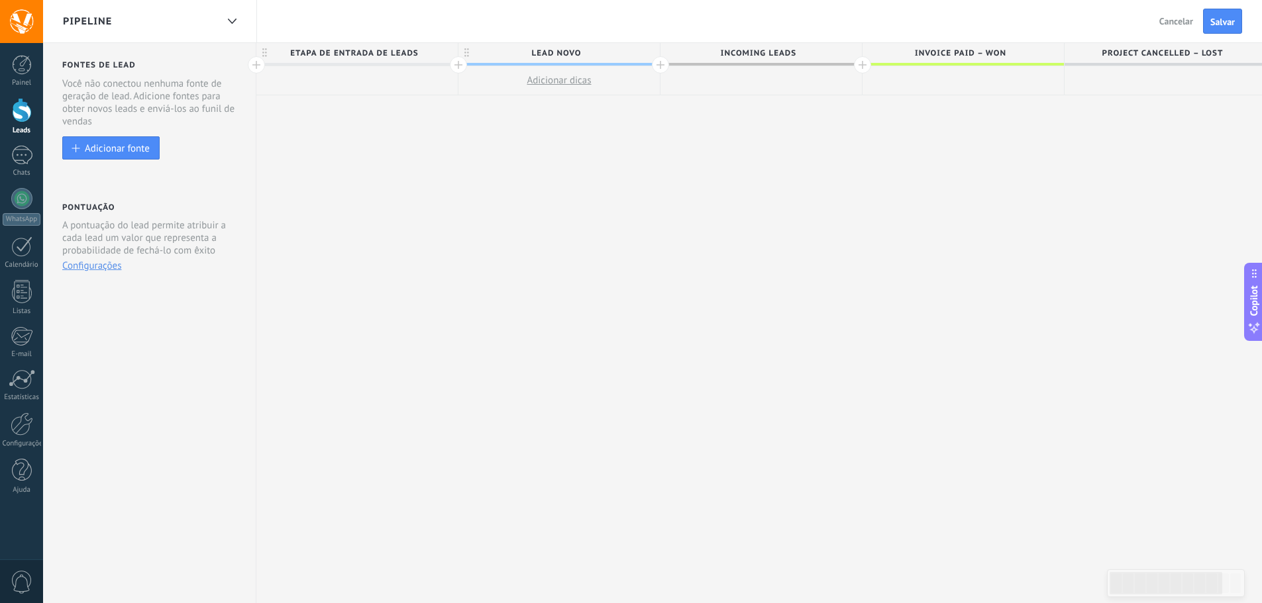
click at [757, 52] on span "Incoming leads" at bounding box center [757, 53] width 195 height 21
click at [756, 52] on span "Incoming leads" at bounding box center [757, 53] width 195 height 21
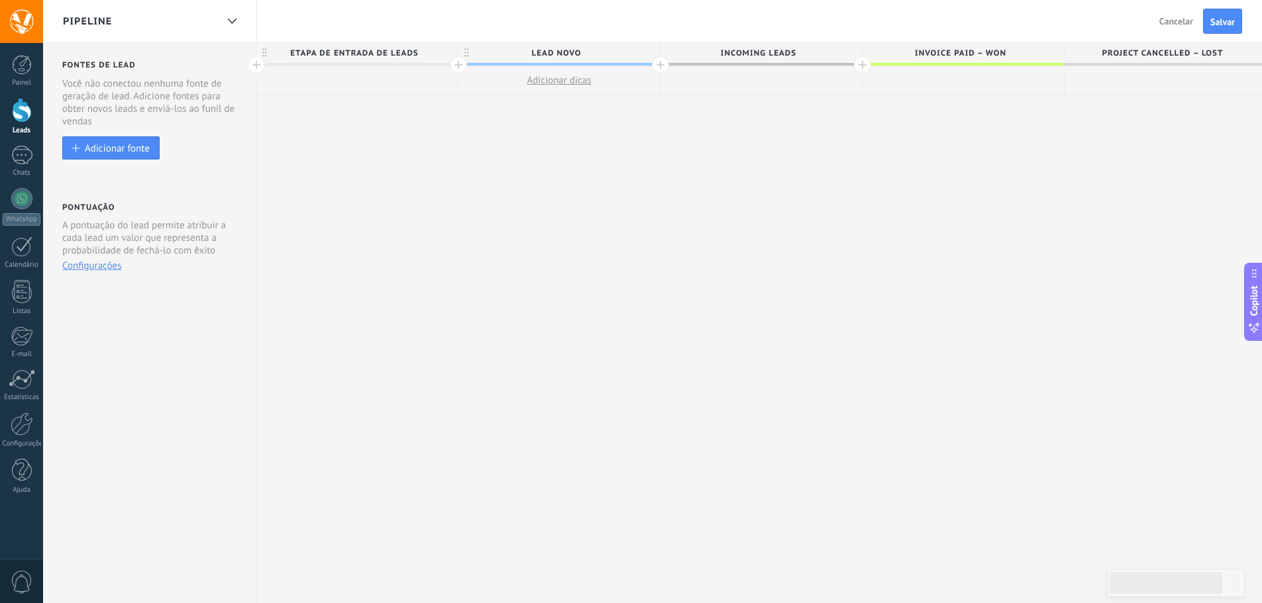
click at [756, 52] on span "Incoming leads" at bounding box center [757, 53] width 195 height 21
click at [226, 17] on div at bounding box center [232, 22] width 23 height 26
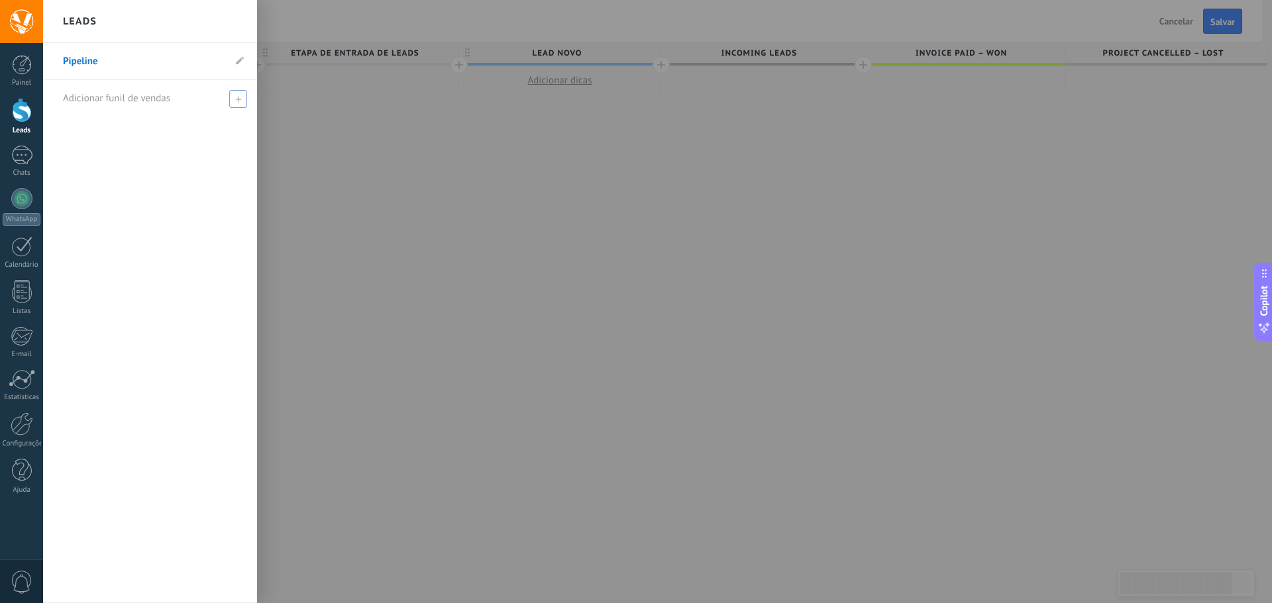
click at [236, 97] on icon at bounding box center [238, 99] width 6 height 6
type input "**********"
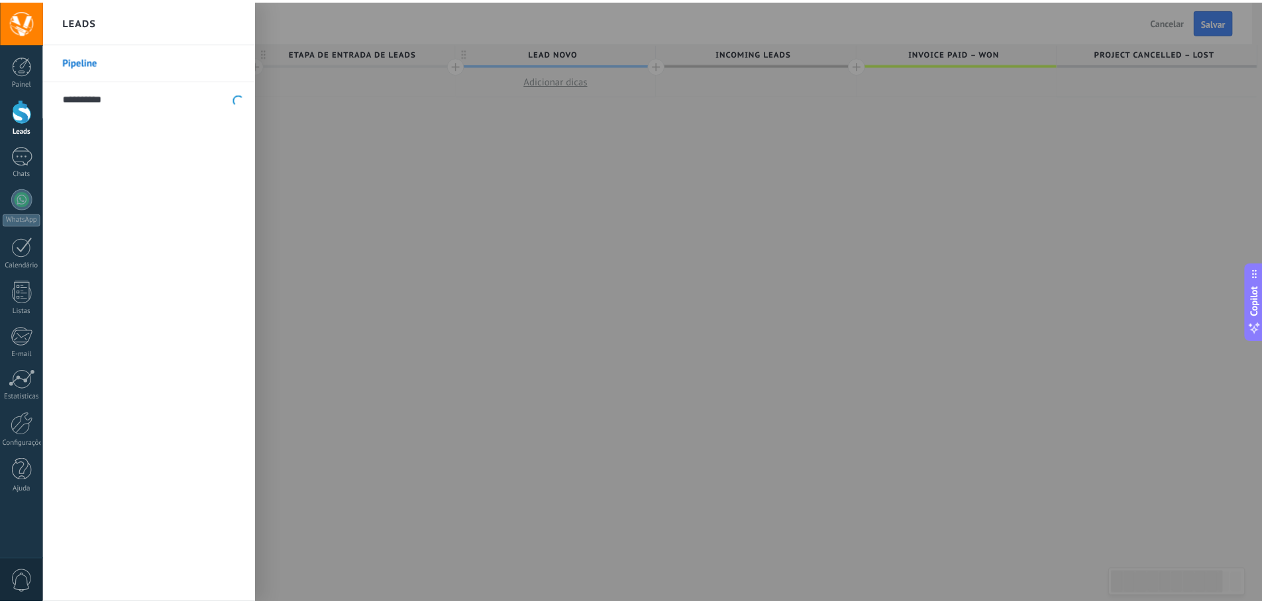
scroll to position [0, 0]
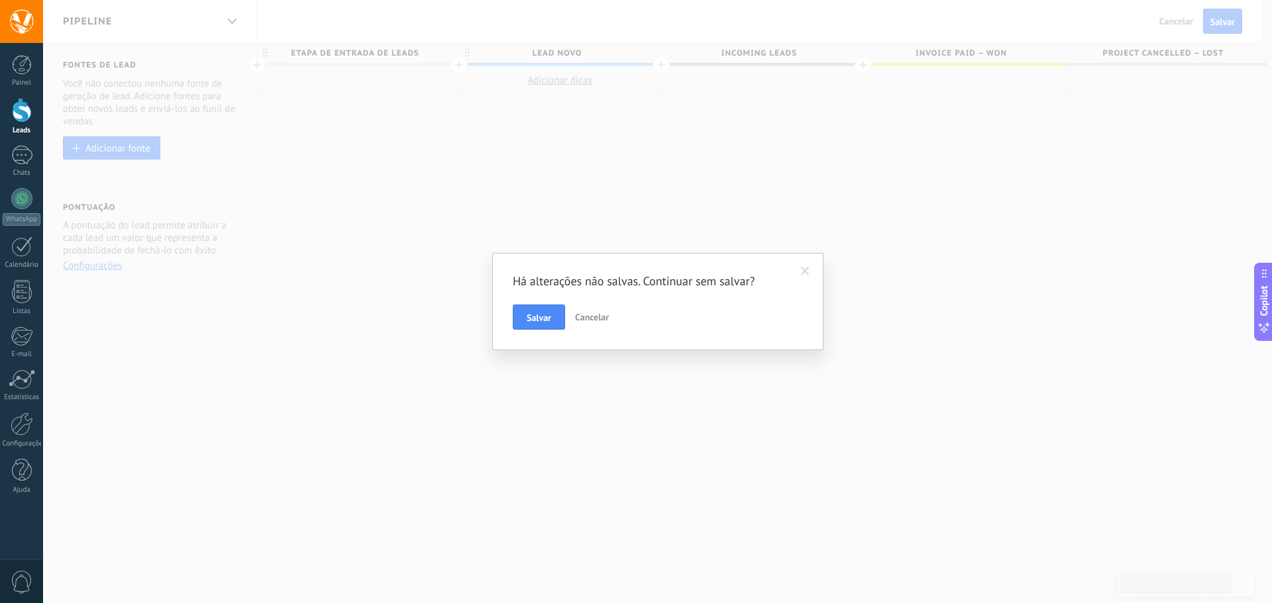
click at [596, 321] on span "Cancelar" at bounding box center [592, 317] width 34 height 12
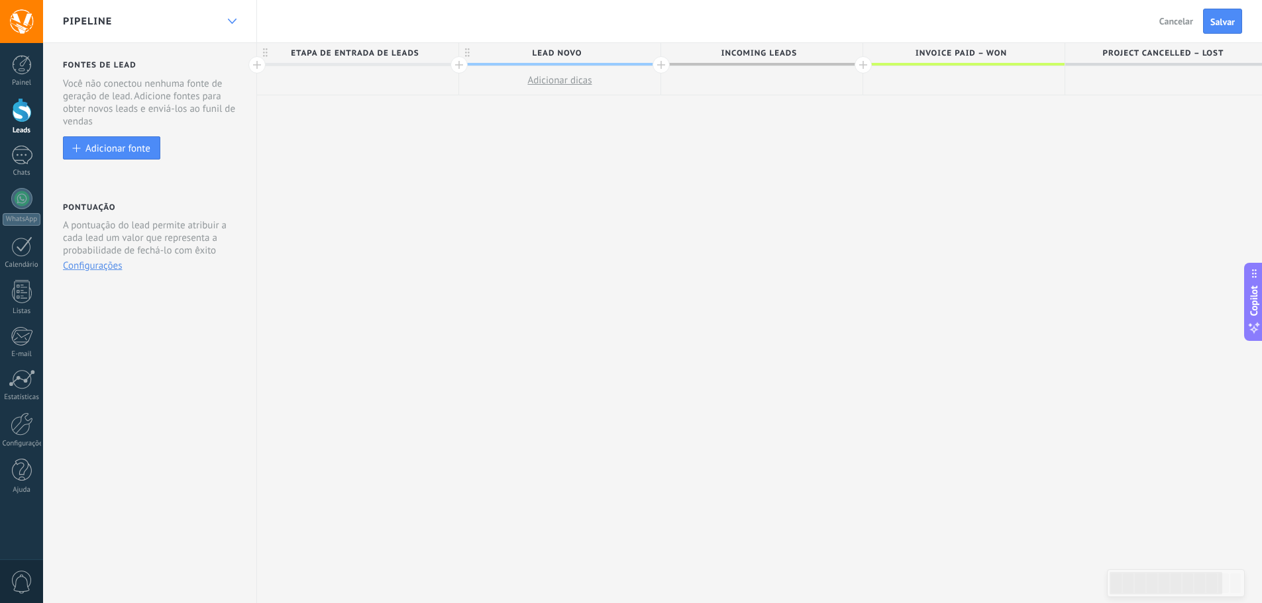
click at [224, 33] on div at bounding box center [232, 22] width 23 height 26
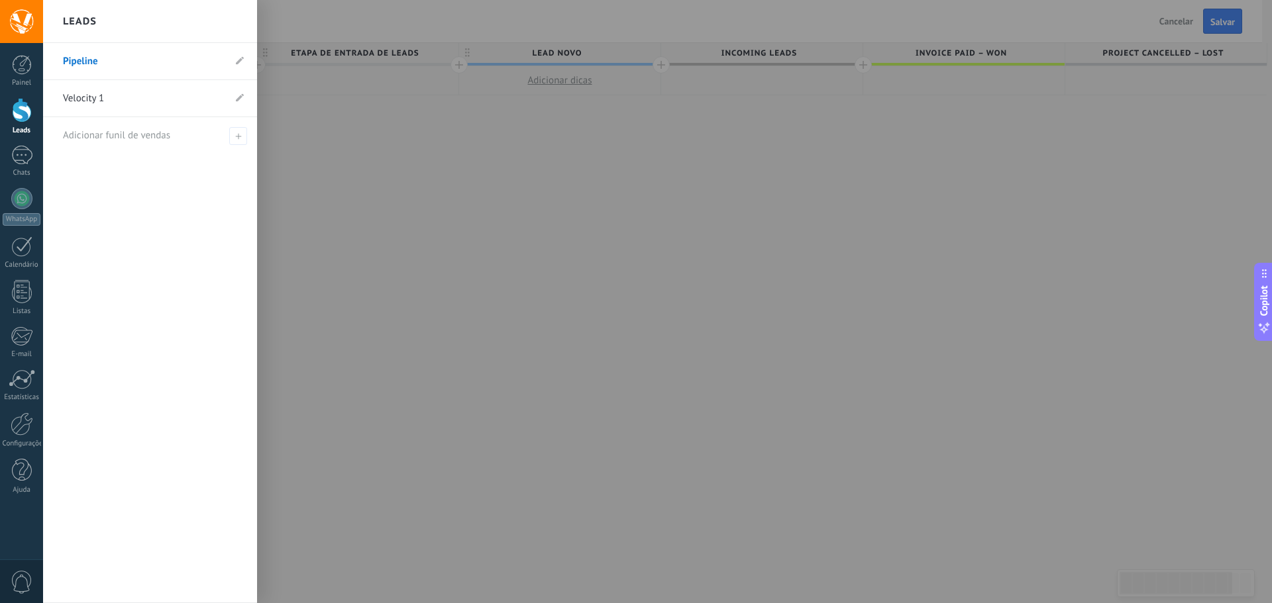
click at [185, 102] on link "Velocity 1" at bounding box center [143, 98] width 161 height 37
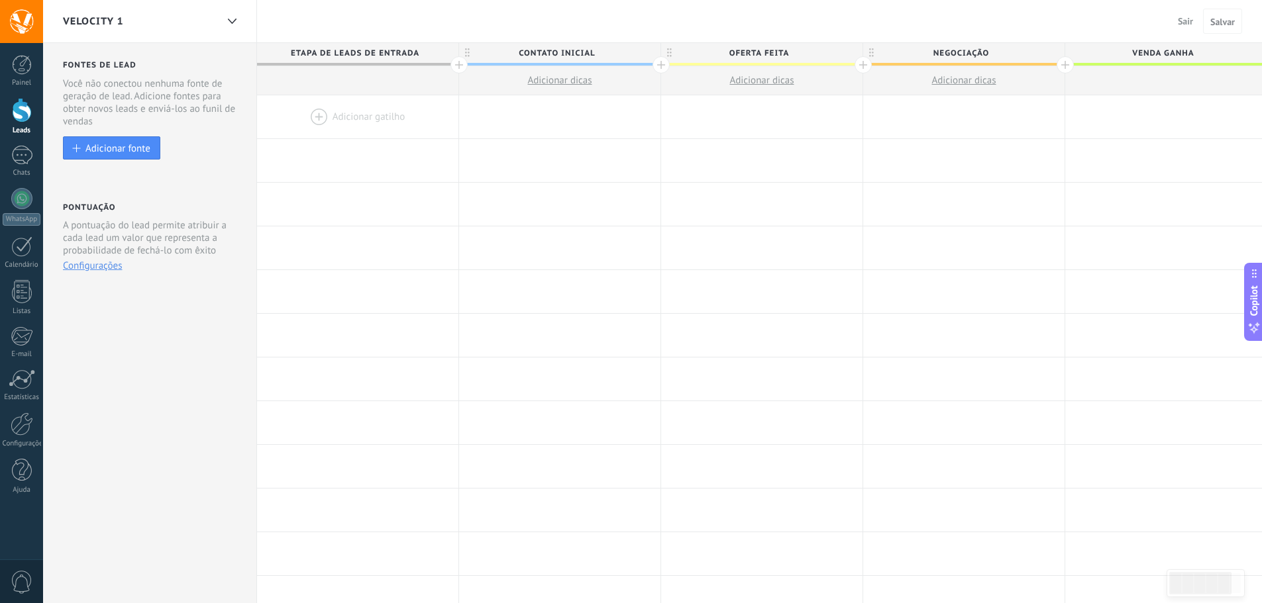
click at [590, 59] on span "Contato inicial" at bounding box center [556, 53] width 195 height 21
click at [589, 59] on input "**********" at bounding box center [557, 53] width 176 height 20
type input "*********"
click at [833, 49] on span "Oferta feita" at bounding box center [758, 53] width 195 height 21
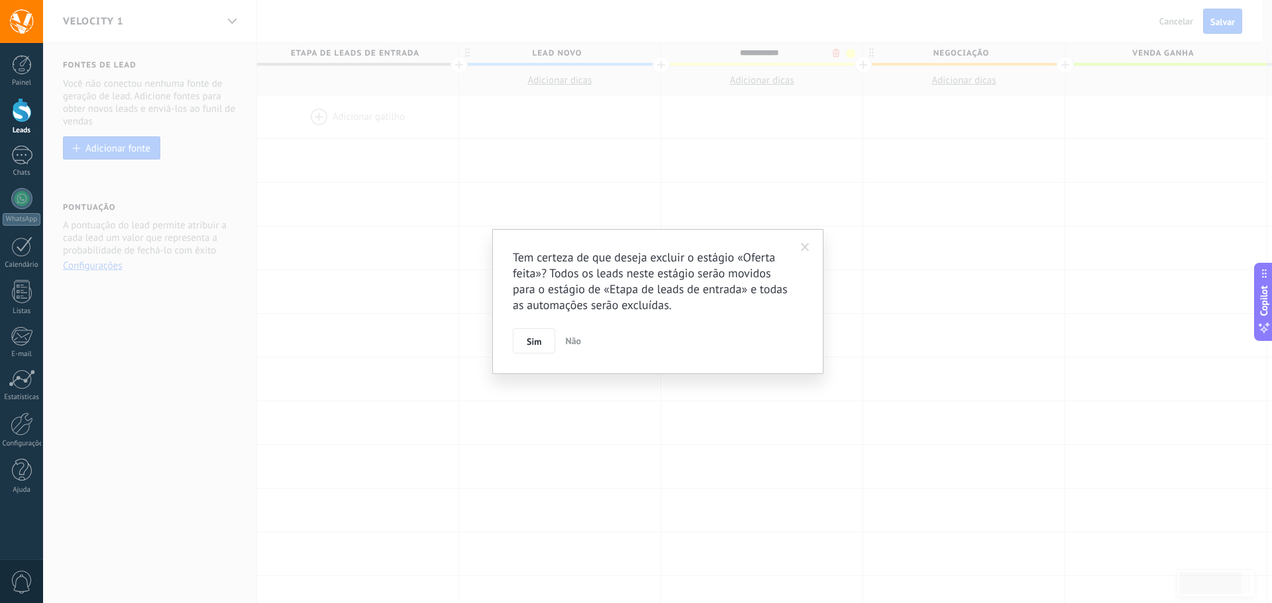
click at [838, 51] on body ".abccls-1,.abccls-2{fill-rule:evenodd}.abccls-2{fill:#fff} .abfcls-1{fill:none}…" at bounding box center [636, 301] width 1272 height 603
click at [529, 351] on button "Sim" at bounding box center [534, 341] width 42 height 25
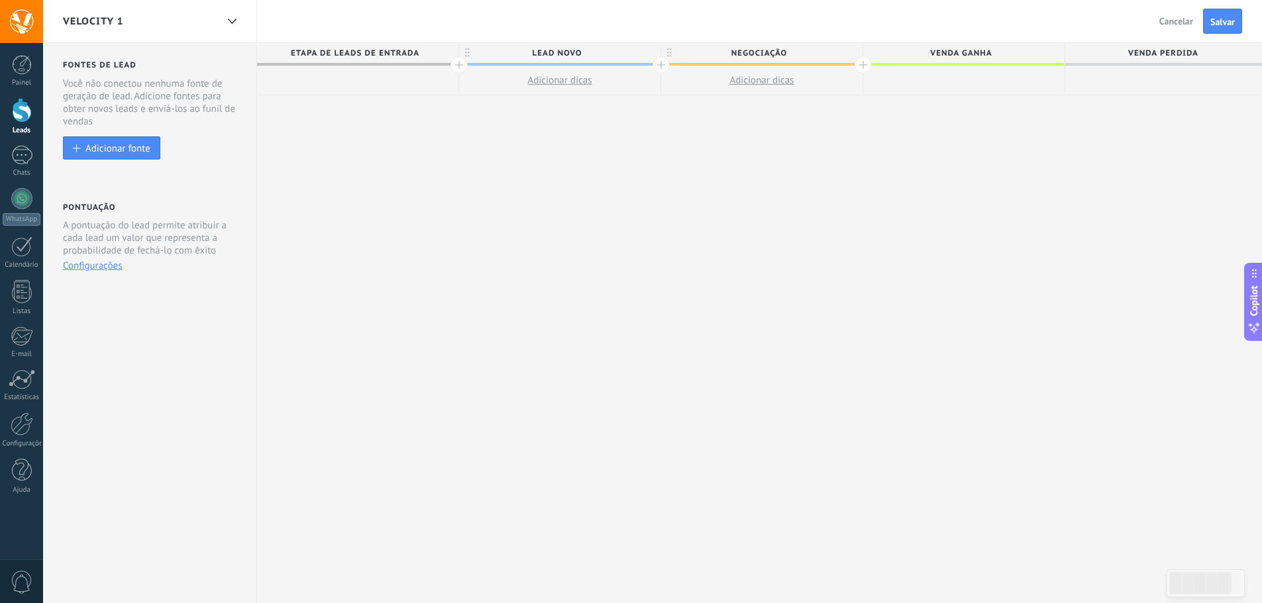
click at [805, 52] on span "Negociação" at bounding box center [758, 53] width 195 height 21
click at [845, 57] on input "**********" at bounding box center [759, 53] width 176 height 20
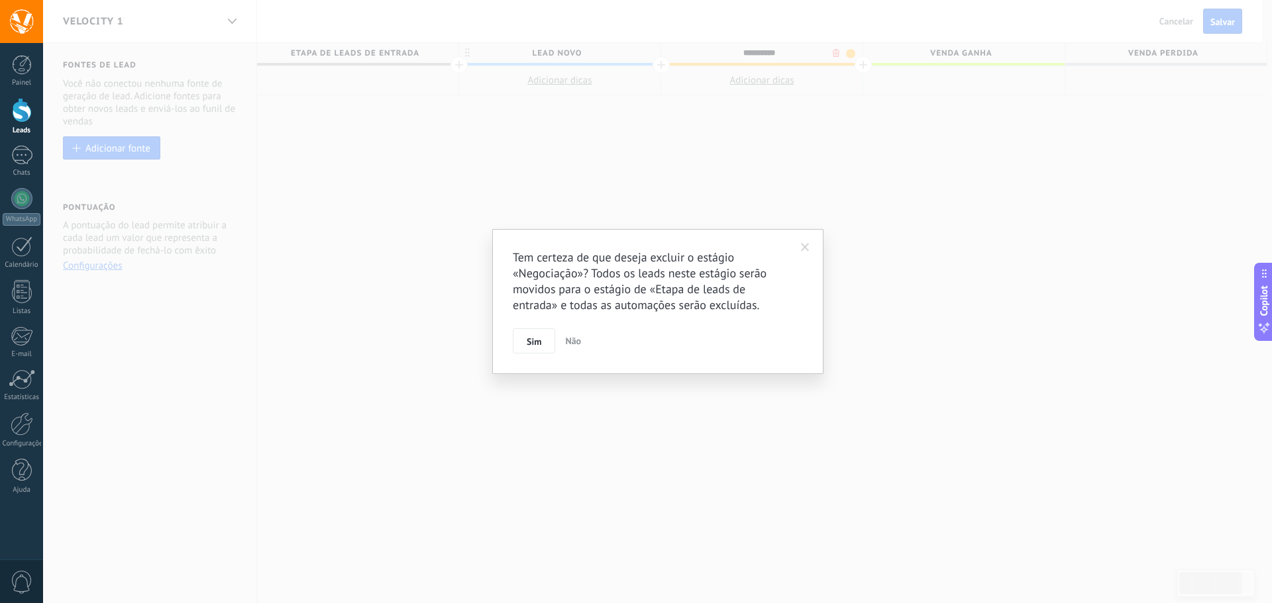
click at [833, 52] on body ".abccls-1,.abccls-2{fill-rule:evenodd}.abccls-2{fill:#fff} .abfcls-1{fill:none}…" at bounding box center [636, 301] width 1272 height 603
click at [537, 346] on span "Sim" at bounding box center [534, 341] width 15 height 9
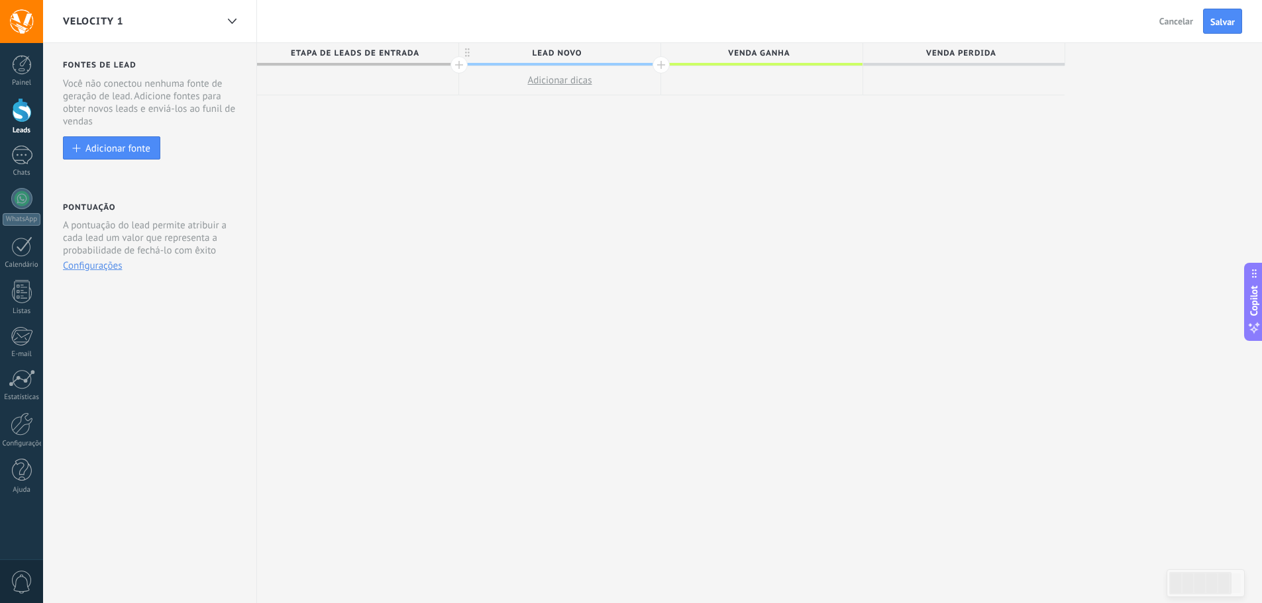
click at [657, 68] on div at bounding box center [660, 64] width 17 height 17
type input "********"
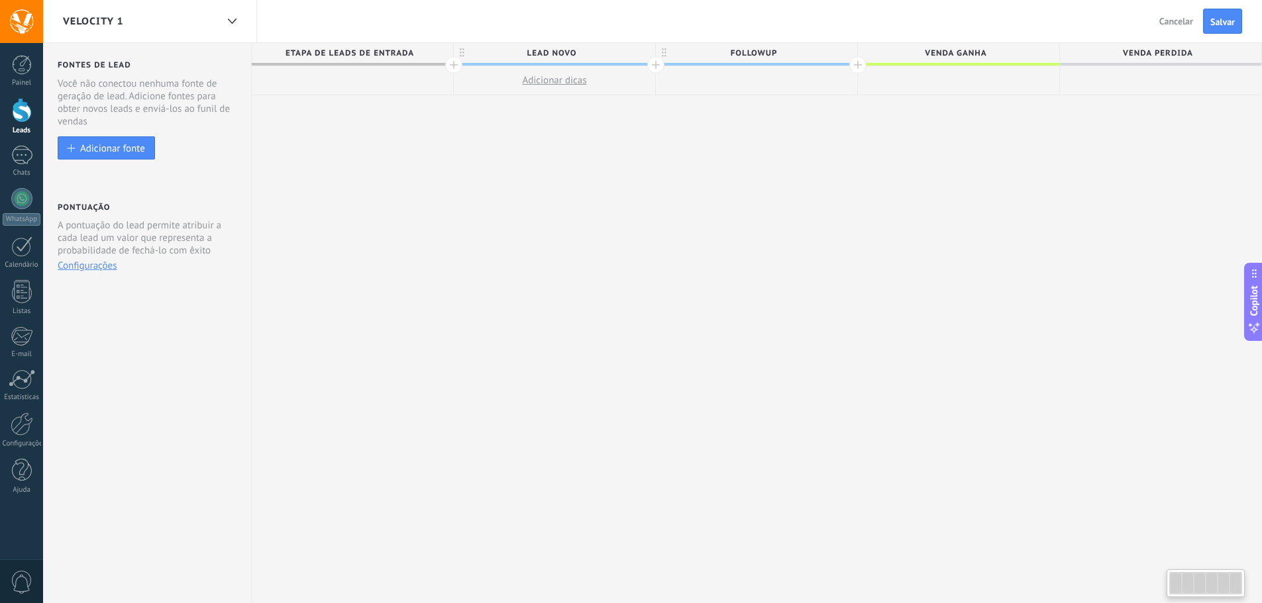
scroll to position [0, 0]
click at [789, 50] on span "Followup" at bounding box center [758, 53] width 195 height 21
click at [802, 58] on span "Followup" at bounding box center [758, 53] width 195 height 21
click at [764, 48] on input "********" at bounding box center [759, 53] width 176 height 20
click at [761, 48] on input "********" at bounding box center [759, 53] width 176 height 20
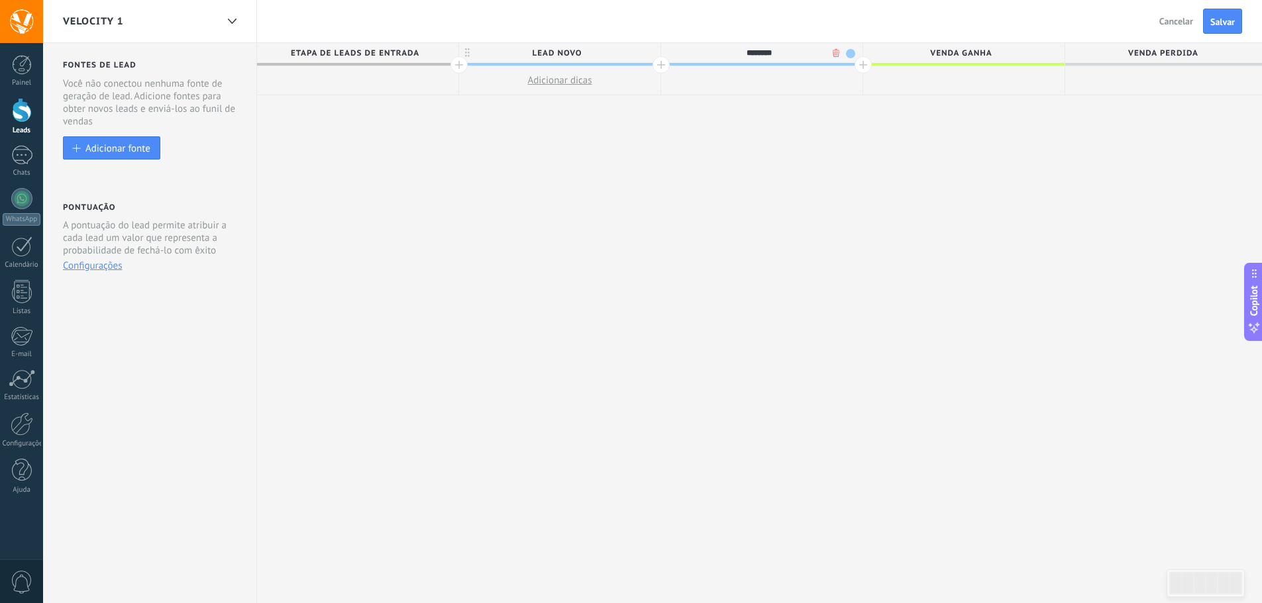
click at [765, 48] on input "********" at bounding box center [759, 53] width 176 height 20
click at [766, 48] on input "********" at bounding box center [759, 53] width 176 height 20
click at [760, 50] on input "********" at bounding box center [759, 53] width 176 height 20
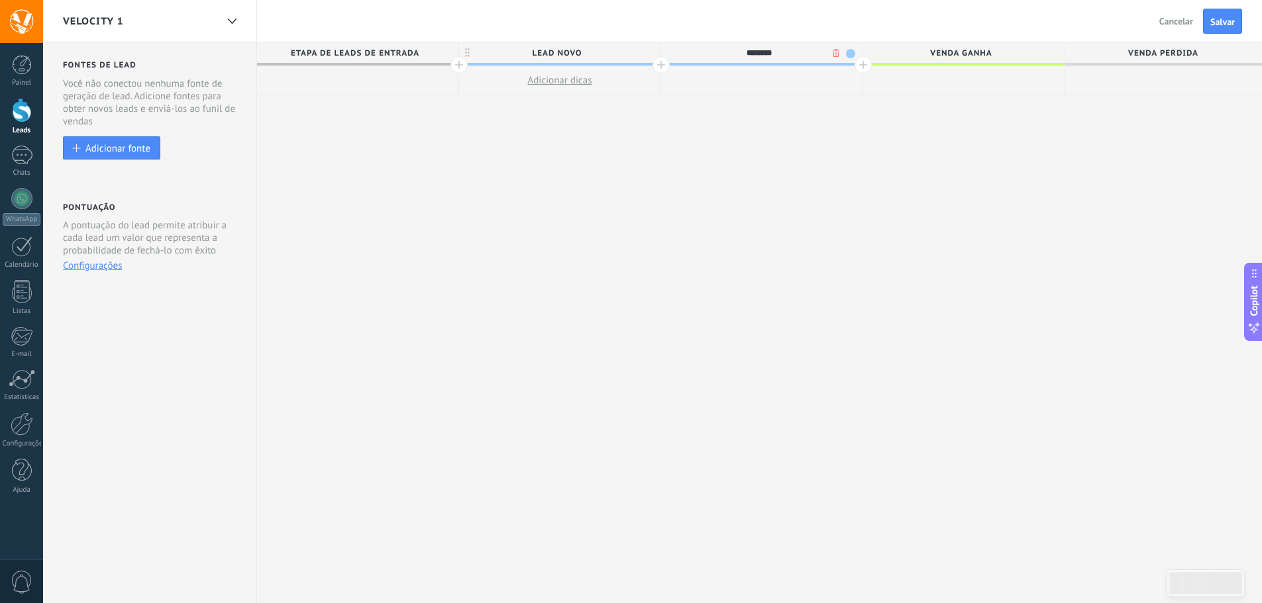
click at [742, 51] on input "********" at bounding box center [759, 53] width 176 height 20
click at [757, 54] on input "********" at bounding box center [759, 53] width 176 height 20
type input "********"
click at [860, 63] on div at bounding box center [862, 64] width 17 height 17
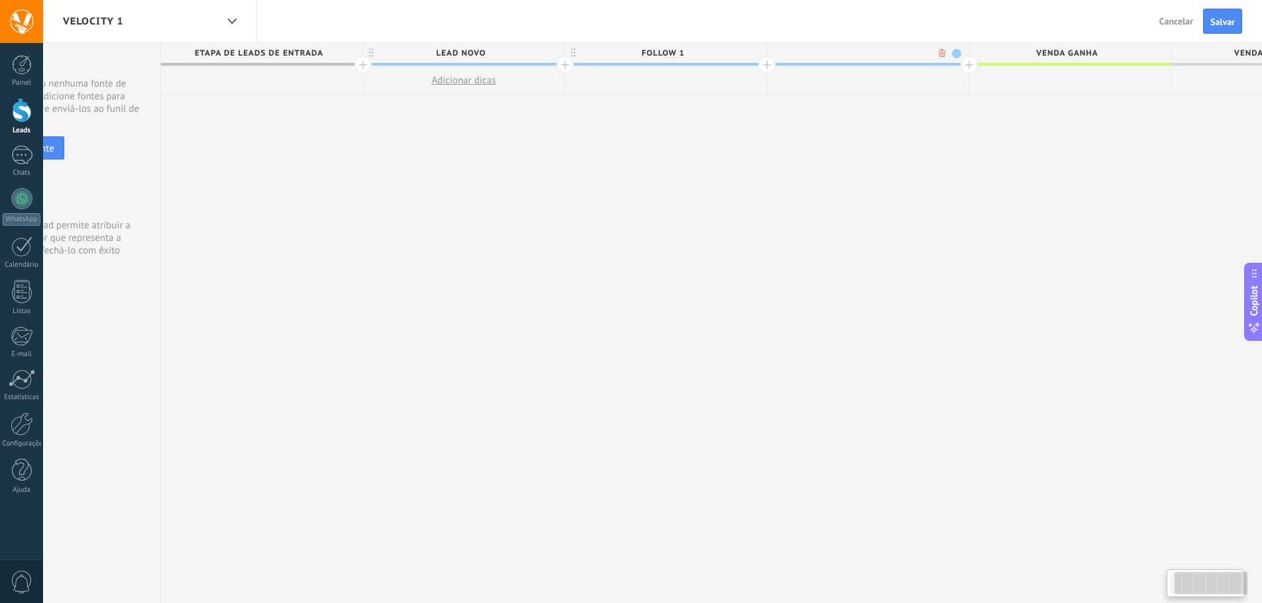
scroll to position [0, 98]
type input "********"
click at [964, 67] on div at bounding box center [966, 64] width 17 height 17
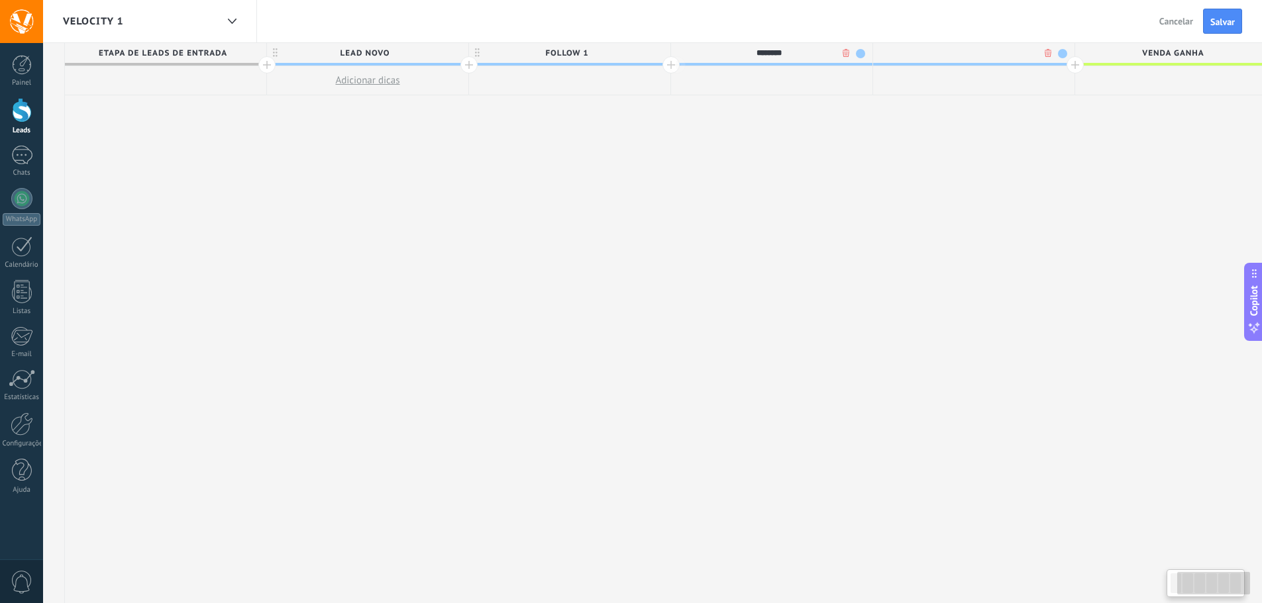
scroll to position [0, 196]
type input "********"
click at [1074, 70] on div at bounding box center [1070, 64] width 17 height 17
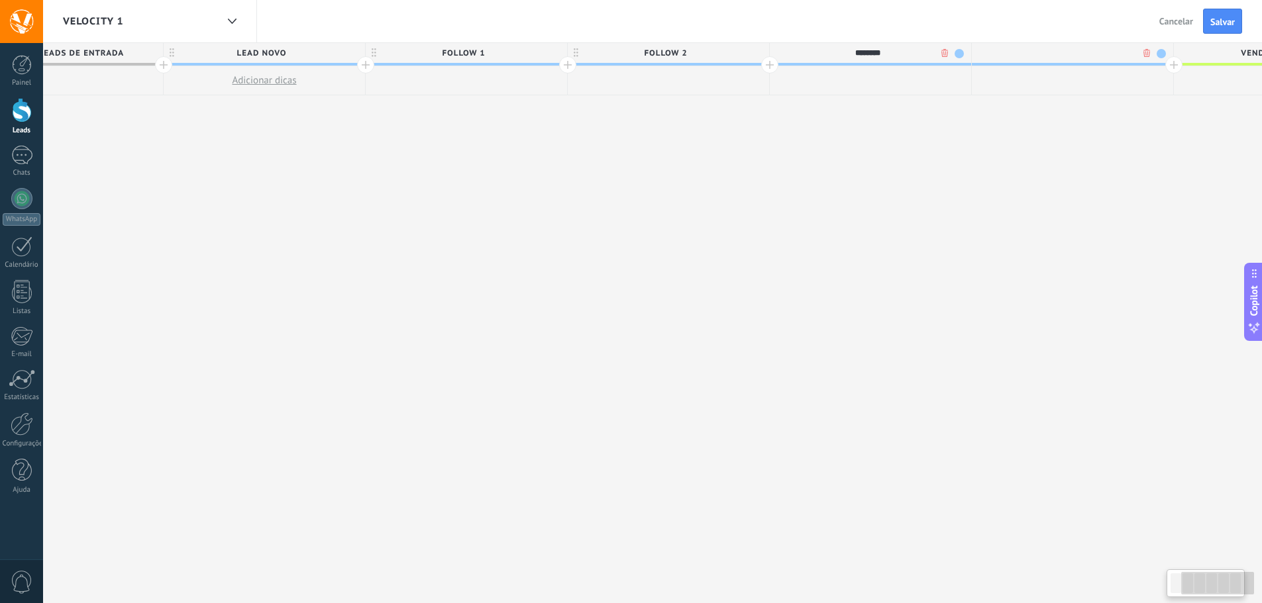
scroll to position [0, 296]
type input "********"
click at [1171, 70] on div at bounding box center [1172, 64] width 17 height 17
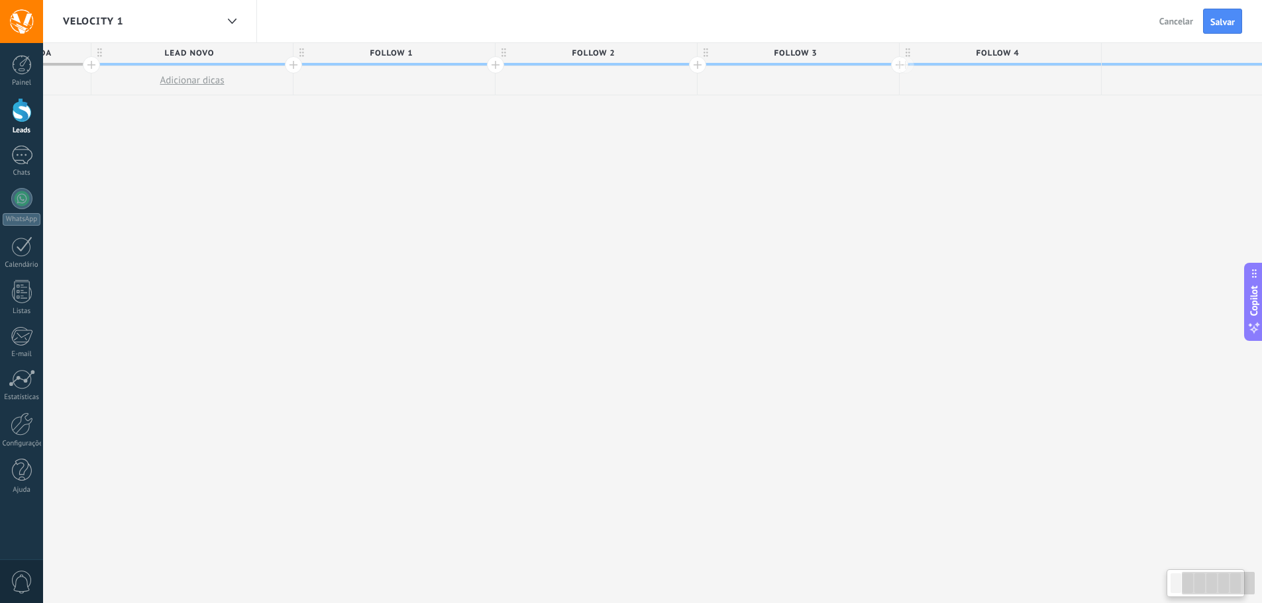
scroll to position [0, 394]
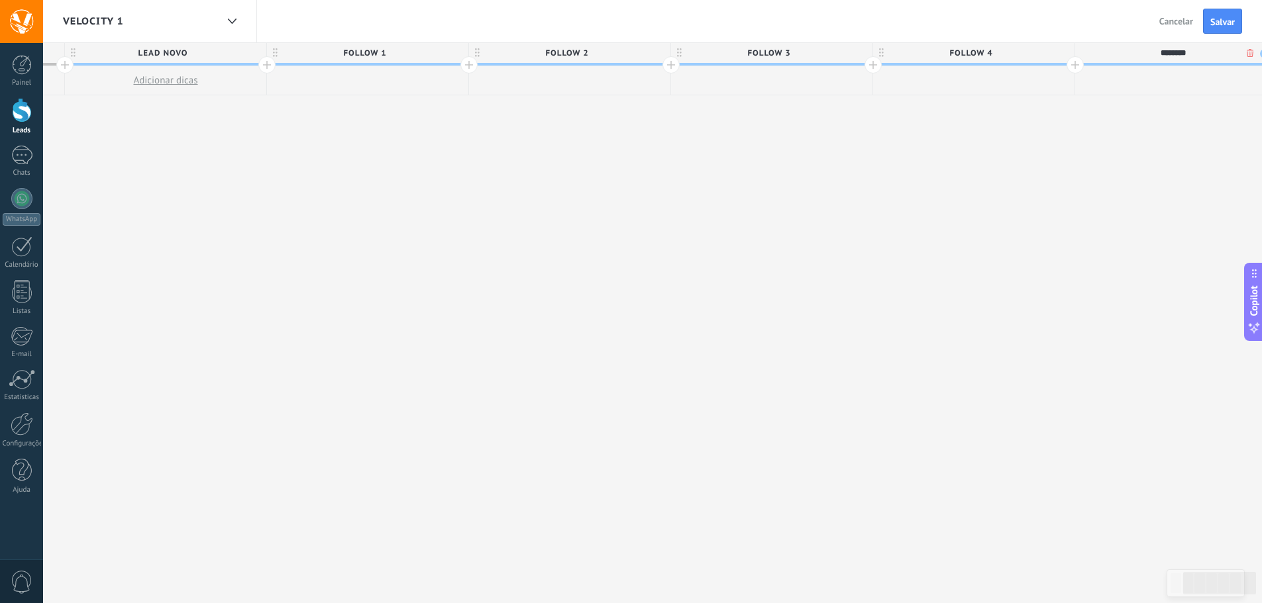
type input "********"
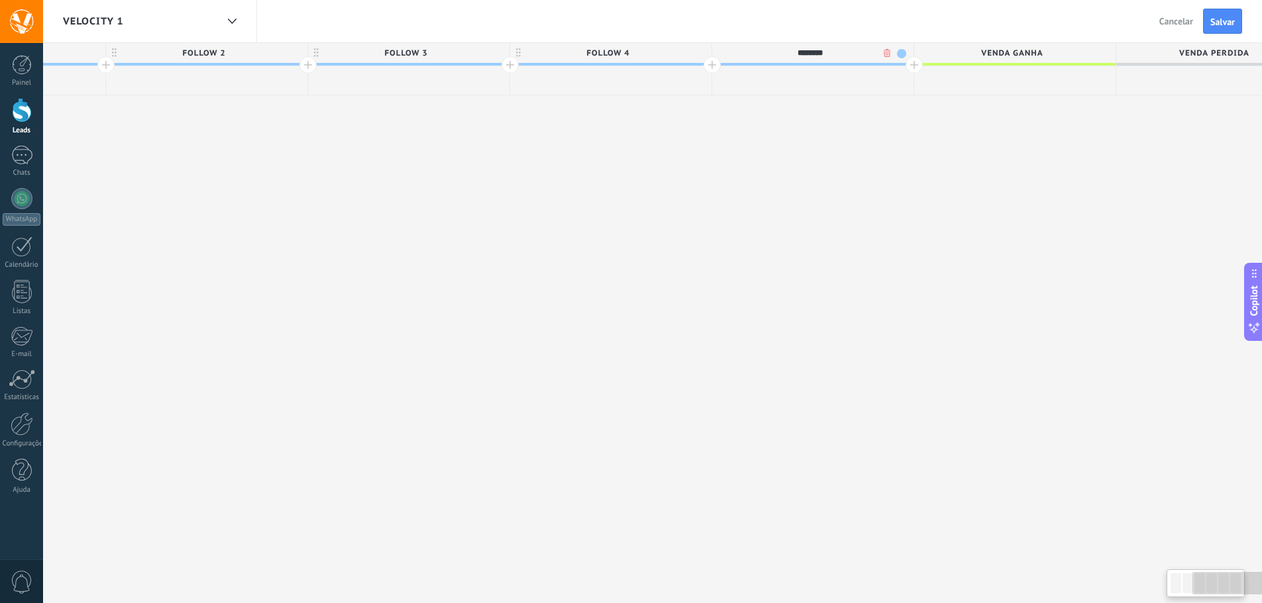
drag, startPoint x: 1097, startPoint y: 241, endPoint x: 731, endPoint y: 203, distance: 368.2
click at [727, 209] on div "**********" at bounding box center [407, 323] width 1818 height 561
click at [908, 71] on div at bounding box center [909, 64] width 17 height 17
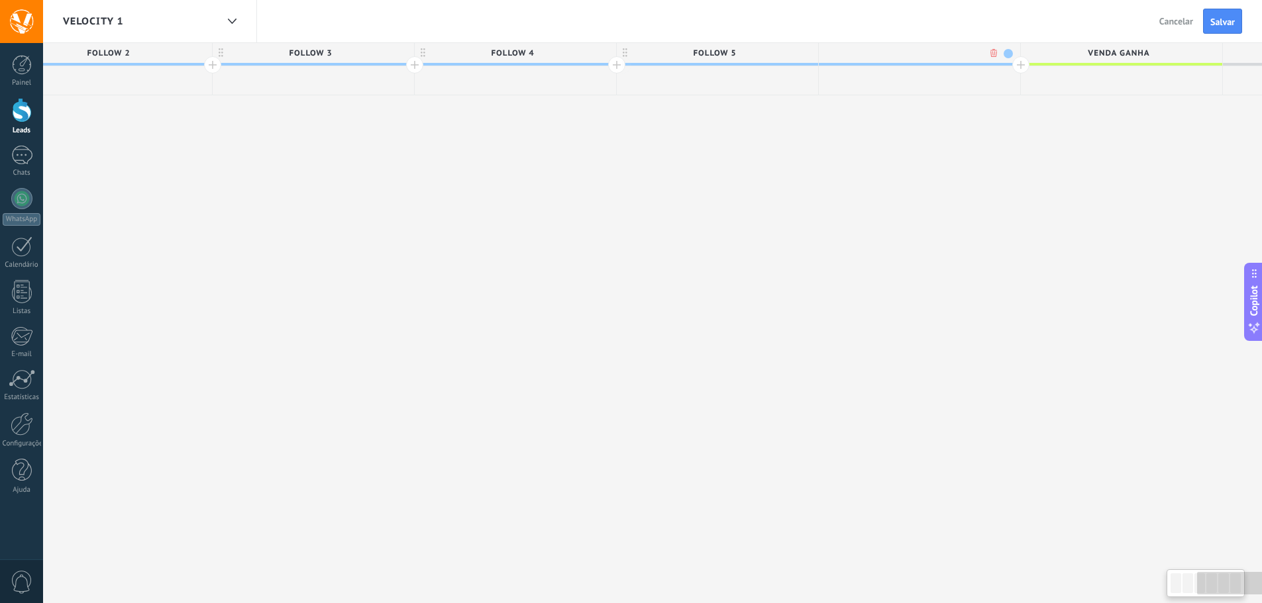
scroll to position [0, 860]
type input "********"
click at [1011, 70] on div at bounding box center [1013, 64] width 17 height 17
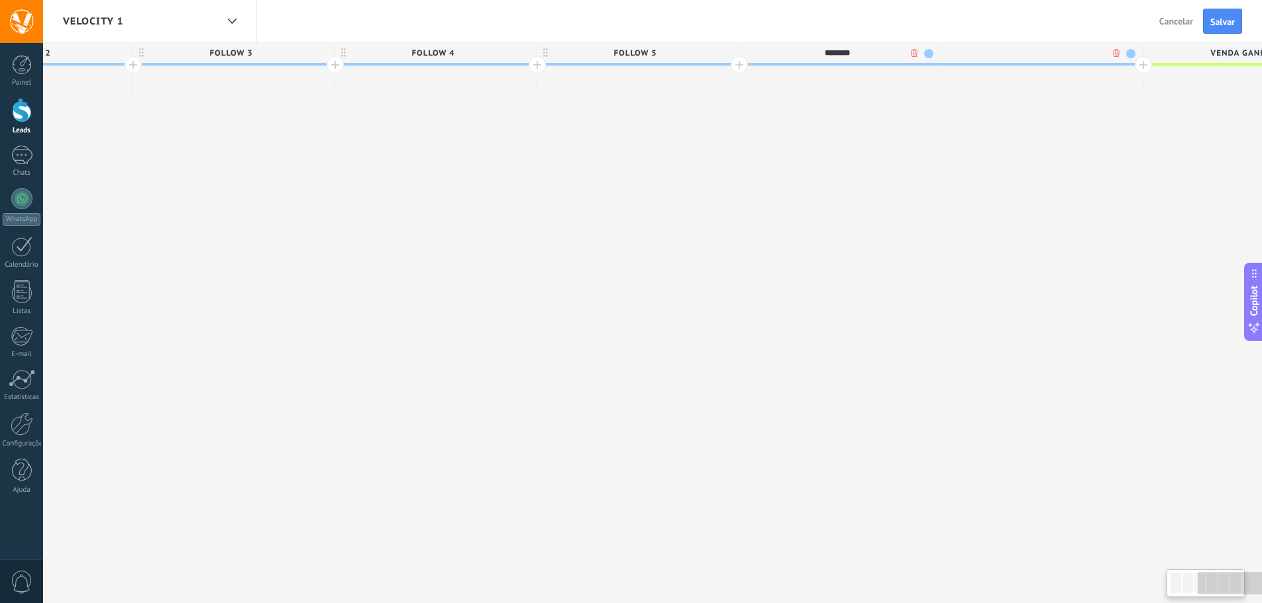
scroll to position [0, 958]
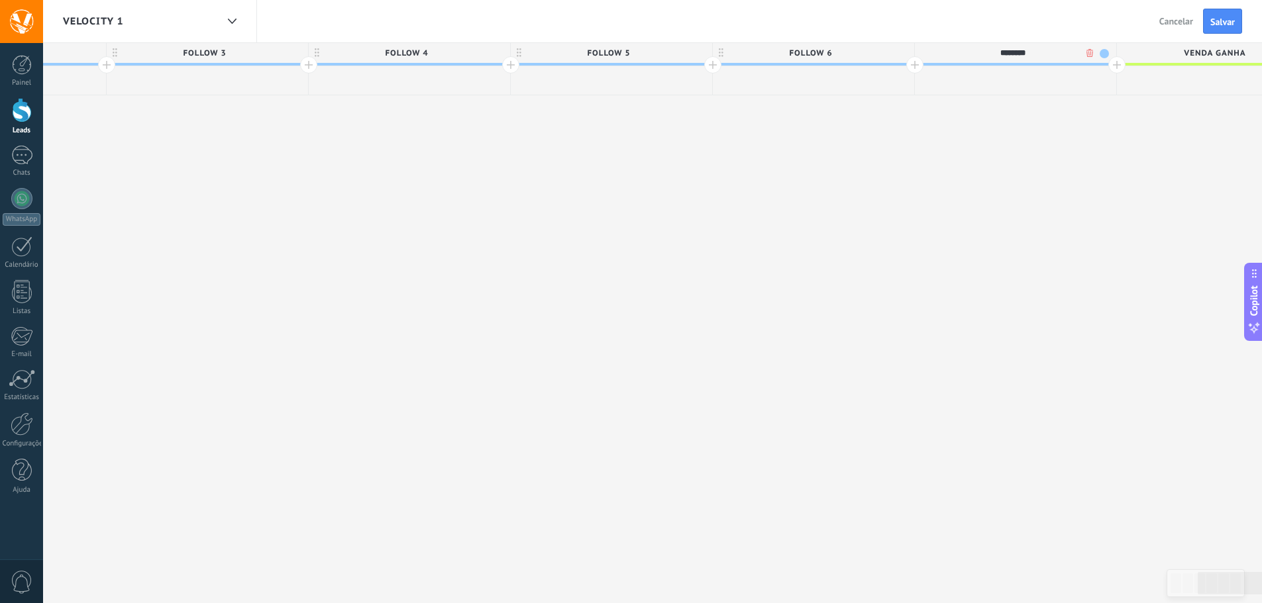
type input "********"
click at [1114, 65] on div at bounding box center [1116, 64] width 17 height 17
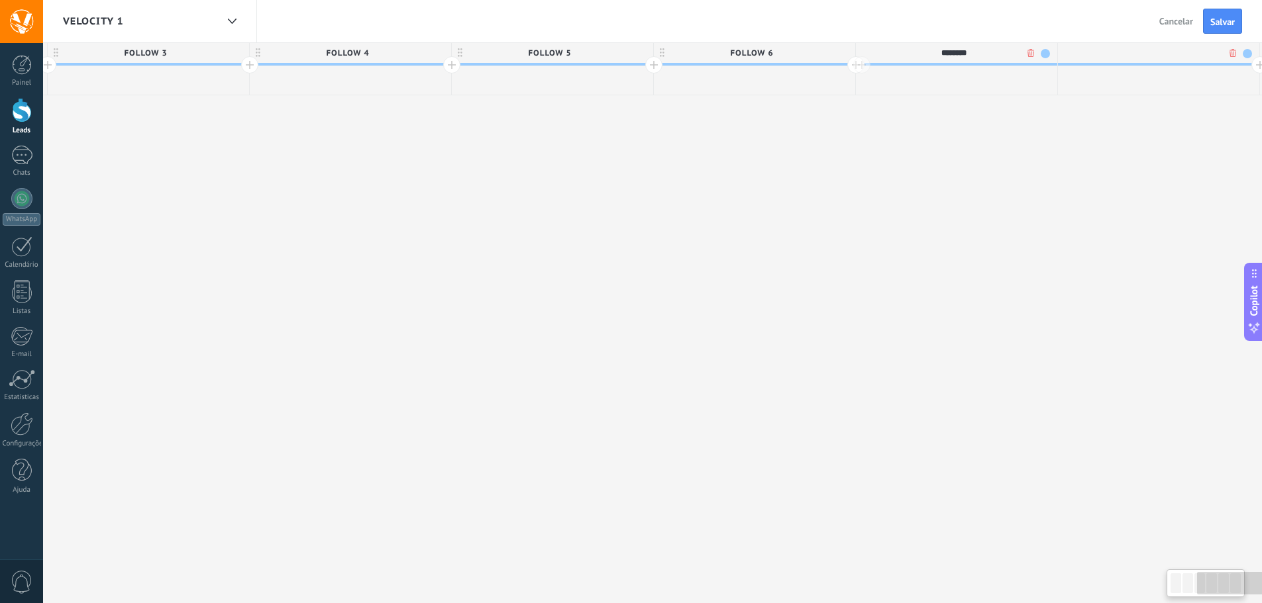
scroll to position [0, 1056]
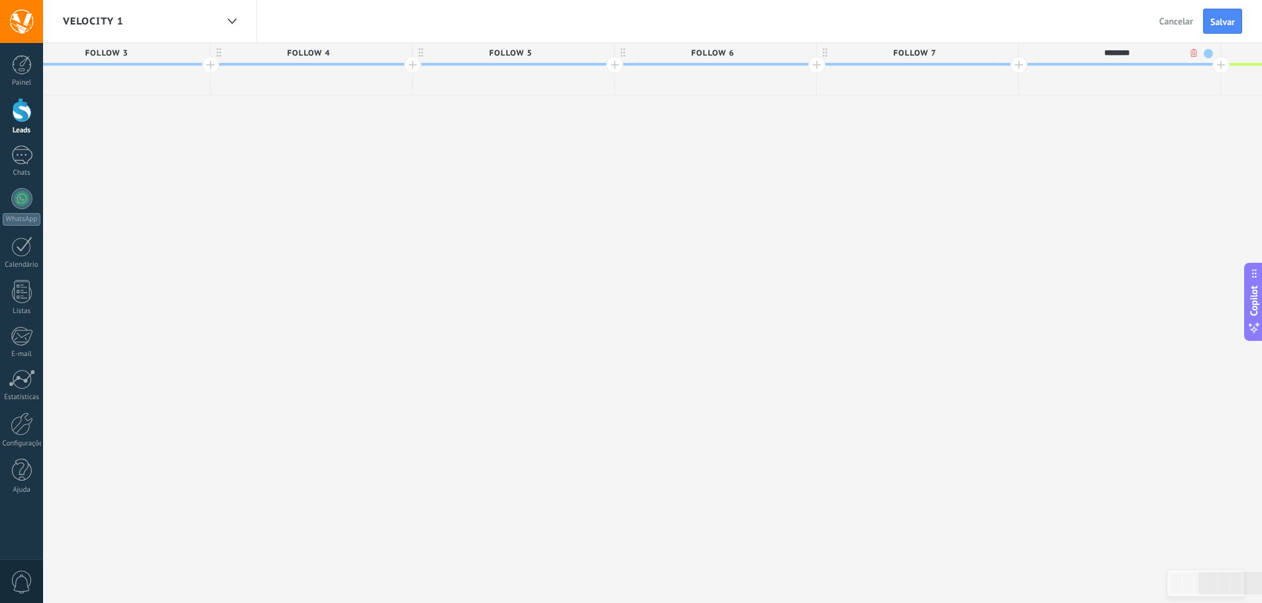
type input "********"
click at [1056, 170] on div "**********" at bounding box center [413, 323] width 2424 height 561
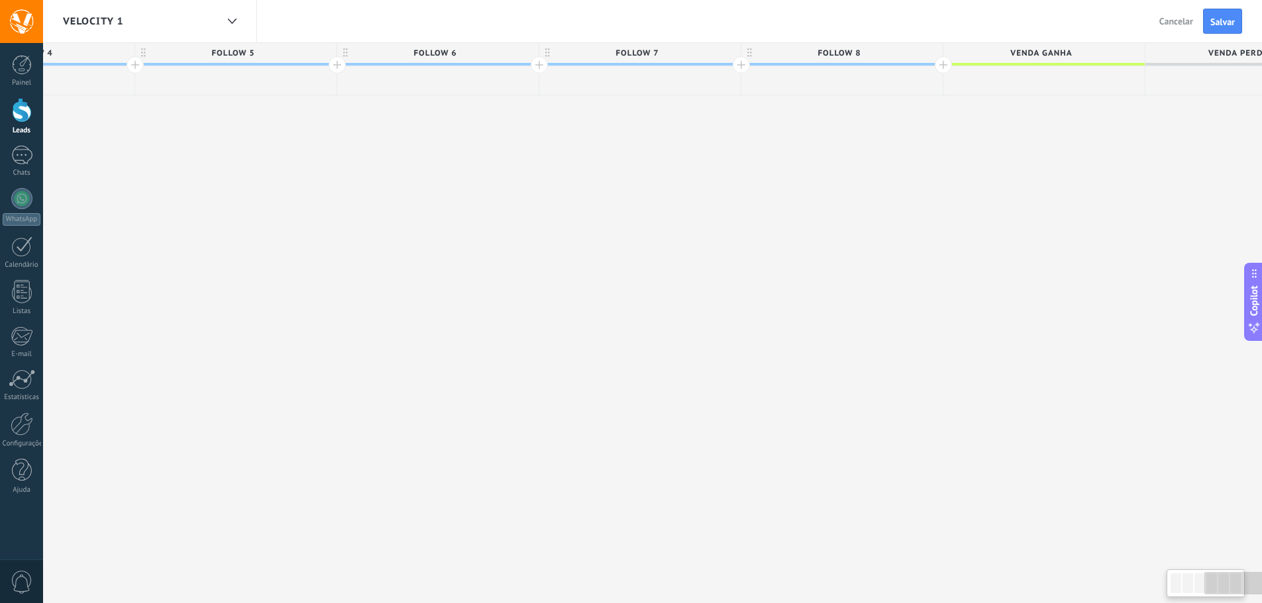
scroll to position [0, 1419]
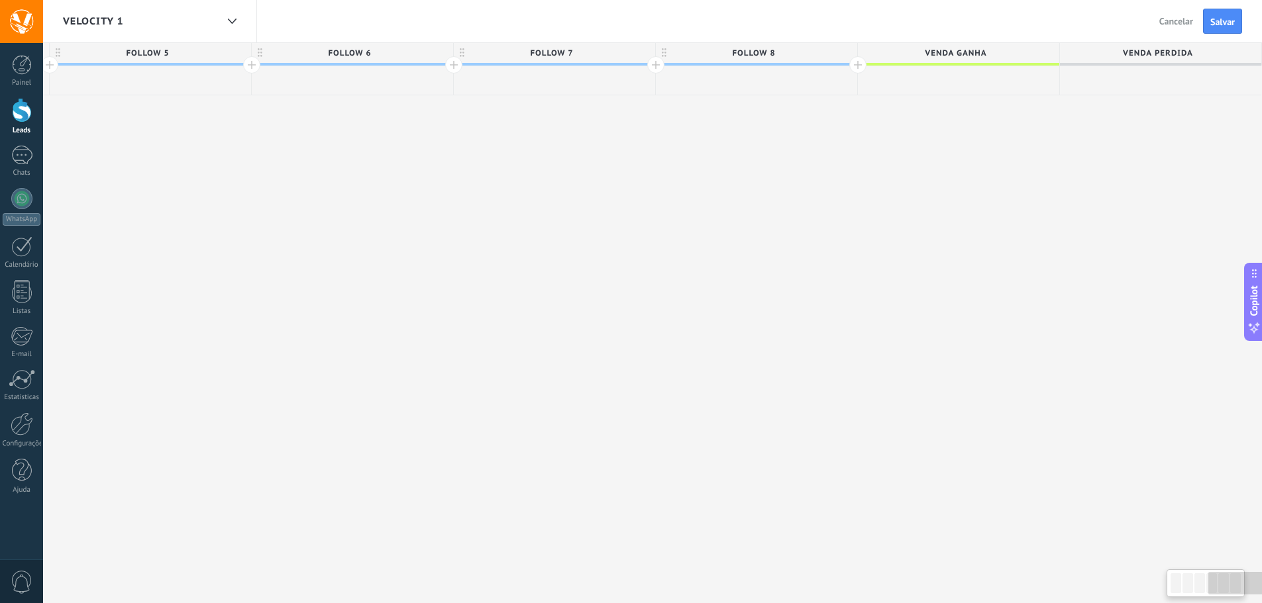
drag, startPoint x: 1160, startPoint y: 176, endPoint x: 626, endPoint y: 162, distance: 534.0
click at [626, 162] on div "**********" at bounding box center [50, 323] width 2424 height 561
click at [855, 58] on div at bounding box center [857, 64] width 17 height 17
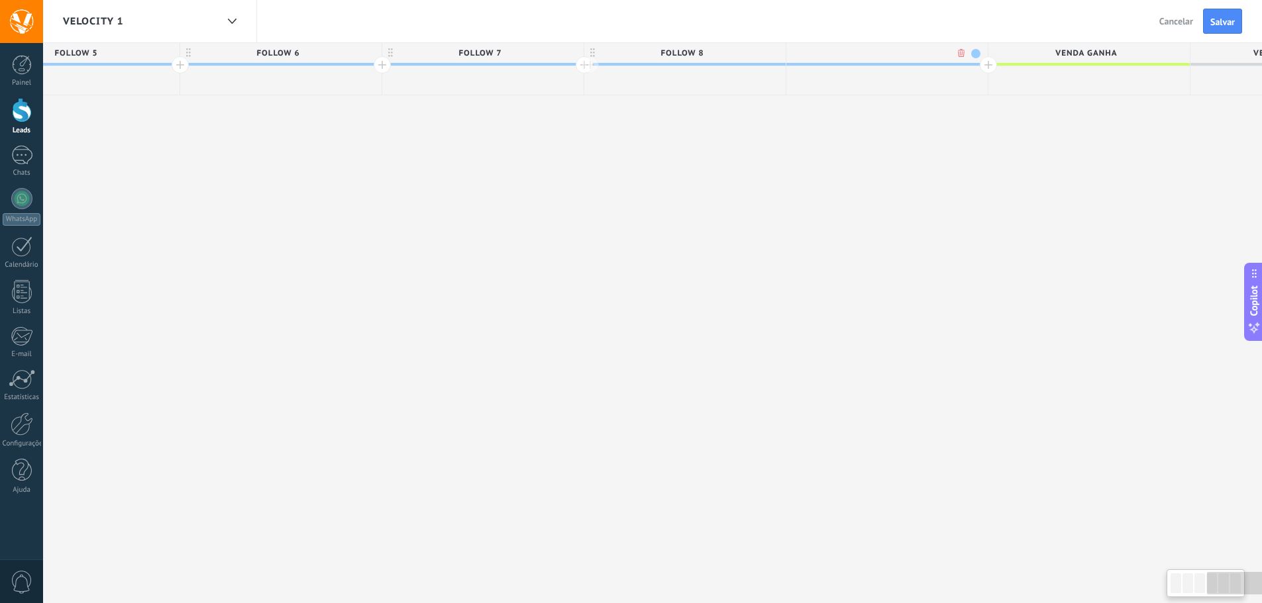
scroll to position [0, 1517]
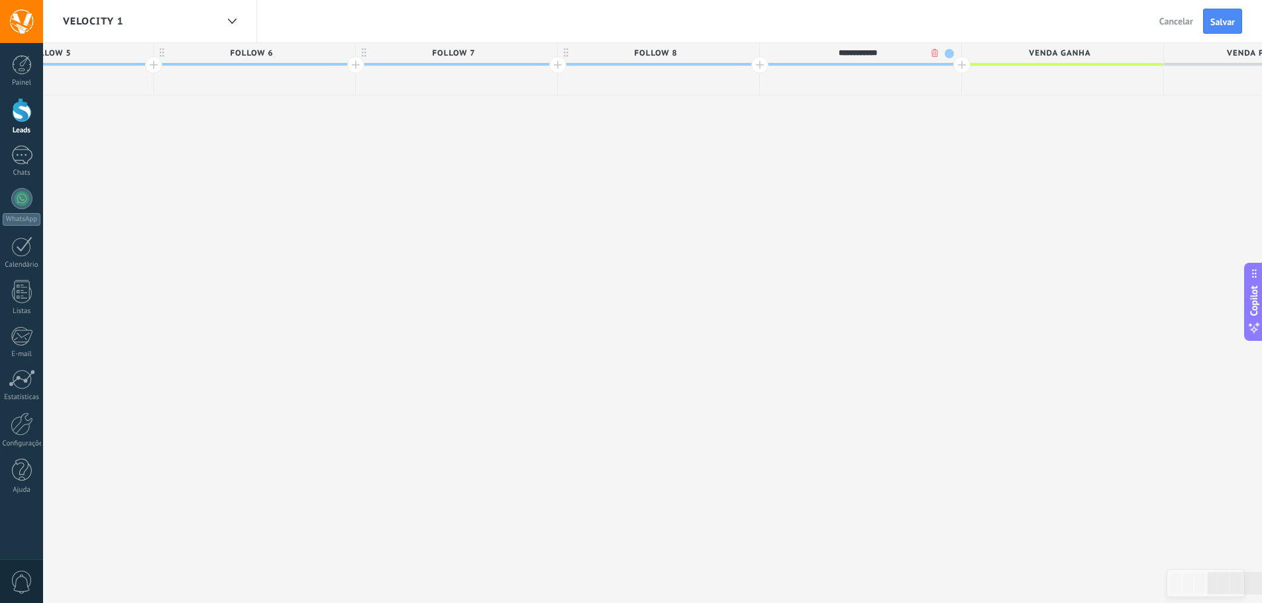
type input "**********"
click at [949, 50] on span at bounding box center [948, 53] width 9 height 9
click at [959, 105] on div at bounding box center [960, 111] width 19 height 19
click at [963, 68] on div at bounding box center [961, 64] width 17 height 17
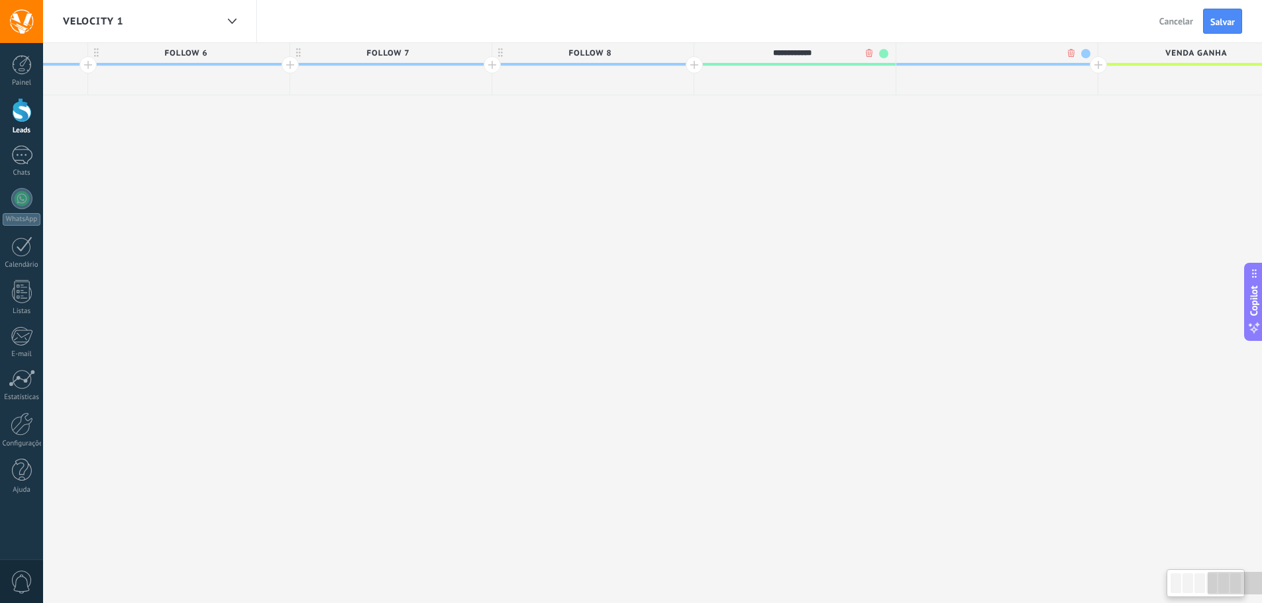
scroll to position [0, 1615]
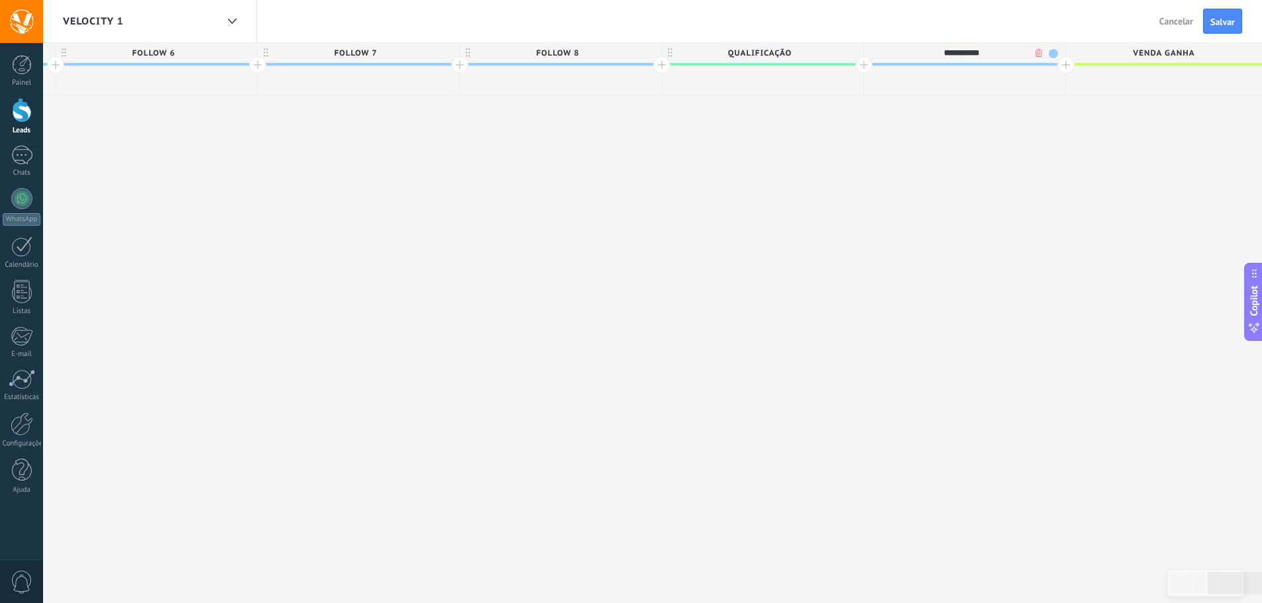
type input "**********"
click at [1048, 53] on span at bounding box center [1052, 53] width 9 height 9
click at [1065, 115] on span at bounding box center [1064, 111] width 12 height 13
click at [1070, 62] on span "Venda ganha" at bounding box center [1163, 53] width 195 height 21
click at [1065, 66] on div at bounding box center [1065, 64] width 17 height 17
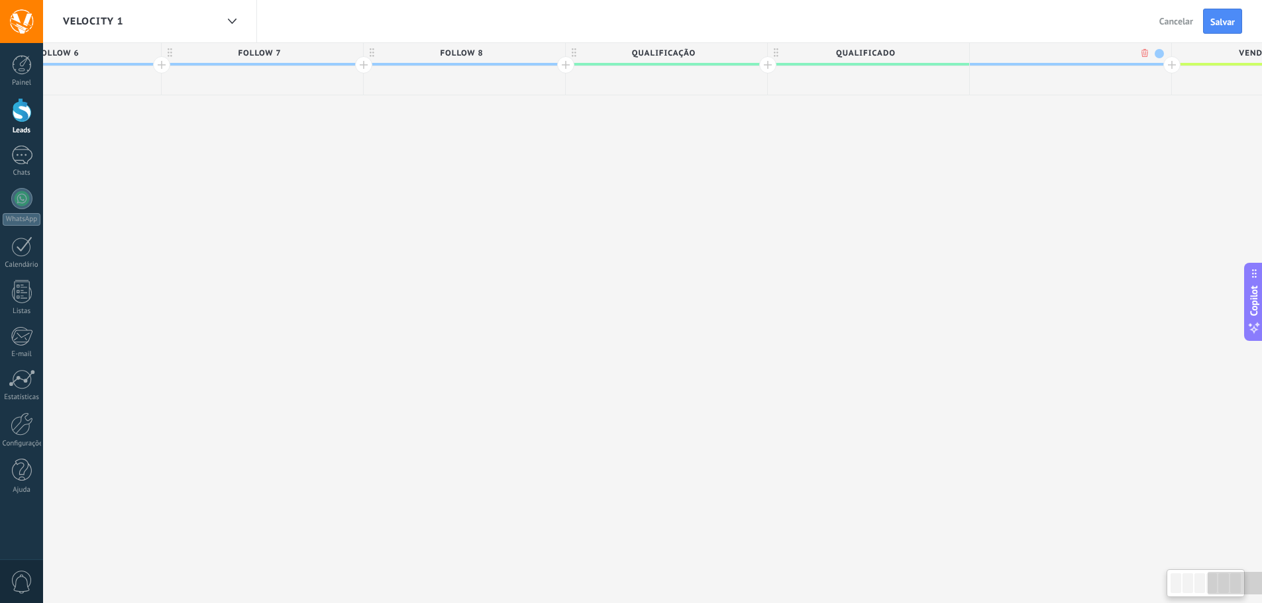
scroll to position [0, 1713]
type input "*******"
click at [1167, 58] on div at bounding box center [1169, 64] width 17 height 17
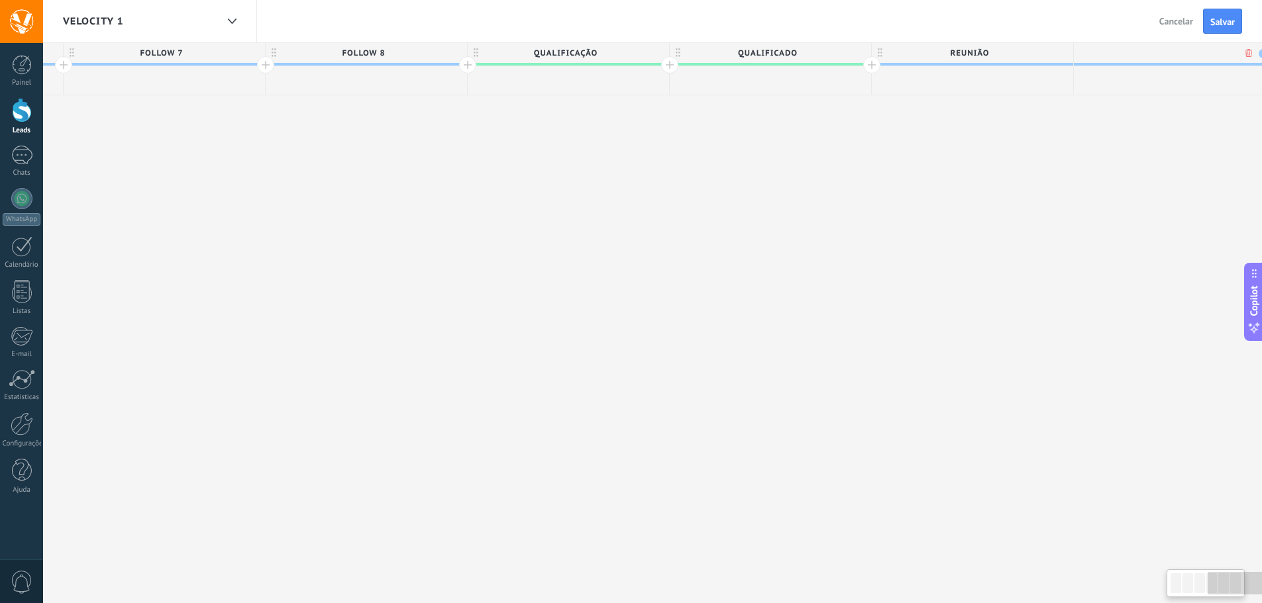
scroll to position [0, 1811]
type input "*******"
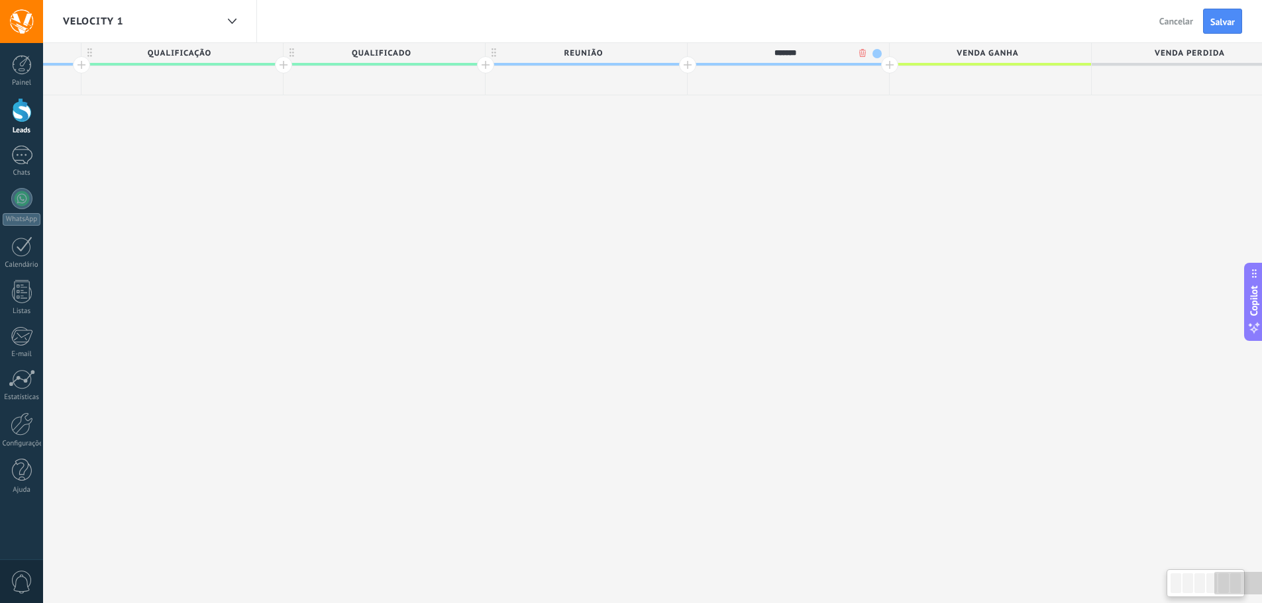
scroll to position [0, 2227]
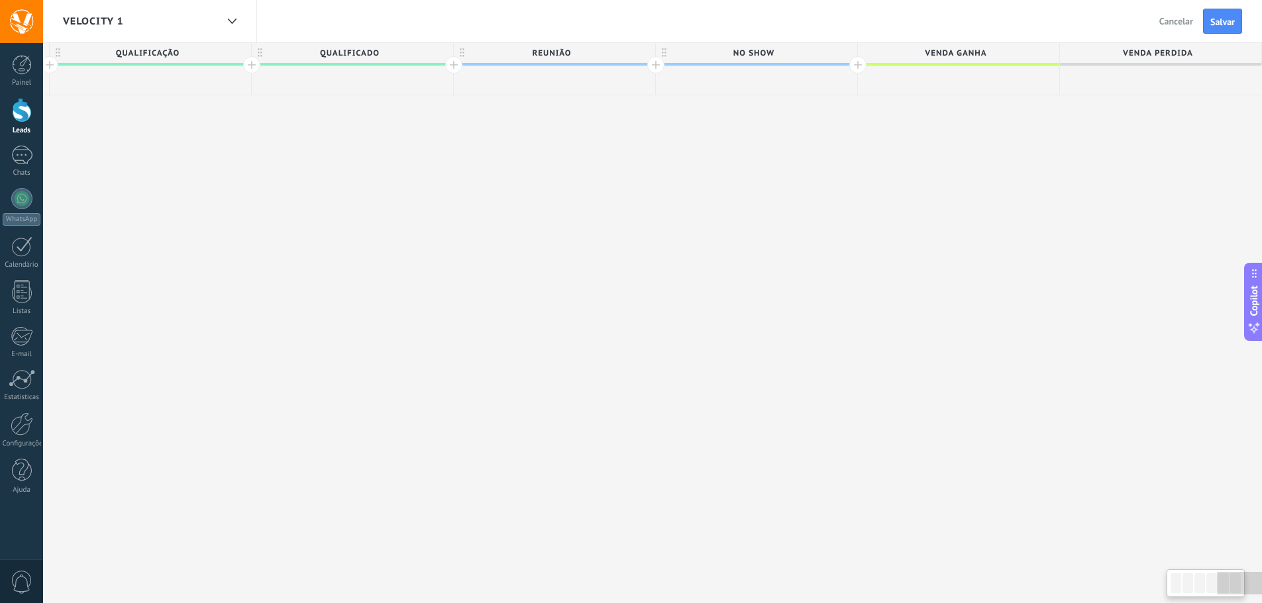
drag, startPoint x: 1082, startPoint y: 192, endPoint x: 593, endPoint y: 185, distance: 488.8
click at [858, 68] on div at bounding box center [857, 64] width 17 height 17
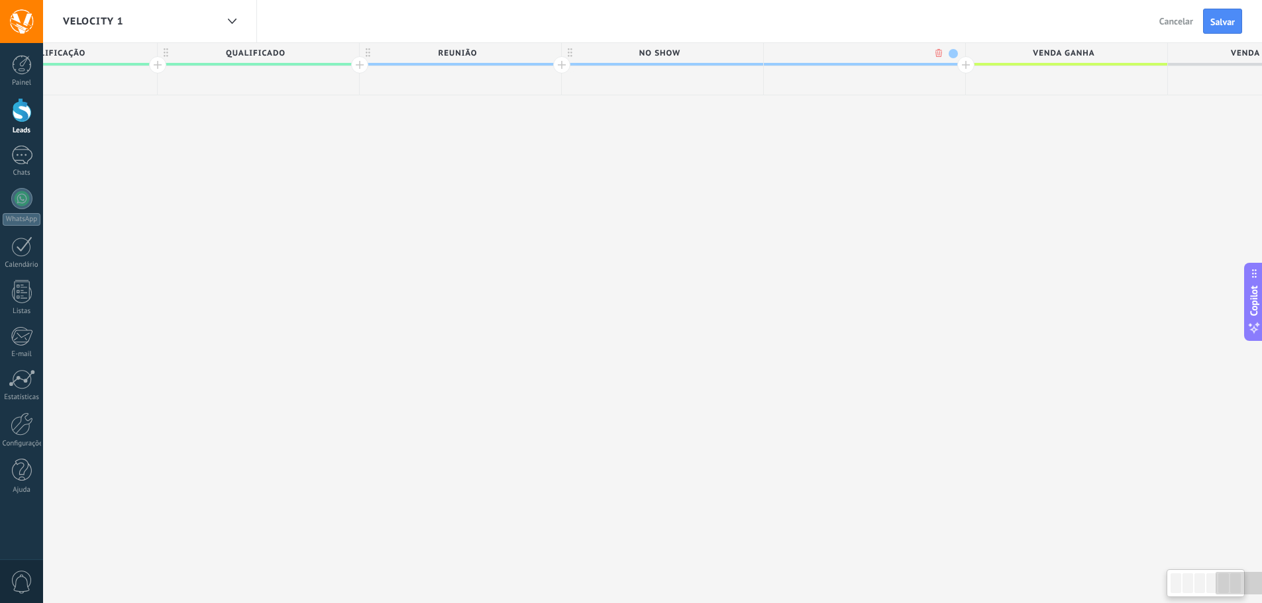
scroll to position [0, 2325]
type input "**********"
click at [958, 62] on div at bounding box center [961, 64] width 17 height 17
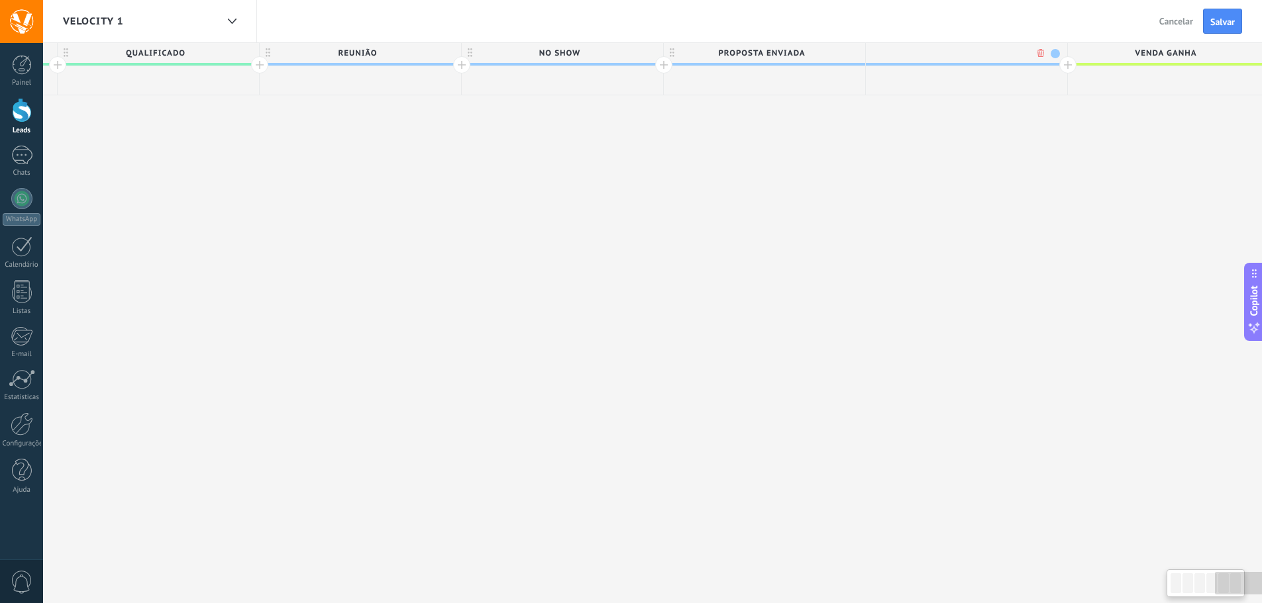
scroll to position [0, 2423]
type input "**********"
click at [1066, 65] on div at bounding box center [1065, 64] width 17 height 17
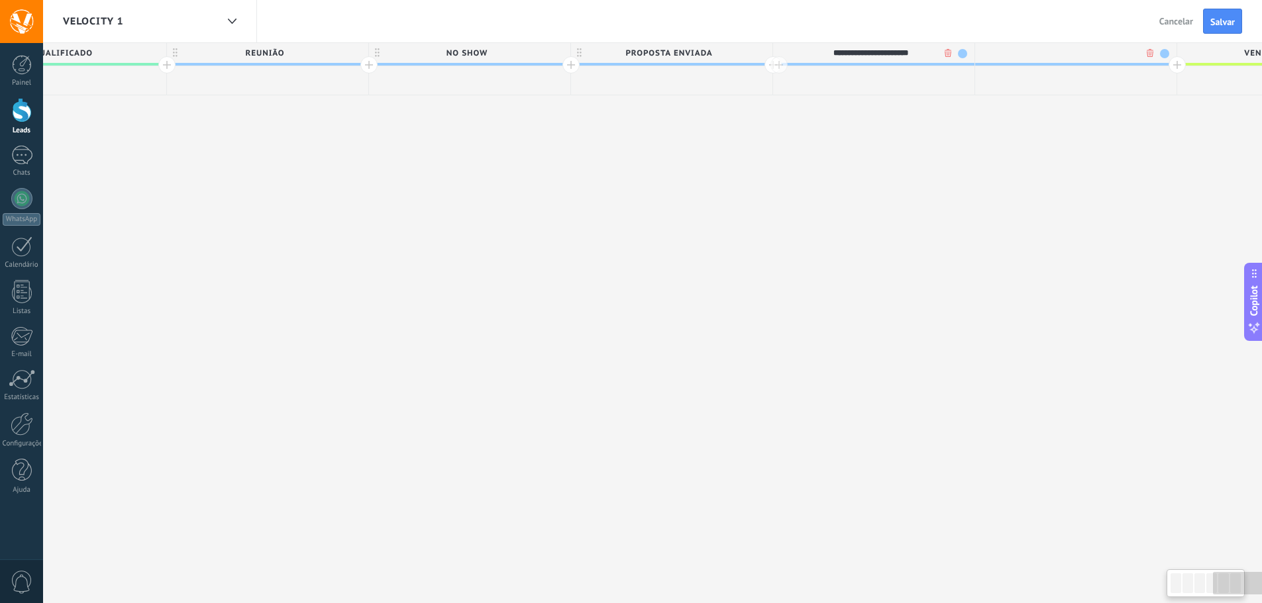
scroll to position [0, 2521]
click at [921, 58] on span "remarketing qualificado" at bounding box center [863, 53] width 195 height 21
click at [921, 58] on input "**********" at bounding box center [864, 53] width 176 height 20
click at [1089, 54] on div at bounding box center [1067, 53] width 201 height 20
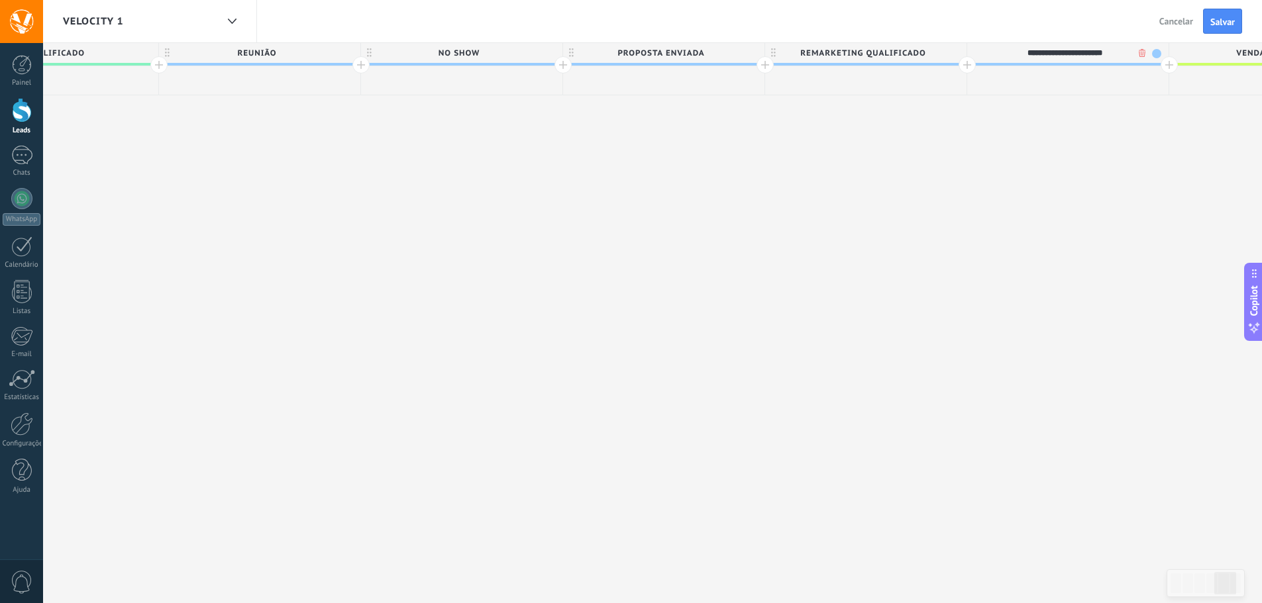
click at [1071, 51] on input "**********" at bounding box center [1065, 53] width 176 height 20
click at [1070, 54] on input "**********" at bounding box center [1065, 53] width 176 height 20
type input "**********"
click at [1213, 17] on span "Salvar" at bounding box center [1222, 21] width 25 height 9
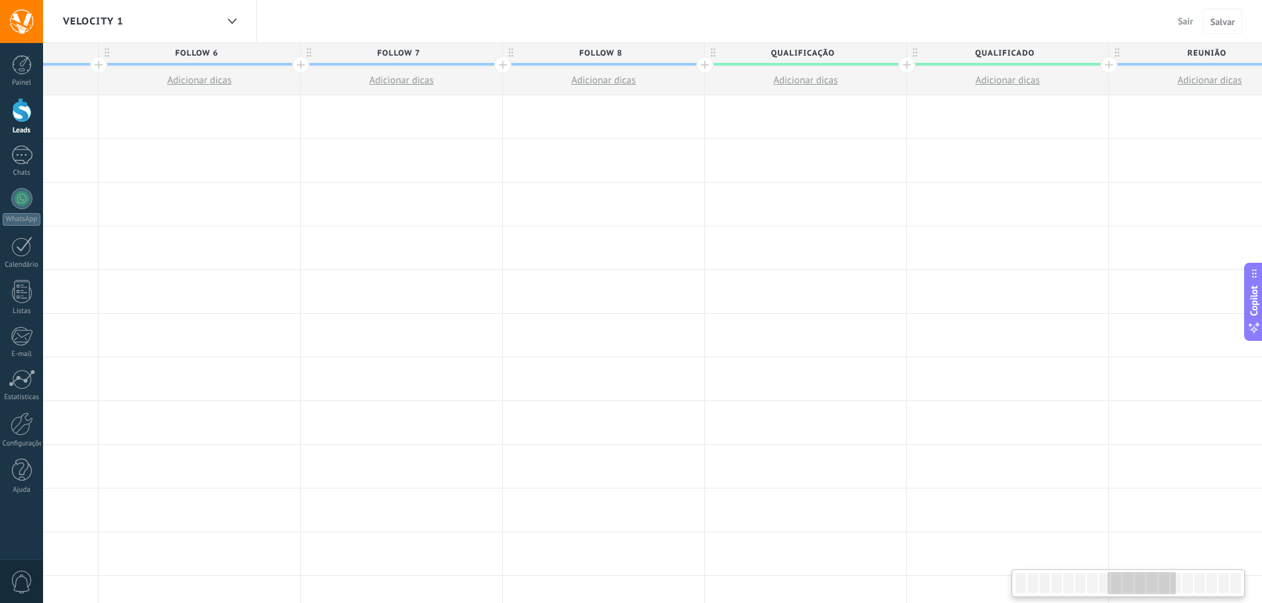
drag, startPoint x: 299, startPoint y: 191, endPoint x: 1379, endPoint y: 220, distance: 1080.6
click at [1261, 220] on html ".abccls-1,.abccls-2{fill-rule:evenodd}.abccls-2{fill:#fff} .abfcls-1{fill:none}…" at bounding box center [631, 301] width 1262 height 603
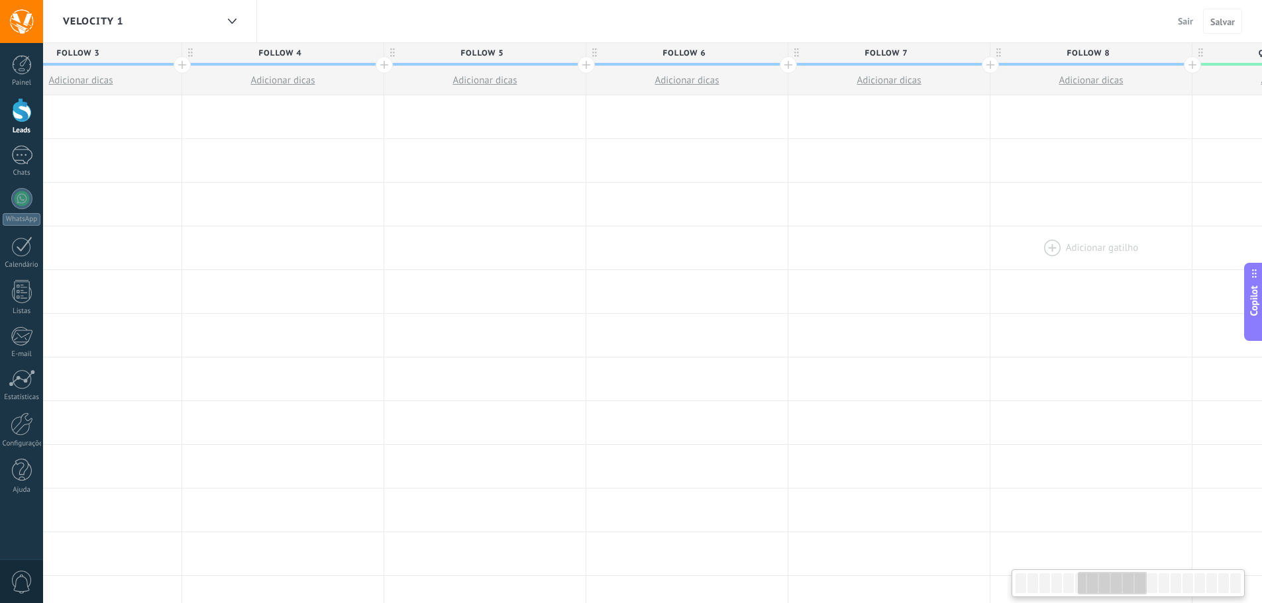
drag, startPoint x: 609, startPoint y: 301, endPoint x: 1073, endPoint y: 252, distance: 466.8
click at [1125, 259] on div "**********" at bounding box center [1091, 554] width 3838 height 918
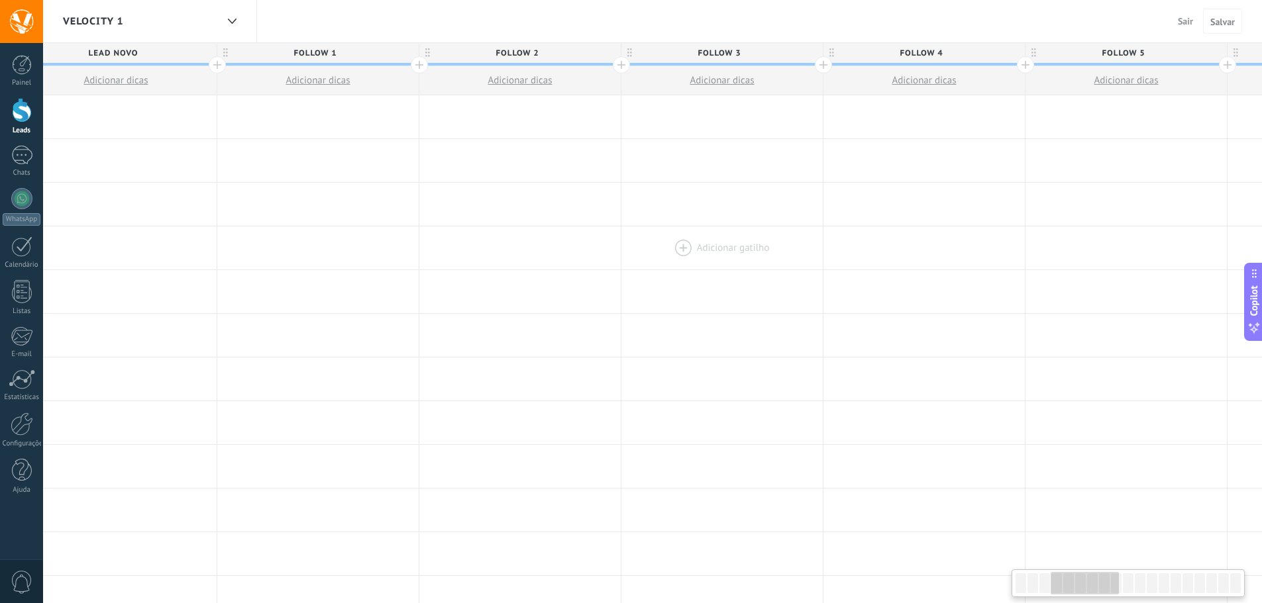
drag, startPoint x: 476, startPoint y: 297, endPoint x: 756, endPoint y: 260, distance: 282.6
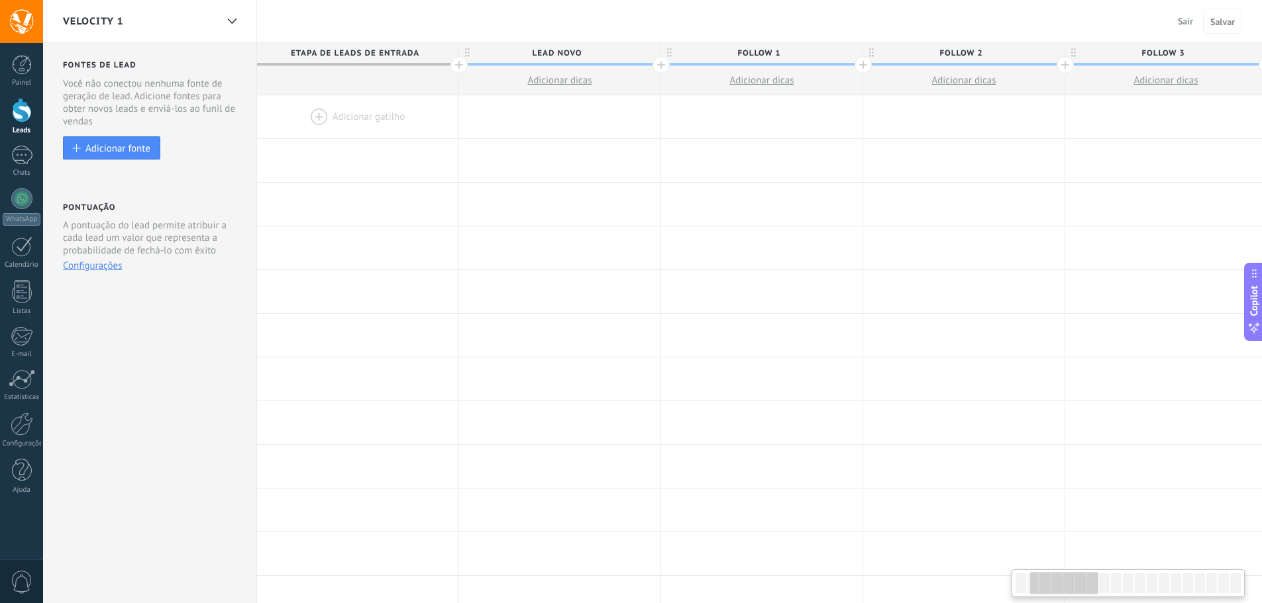
drag, startPoint x: 563, startPoint y: 242, endPoint x: 1075, endPoint y: 69, distance: 540.4
click at [1186, 17] on span "Sair" at bounding box center [1185, 21] width 15 height 12
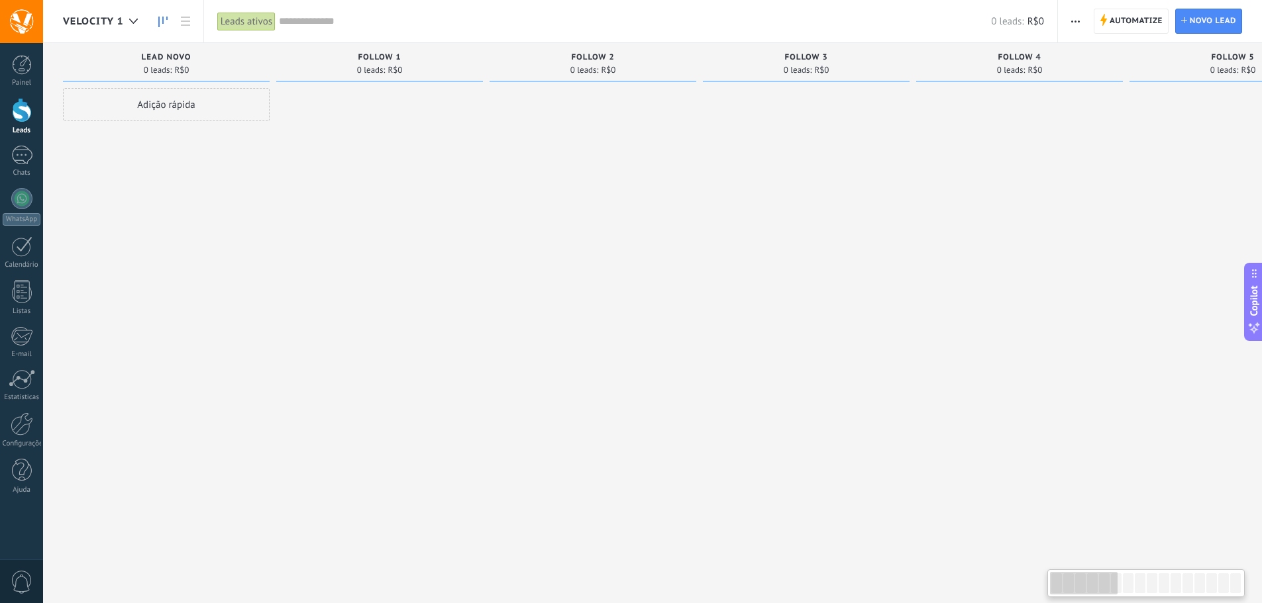
drag, startPoint x: 348, startPoint y: 264, endPoint x: 681, endPoint y: 249, distance: 333.5
click at [1113, 14] on span "Automatize" at bounding box center [1135, 21] width 53 height 24
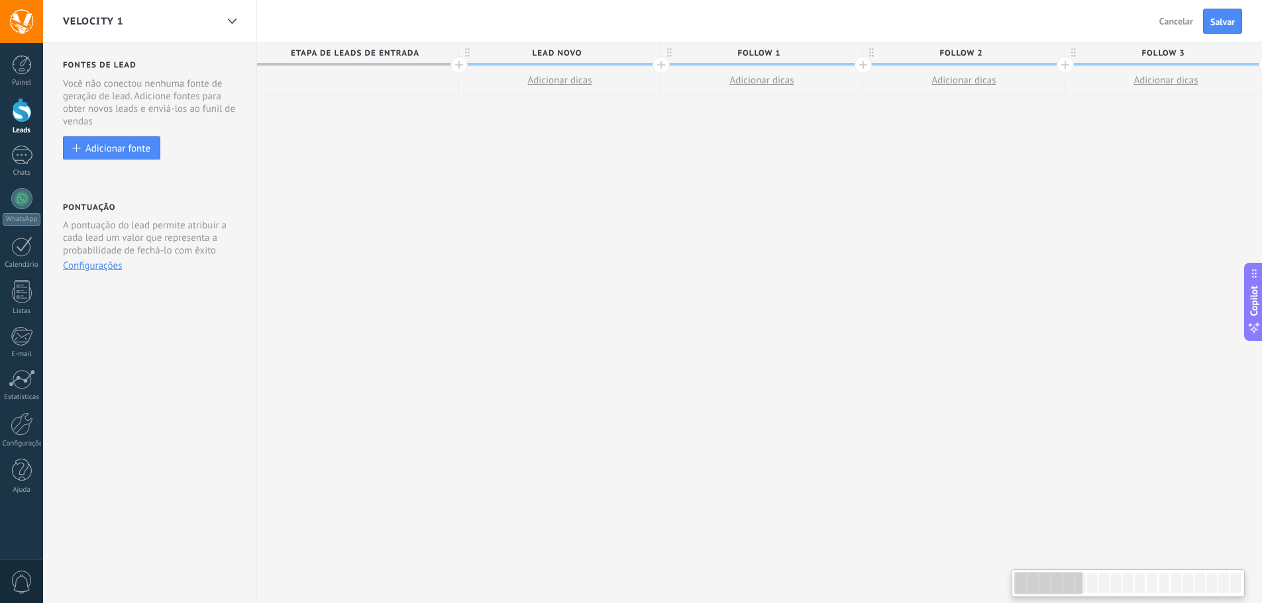
scroll to position [0, 1]
click at [630, 52] on span "Lead novo" at bounding box center [555, 53] width 195 height 21
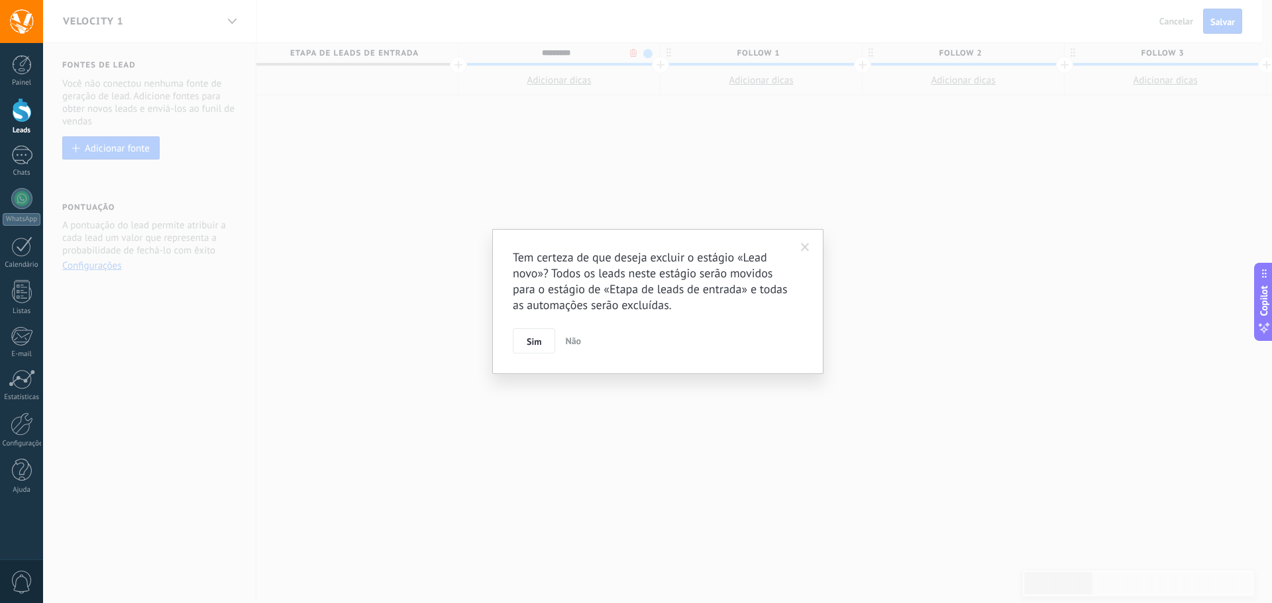
click at [631, 56] on body ".abccls-1,.abccls-2{fill-rule:evenodd}.abccls-2{fill:#fff} .abfcls-1{fill:none}…" at bounding box center [636, 301] width 1272 height 603
click at [536, 338] on span "Sim" at bounding box center [534, 341] width 15 height 9
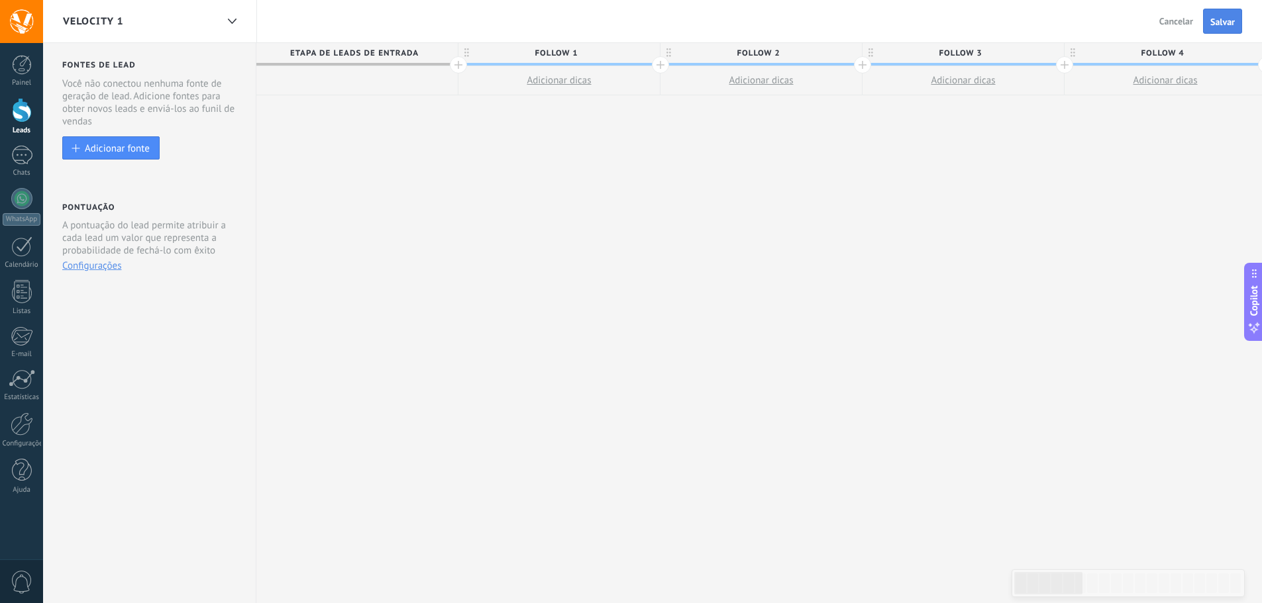
click at [1207, 31] on button "Salvar" at bounding box center [1222, 21] width 39 height 25
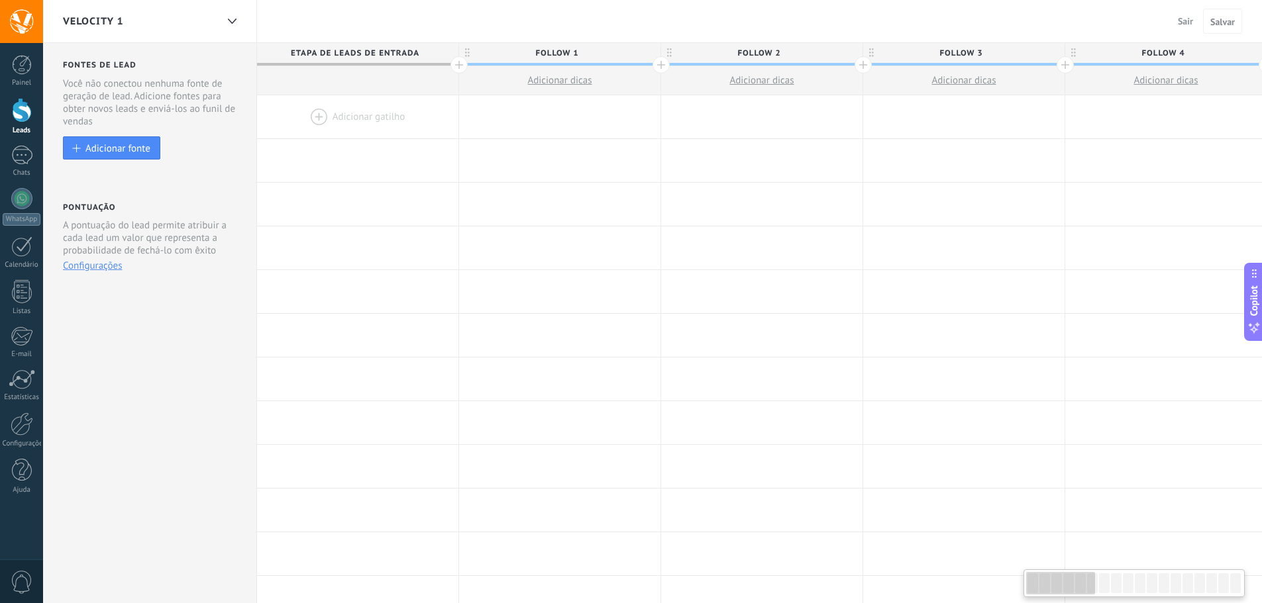
scroll to position [0, 1]
